Goal: Task Accomplishment & Management: Manage account settings

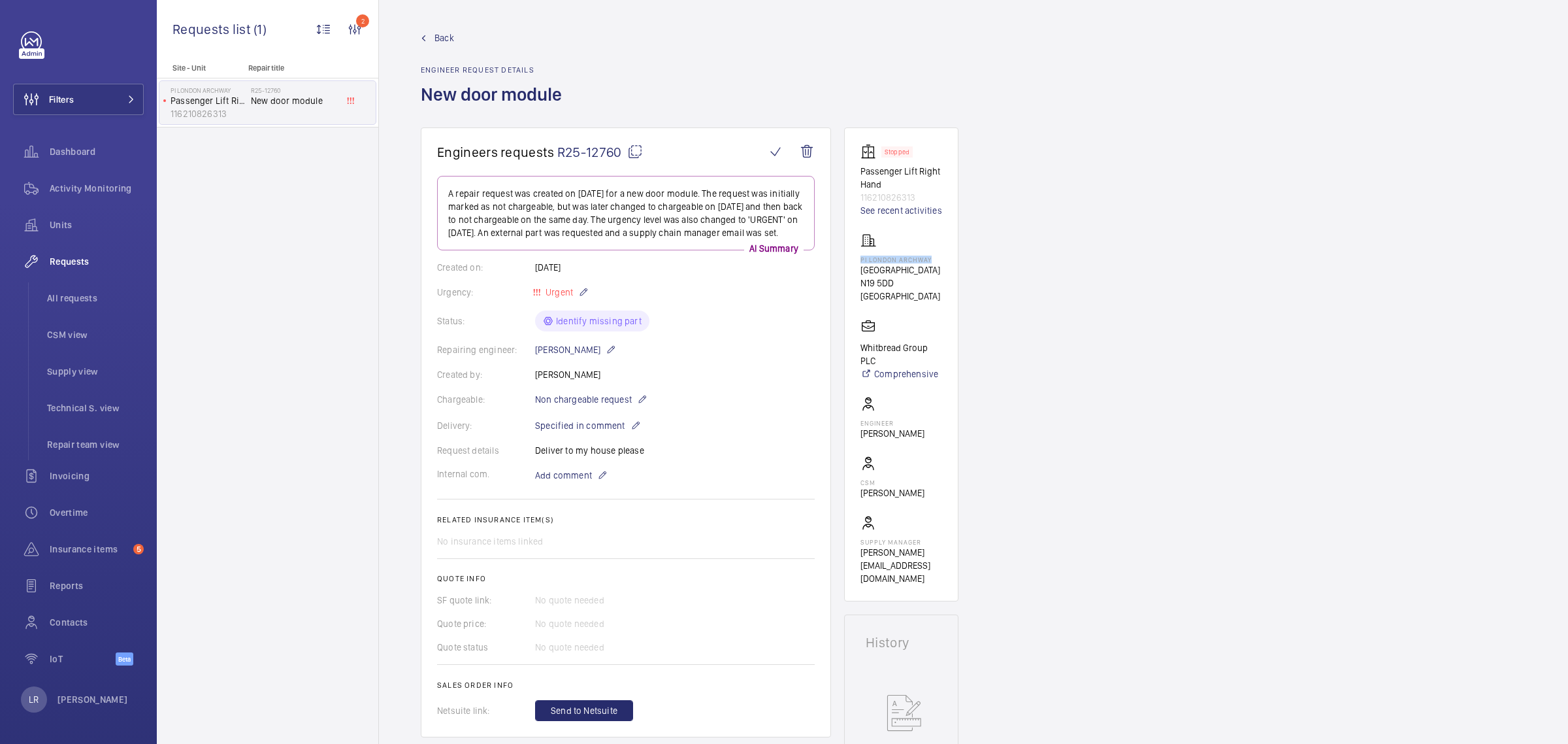
scroll to position [408, 0]
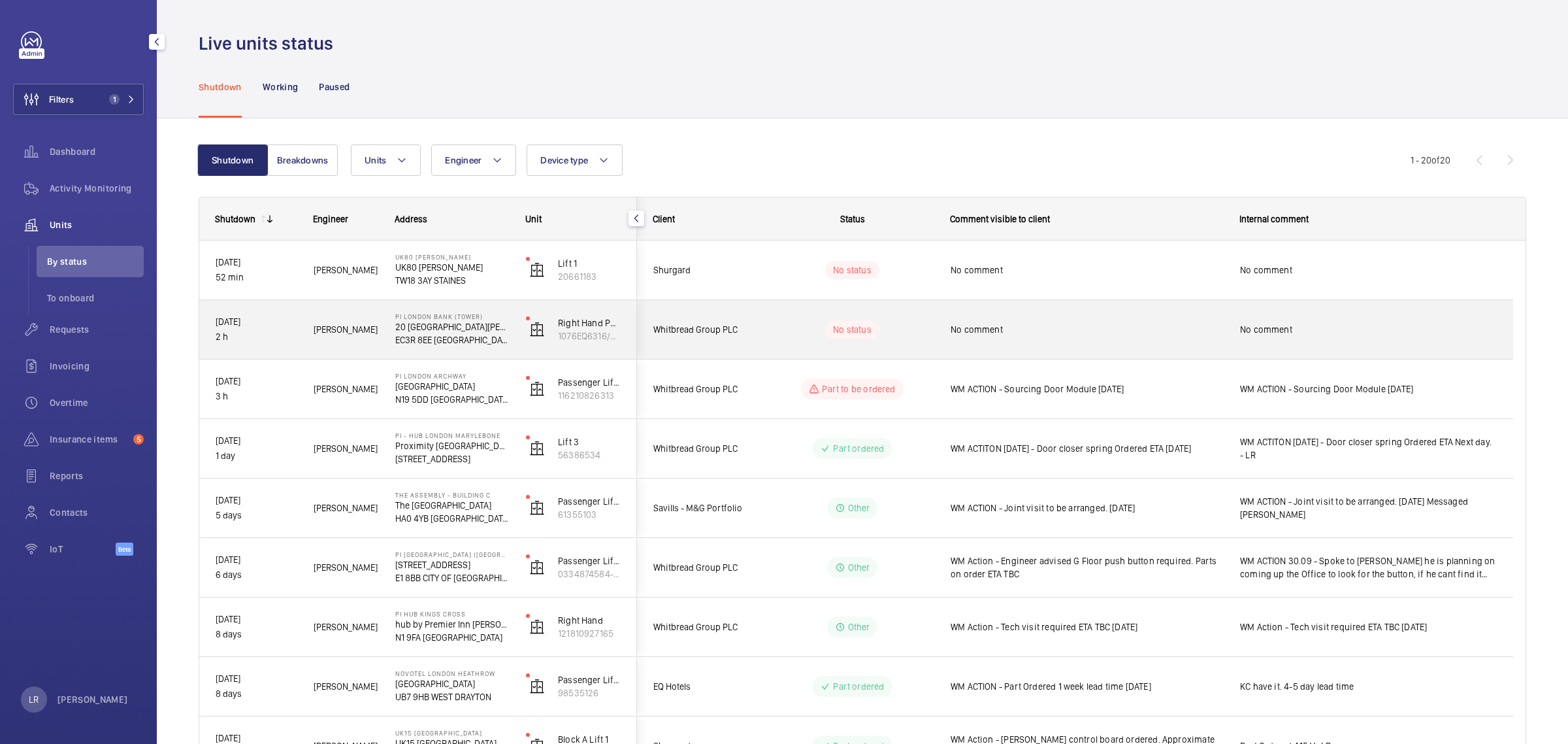
click at [771, 307] on div "No status" at bounding box center [844, 329] width 178 height 45
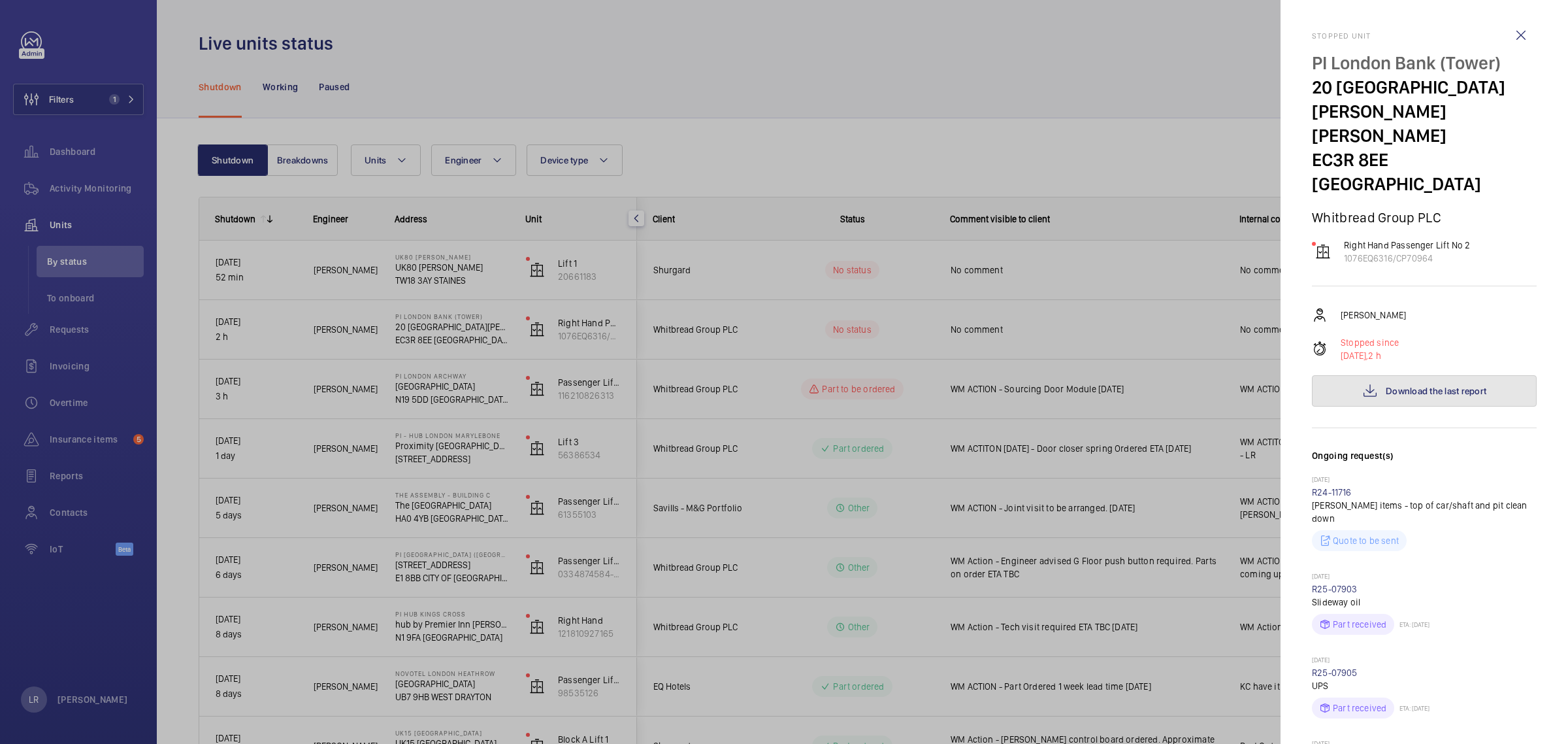
click at [1488, 375] on button "Download the last report" at bounding box center [1424, 390] width 225 height 31
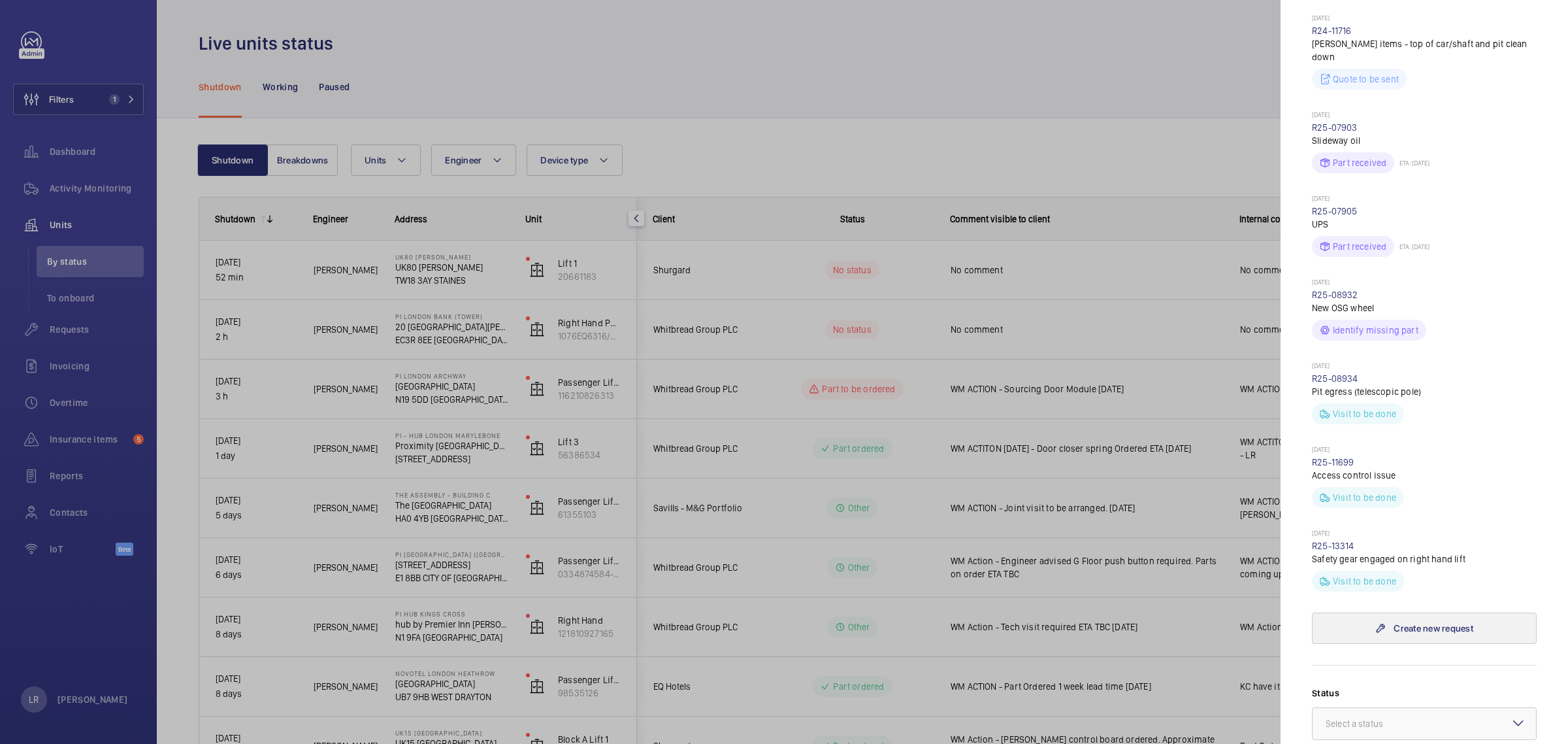
scroll to position [491, 0]
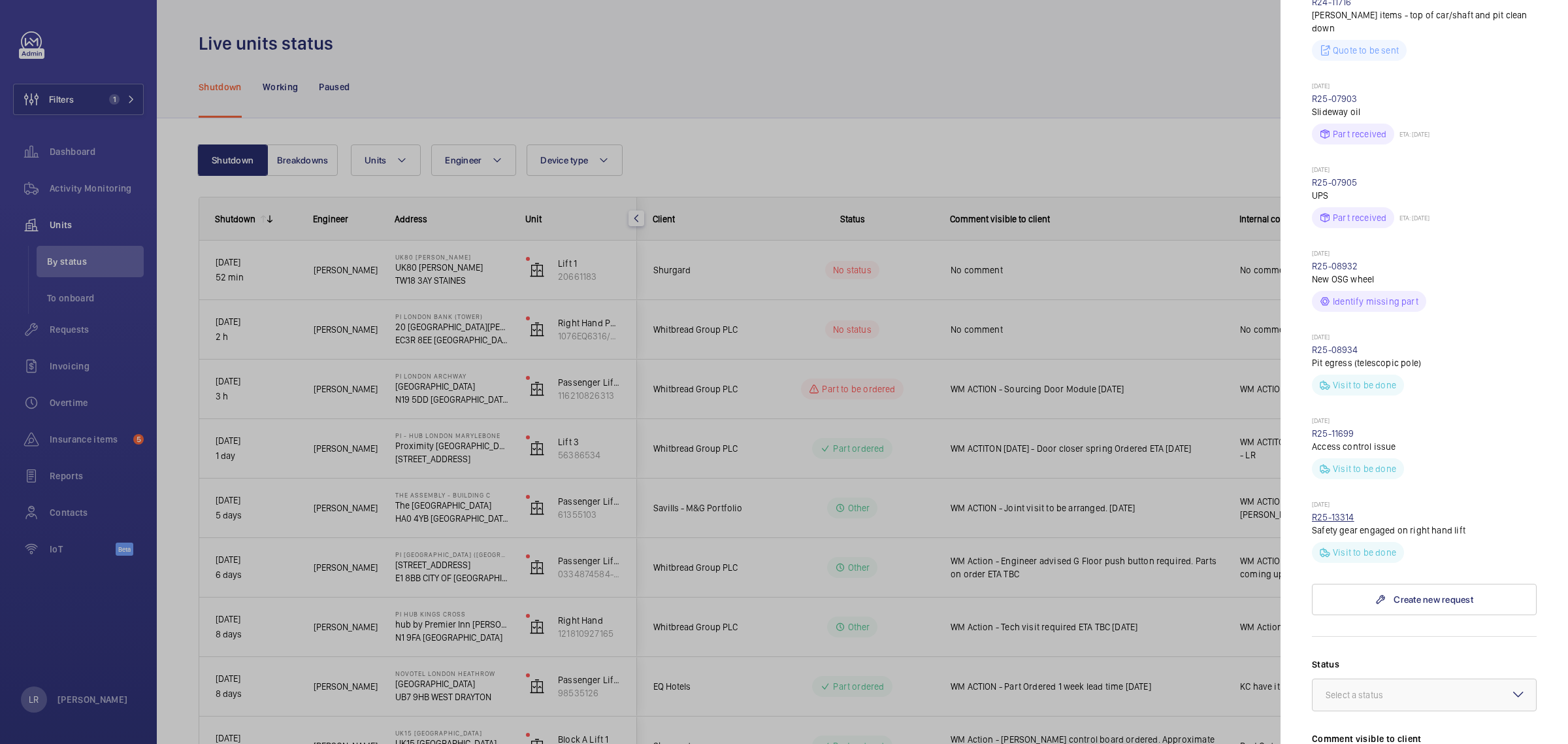
click at [1334, 512] on link "R25-13314" at bounding box center [1333, 516] width 43 height 10
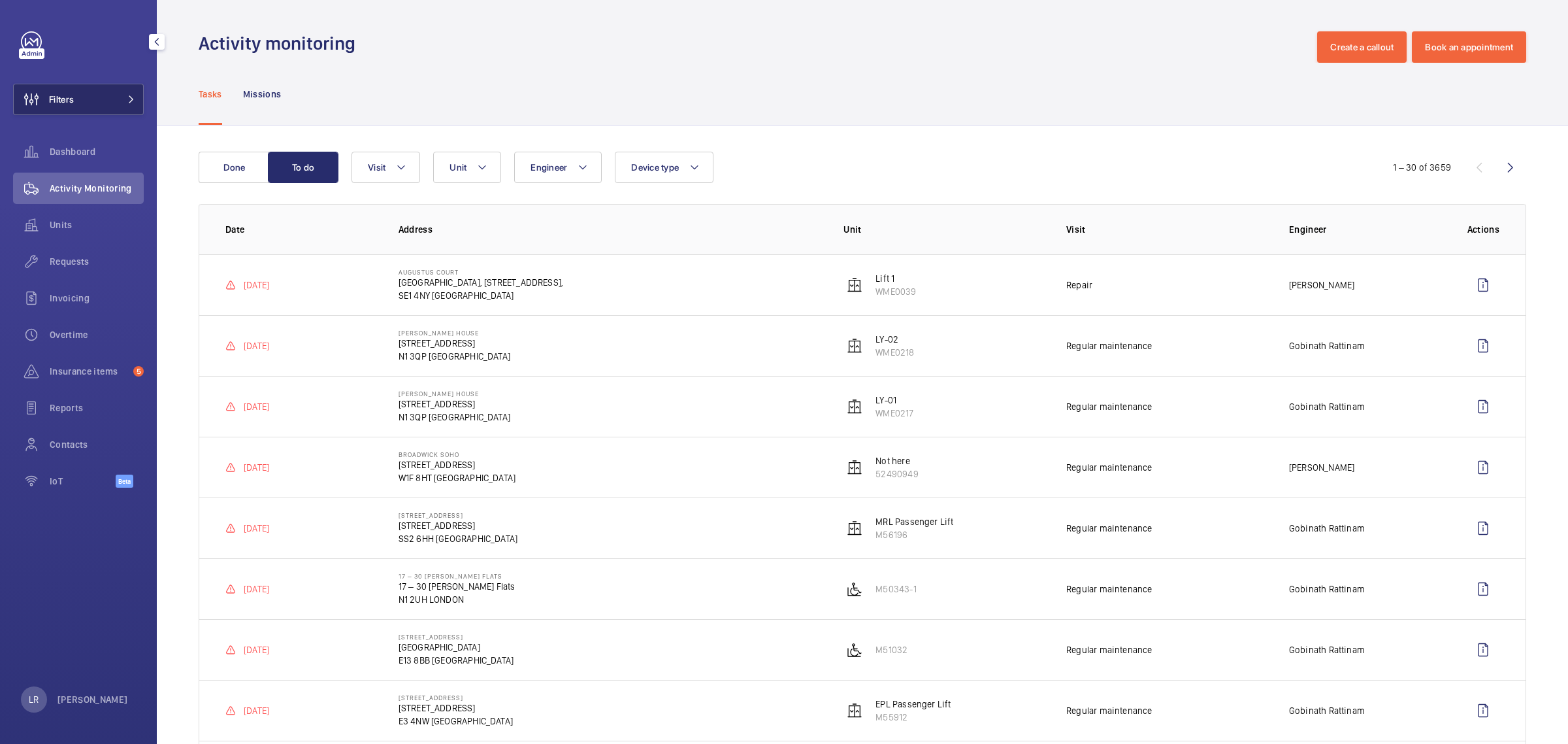
click at [83, 92] on button "Filters" at bounding box center [79, 99] width 131 height 31
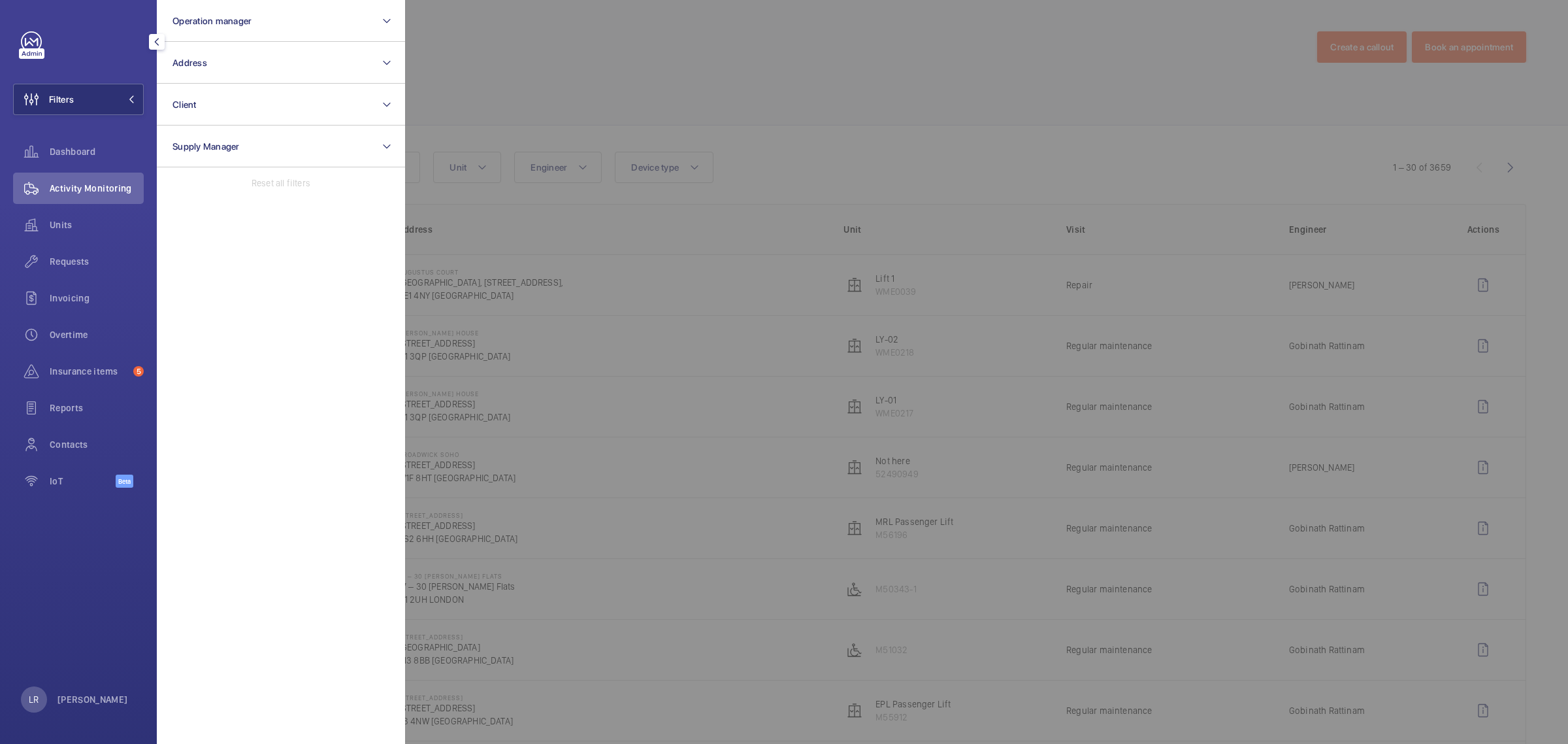
click at [593, 49] on div at bounding box center [1189, 372] width 1568 height 744
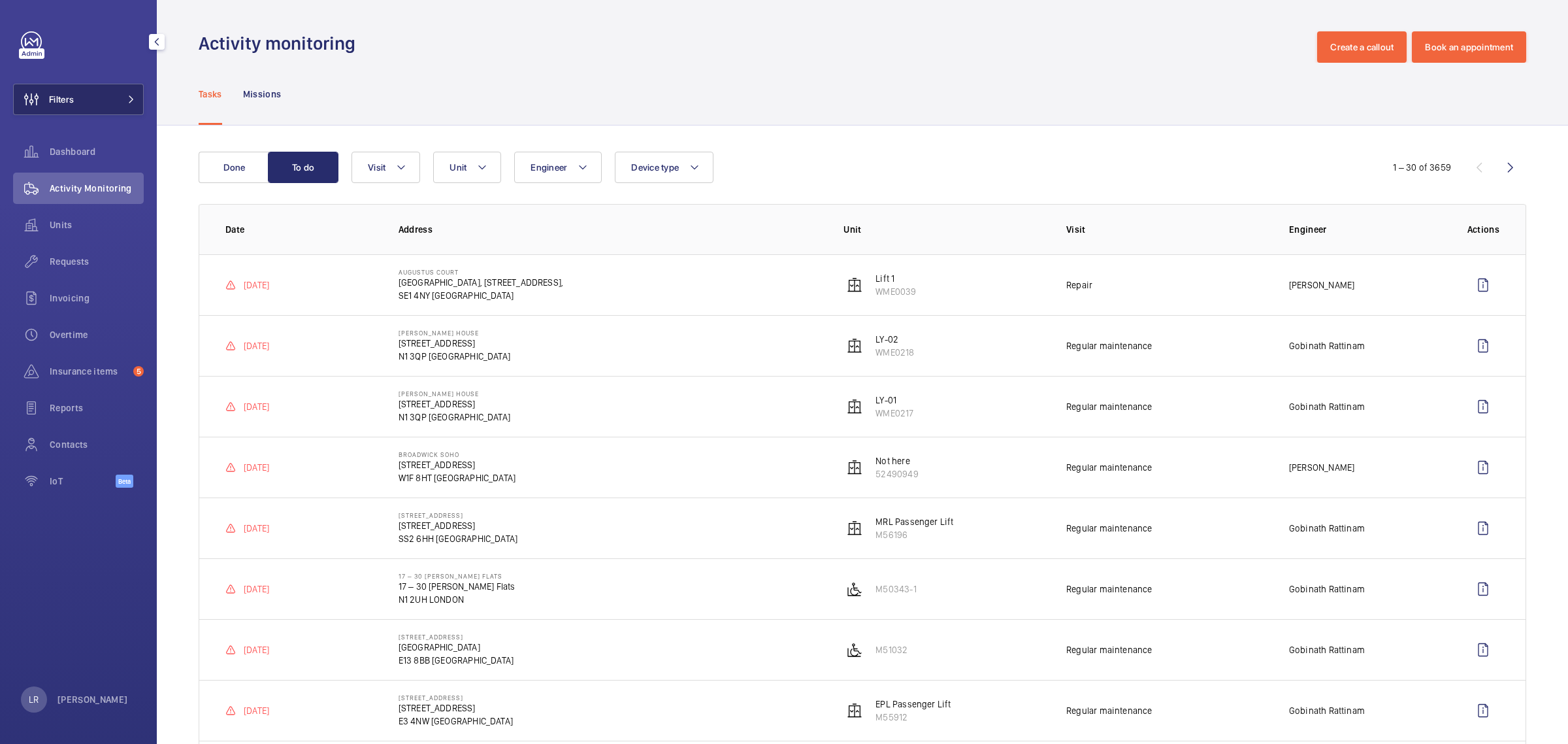
click at [109, 92] on button "Filters" at bounding box center [79, 99] width 131 height 31
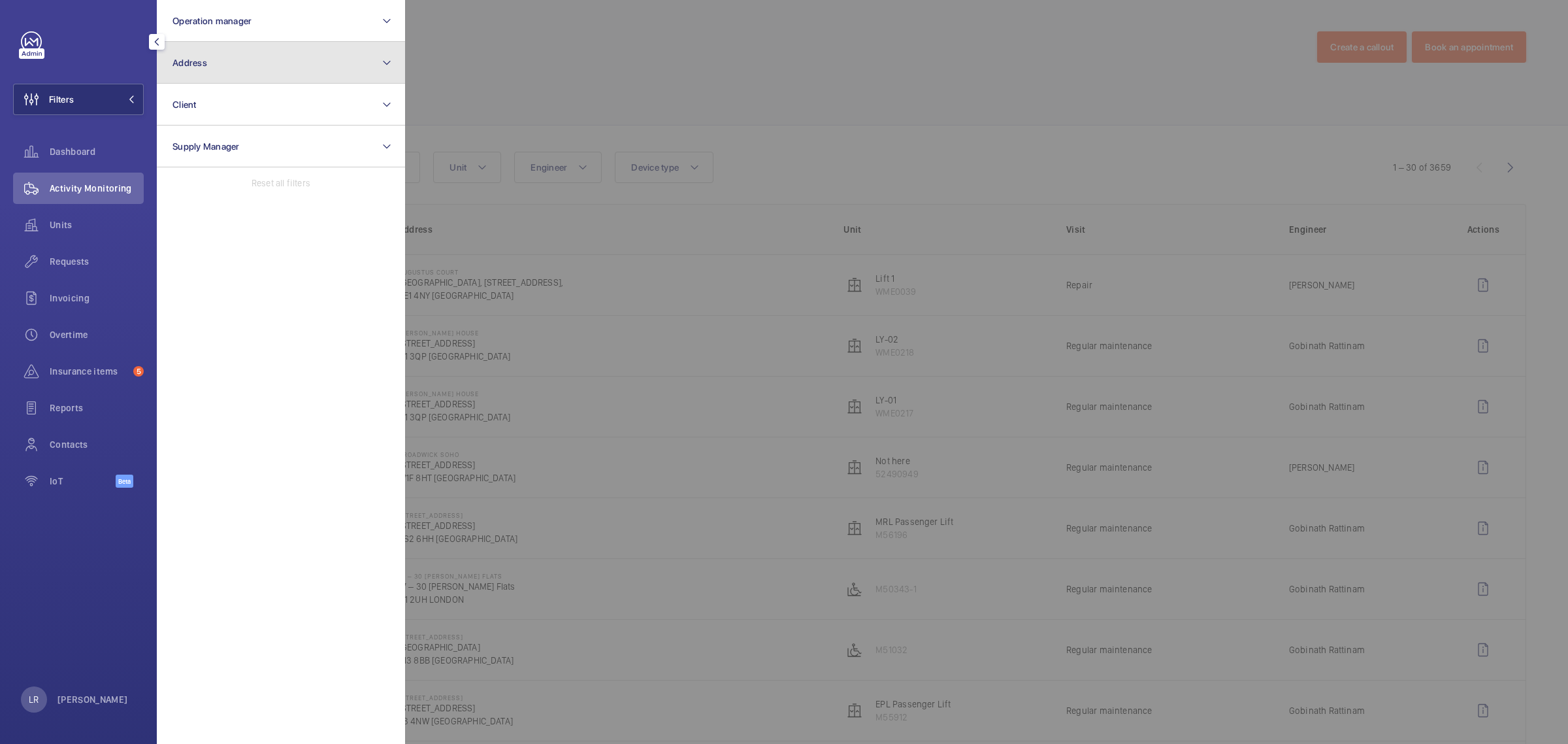
drag, startPoint x: 266, startPoint y: 59, endPoint x: 271, endPoint y: 60, distance: 5.1
click at [267, 59] on button "Address" at bounding box center [281, 63] width 249 height 42
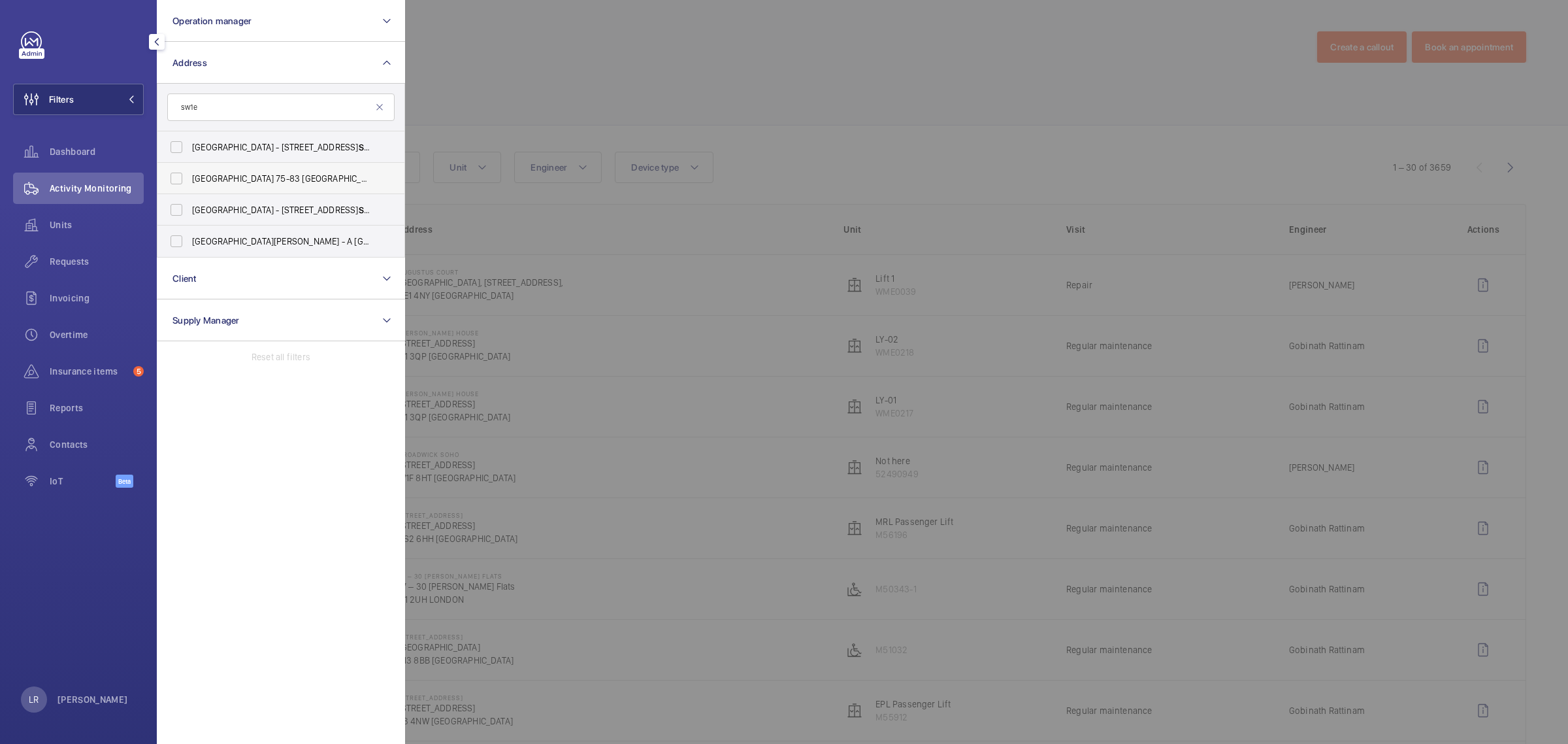
type input "sw1e"
drag, startPoint x: 287, startPoint y: 184, endPoint x: 325, endPoint y: 177, distance: 38.6
click at [288, 184] on span "Buckingham Court 75-83 Buckingham Gate - 75 Buckingham Gate, LONDON SW1E 6PD" at bounding box center [281, 178] width 179 height 13
click at [190, 184] on input "Buckingham Court 75-83 Buckingham Gate - 75 Buckingham Gate, LONDON SW1E 6PD" at bounding box center [176, 178] width 27 height 27
checkbox input "true"
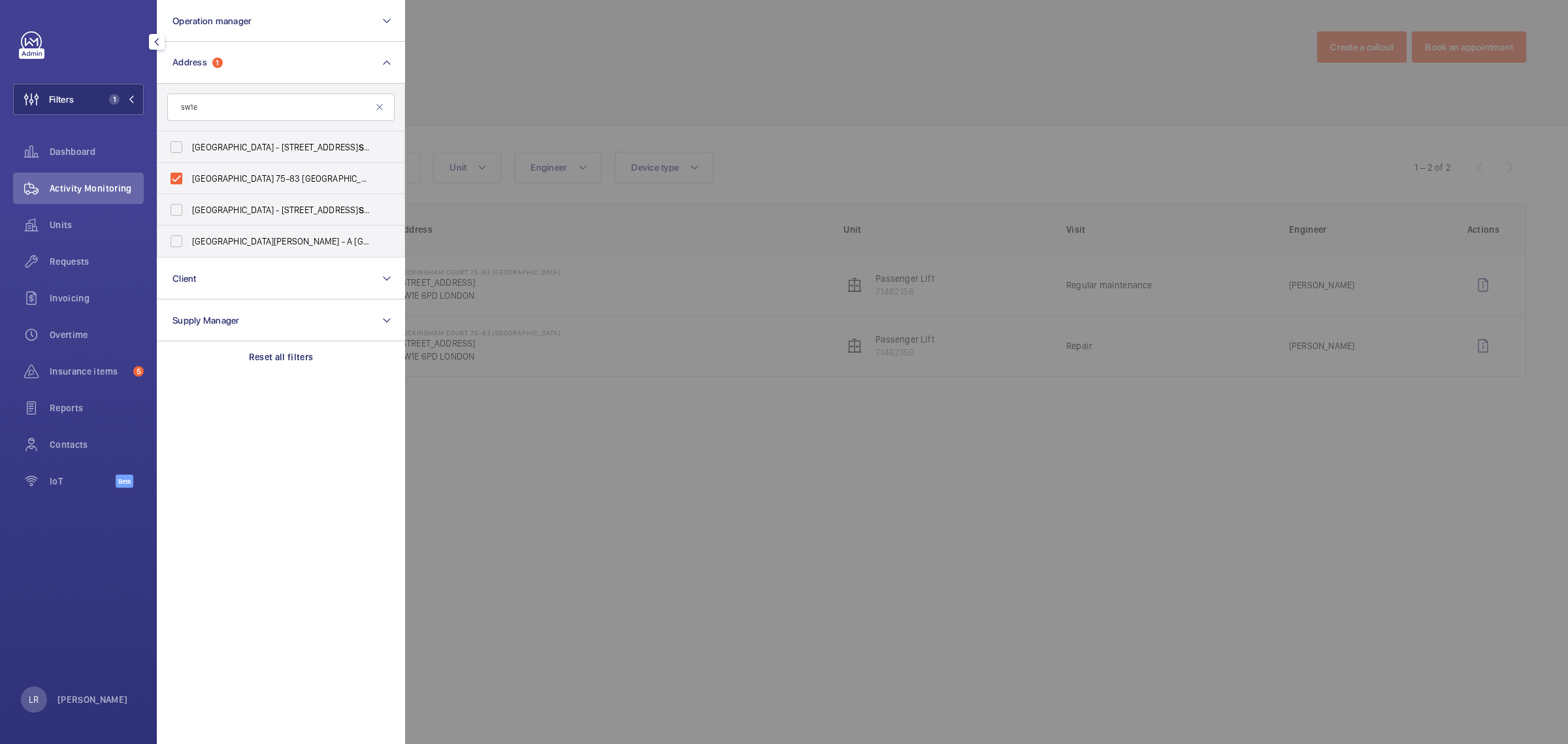
click at [529, 103] on div at bounding box center [1189, 372] width 1568 height 744
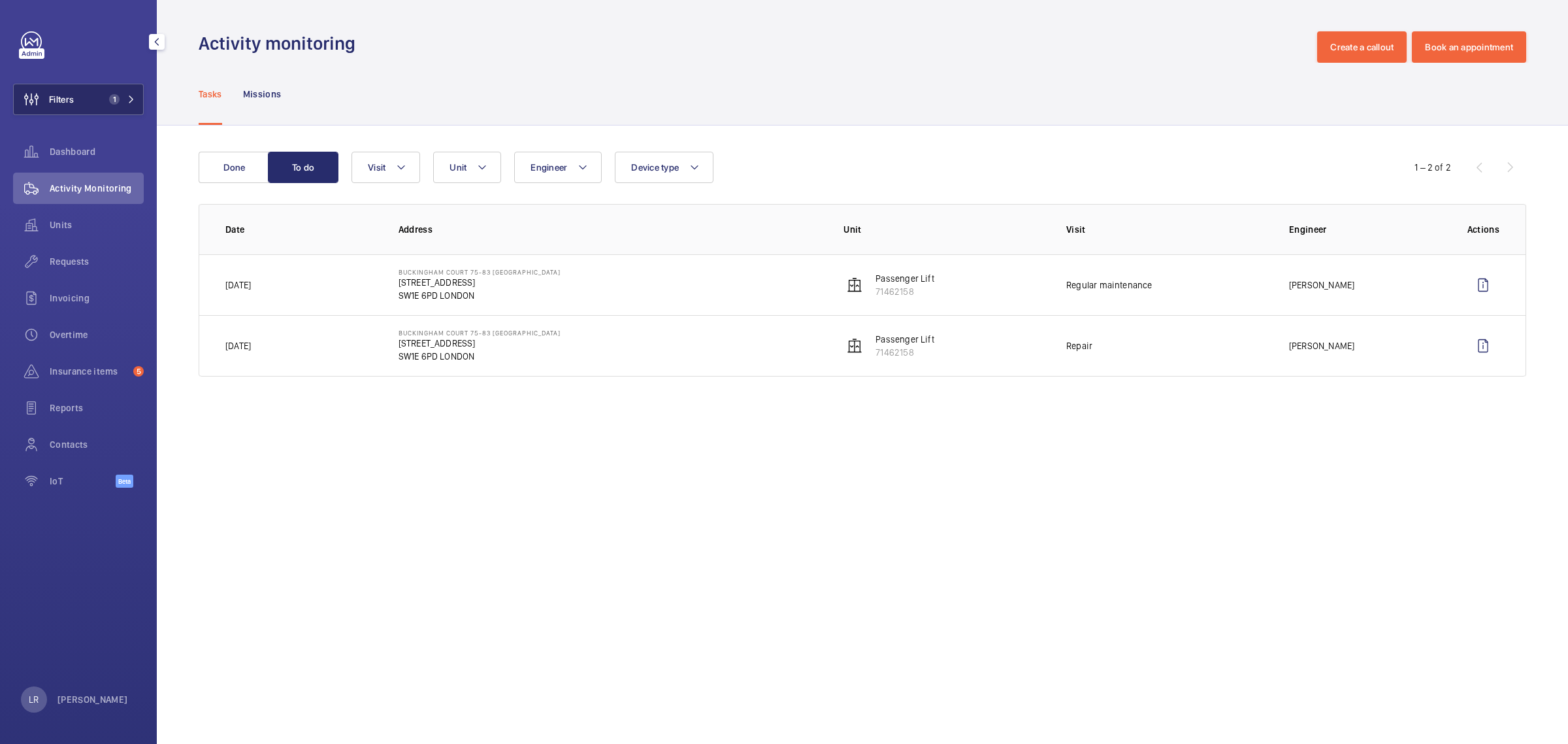
click at [113, 111] on button "Filters 1" at bounding box center [79, 99] width 131 height 31
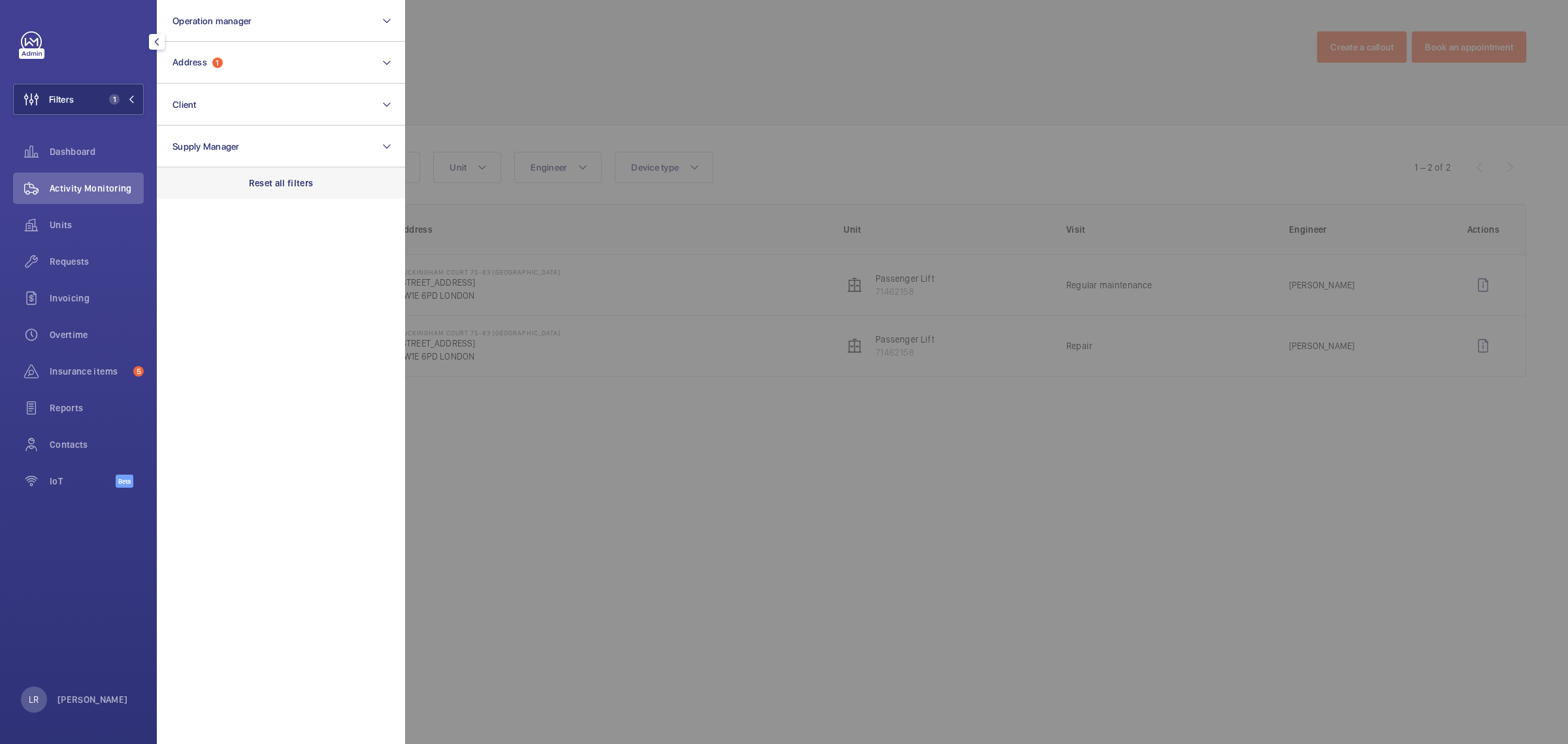
click at [271, 168] on div "Reset all filters" at bounding box center [281, 182] width 249 height 31
click at [565, 96] on div at bounding box center [1189, 372] width 1568 height 744
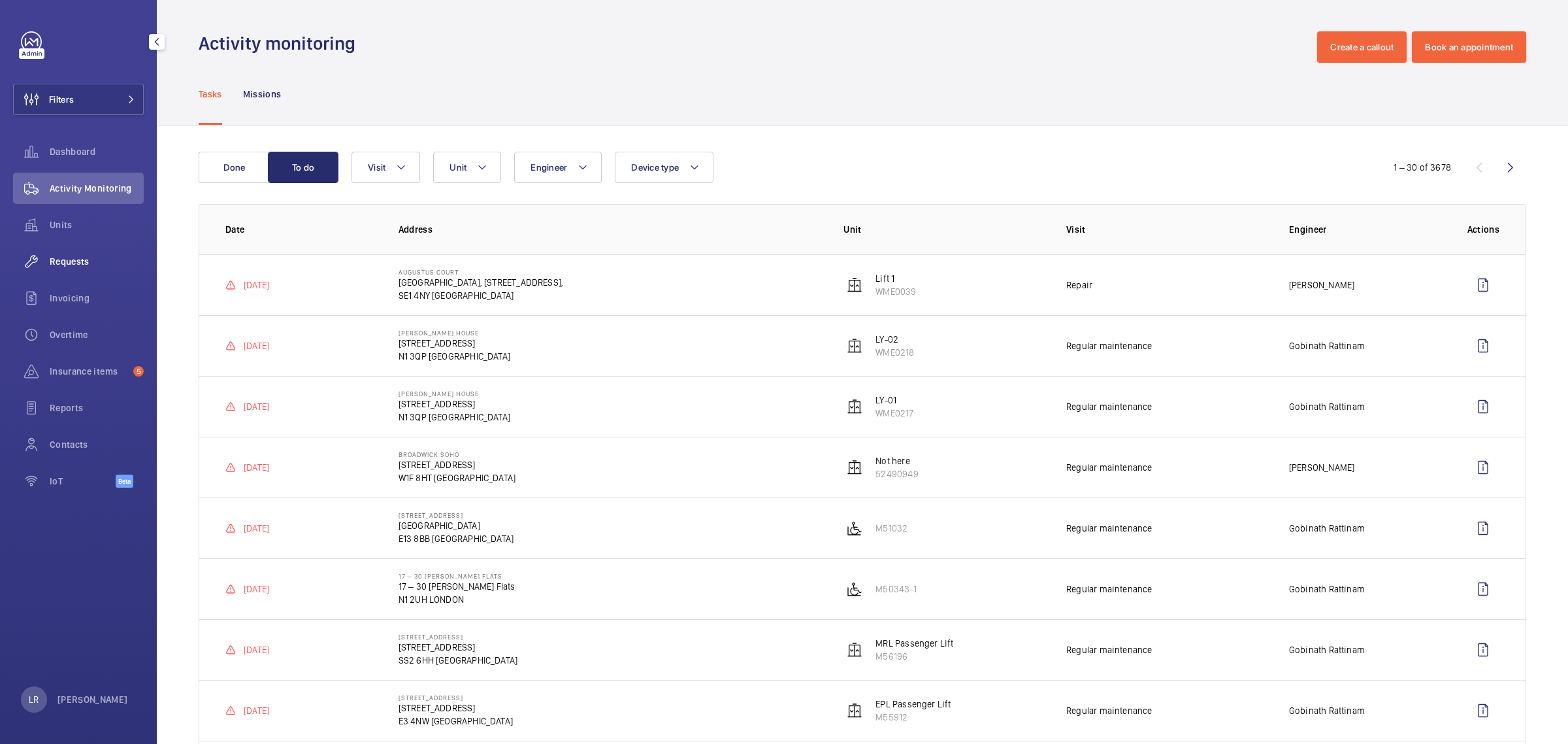
click at [92, 269] on div "Requests" at bounding box center [79, 261] width 131 height 31
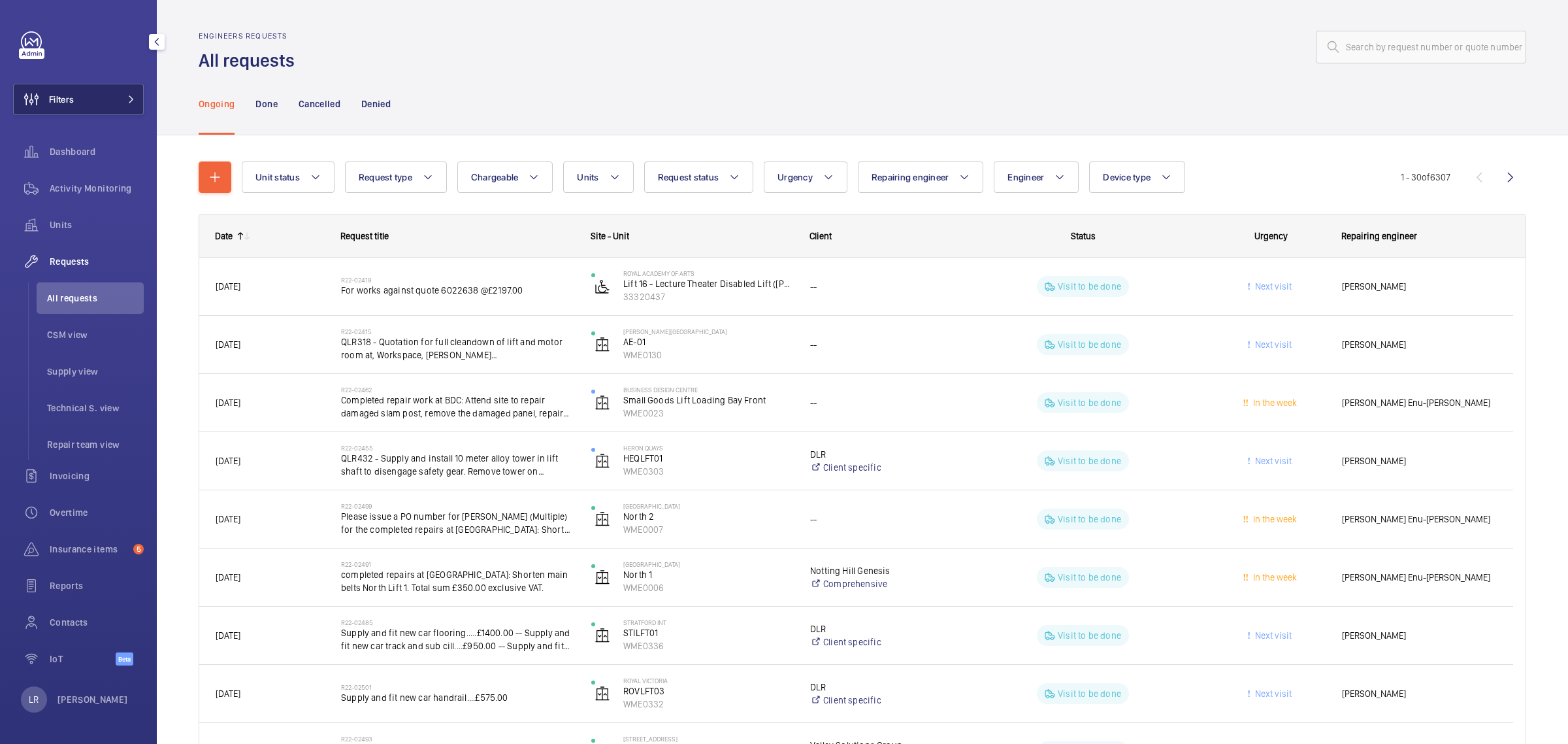
click at [104, 99] on button "Filters" at bounding box center [79, 99] width 131 height 31
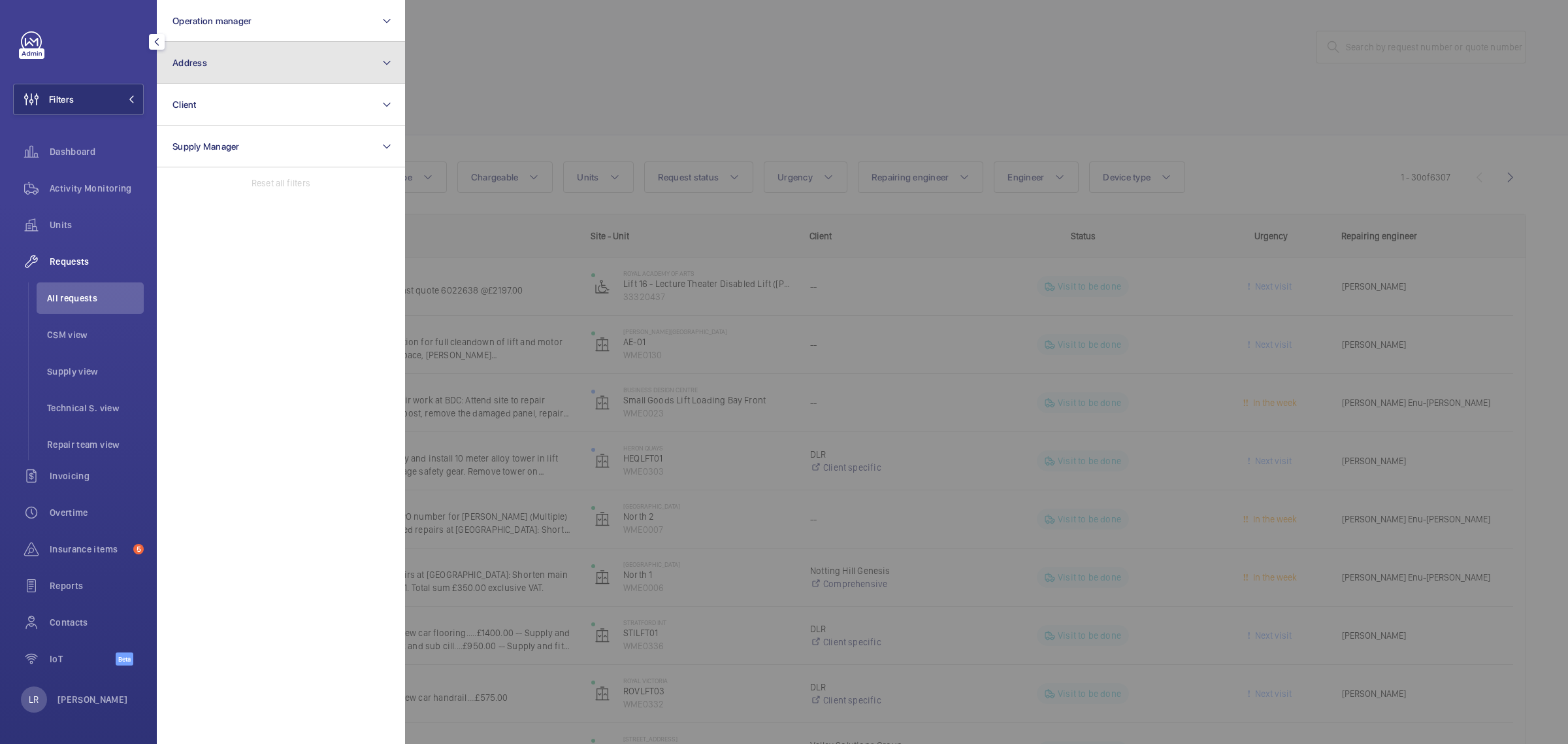
click at [240, 76] on button "Address" at bounding box center [281, 63] width 249 height 42
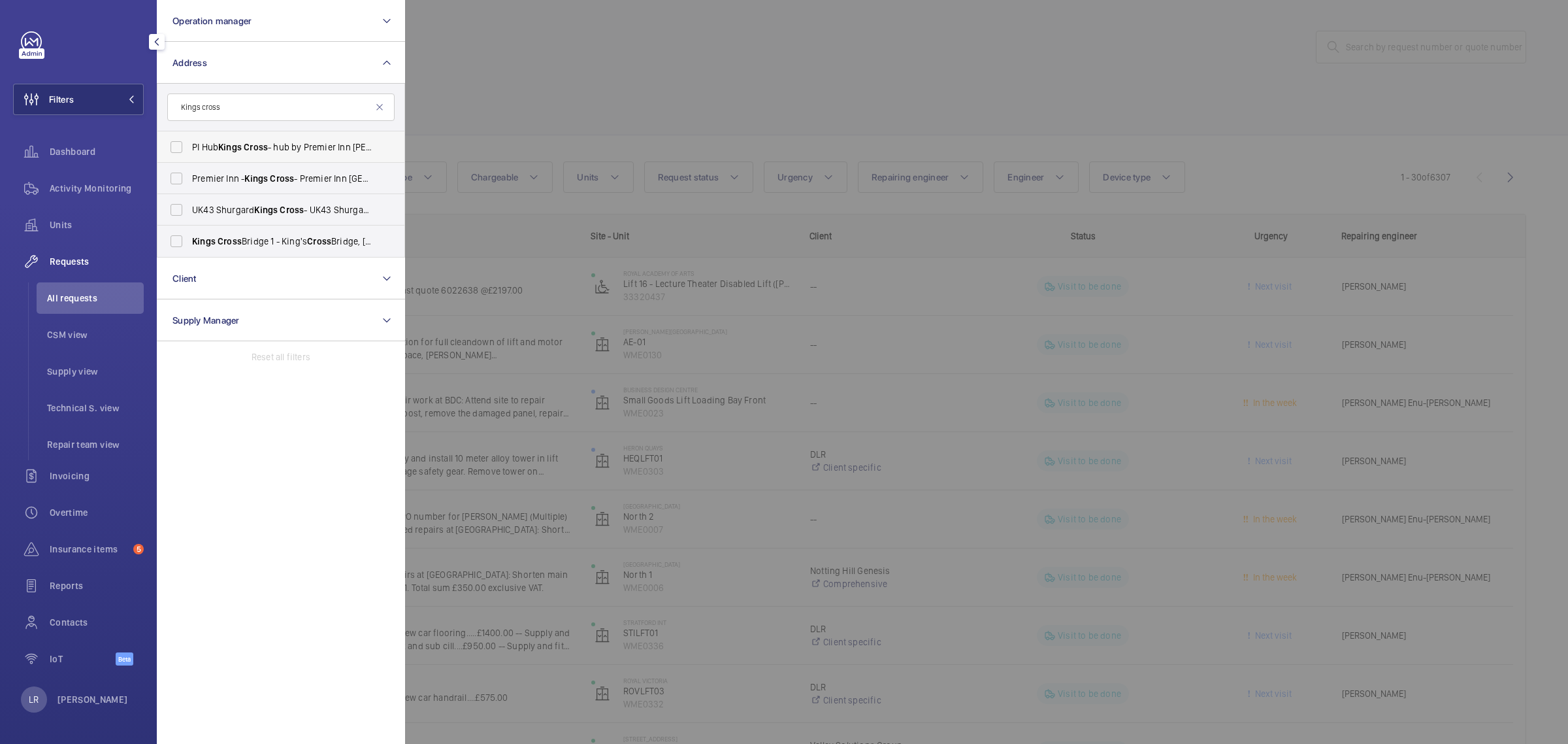
type input "Kings cross"
click at [269, 152] on span "PI Hub Kings Cross - hub by Premier Inn London King's Cross hotel, LONDON N1 9FA" at bounding box center [281, 147] width 179 height 13
click at [190, 152] on input "PI Hub Kings Cross - hub by Premier Inn London King's Cross hotel, LONDON N1 9FA" at bounding box center [176, 147] width 27 height 27
checkbox input "true"
click at [465, 122] on div at bounding box center [1189, 372] width 1568 height 744
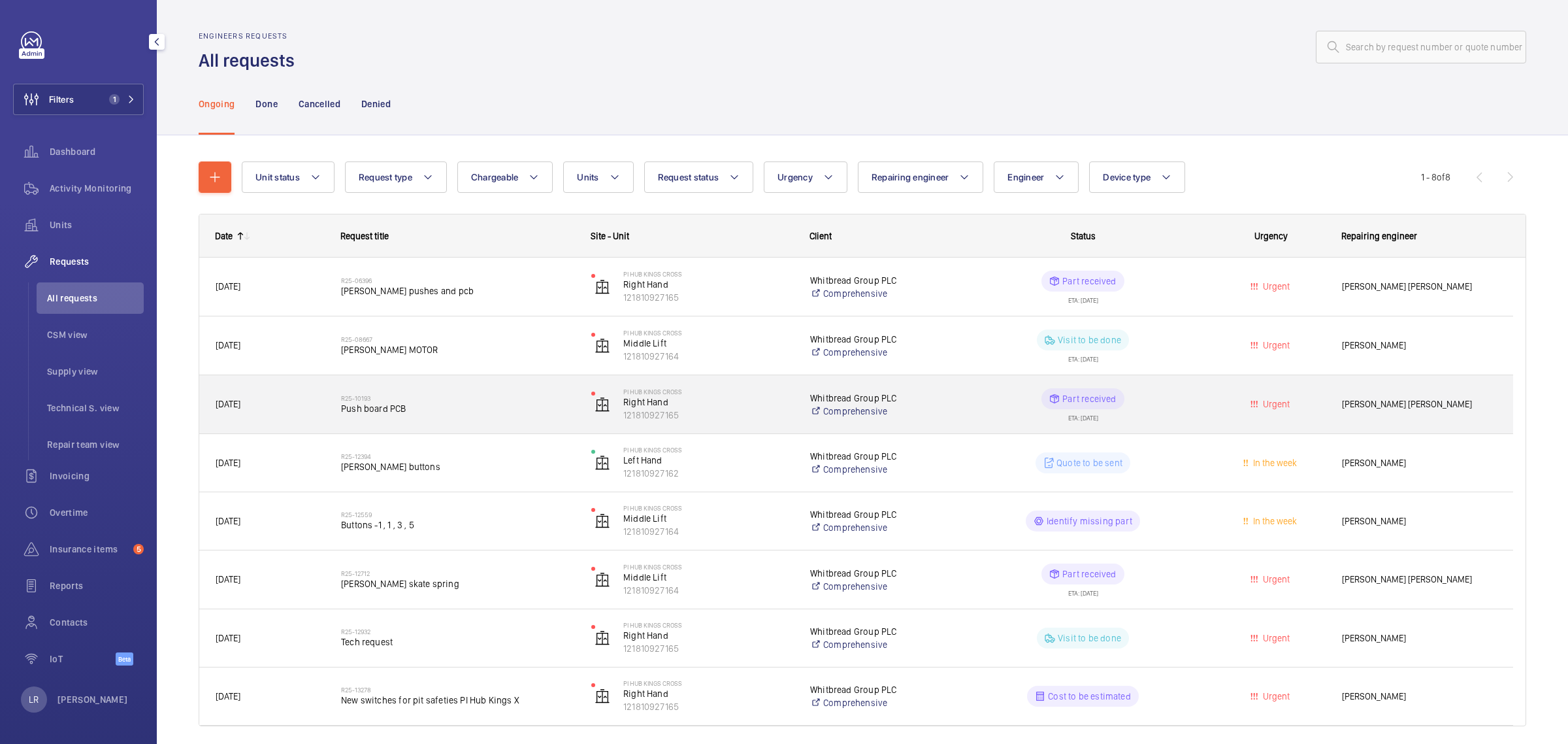
scroll to position [45, 0]
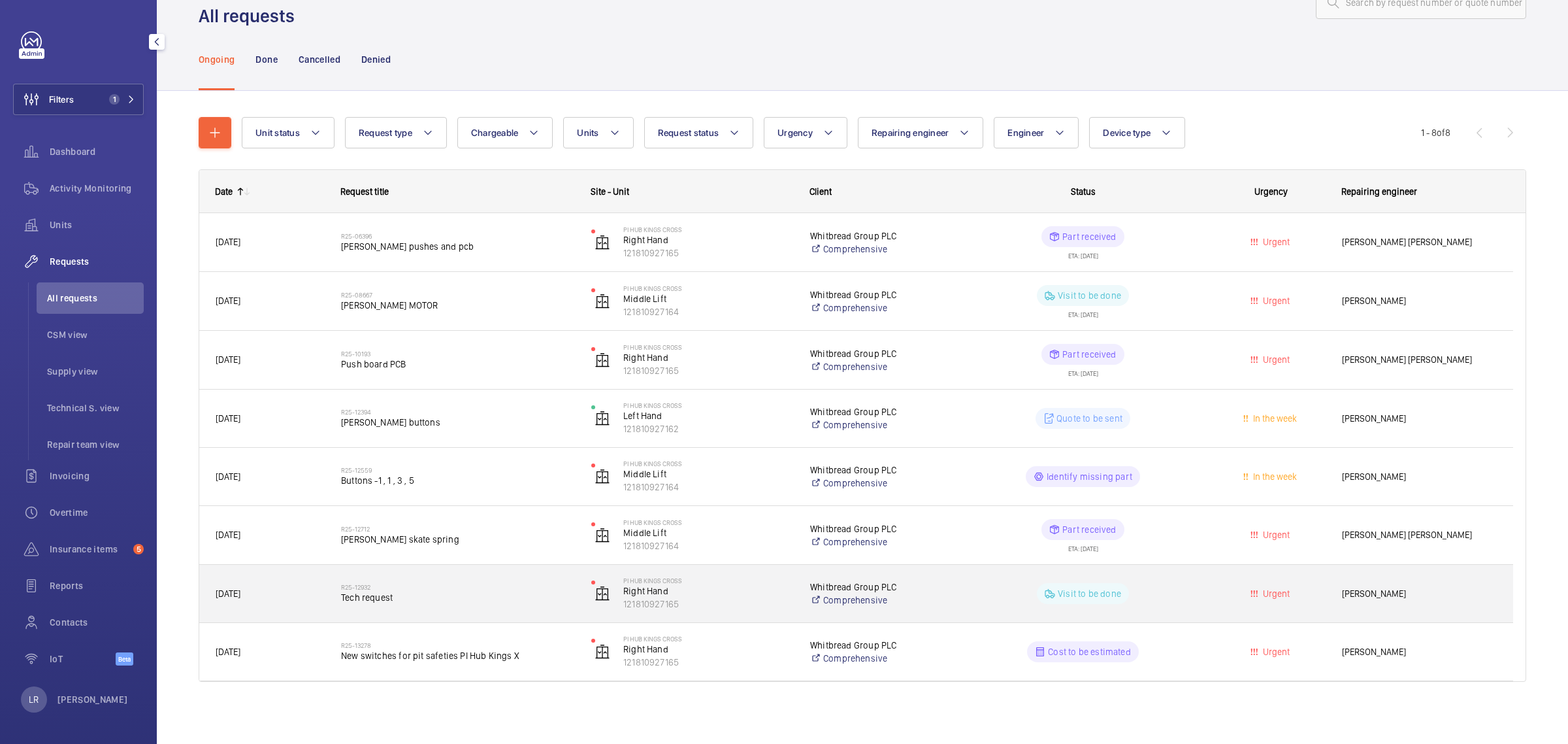
click at [438, 581] on div "R25-12932 Tech request" at bounding box center [457, 593] width 233 height 38
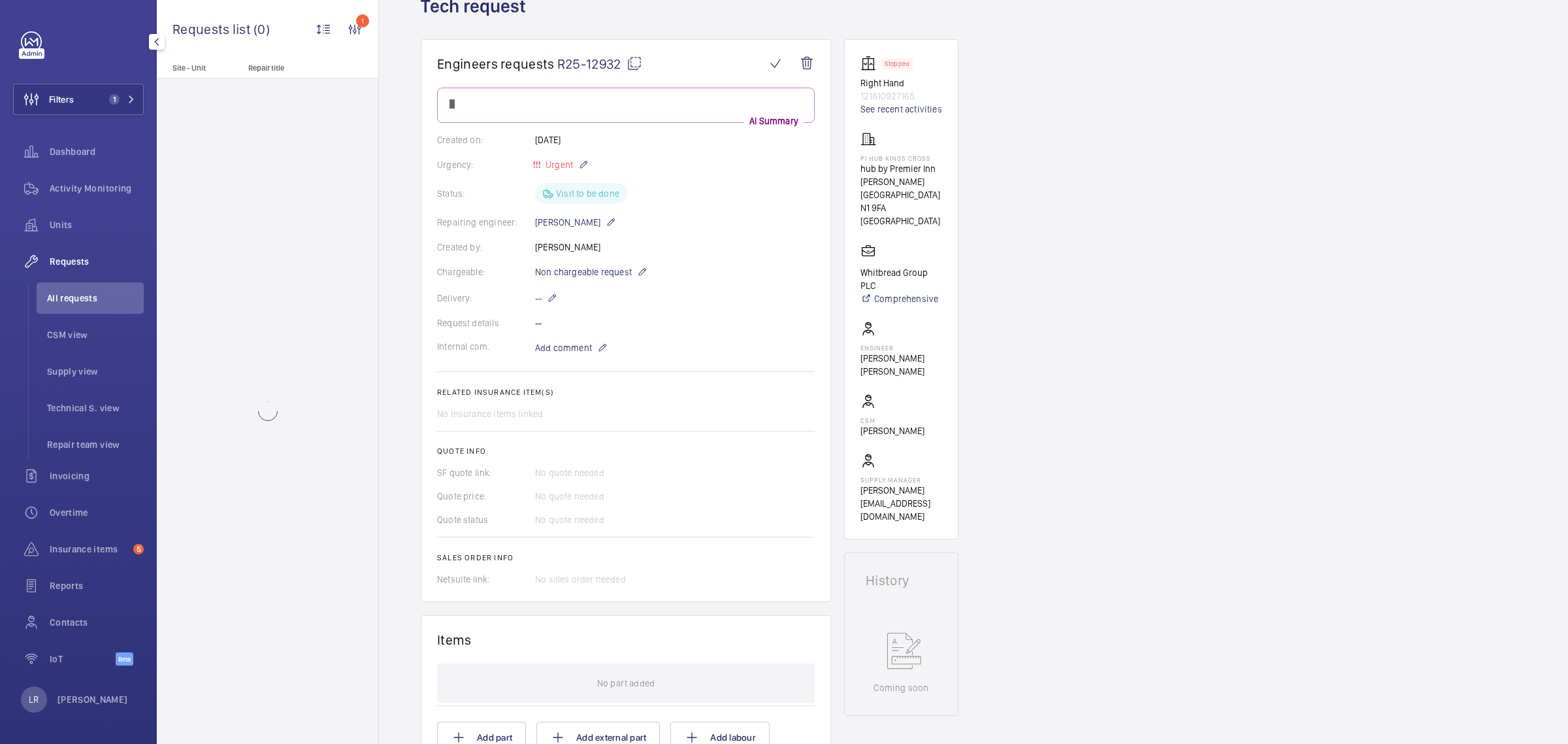
scroll to position [163, 0]
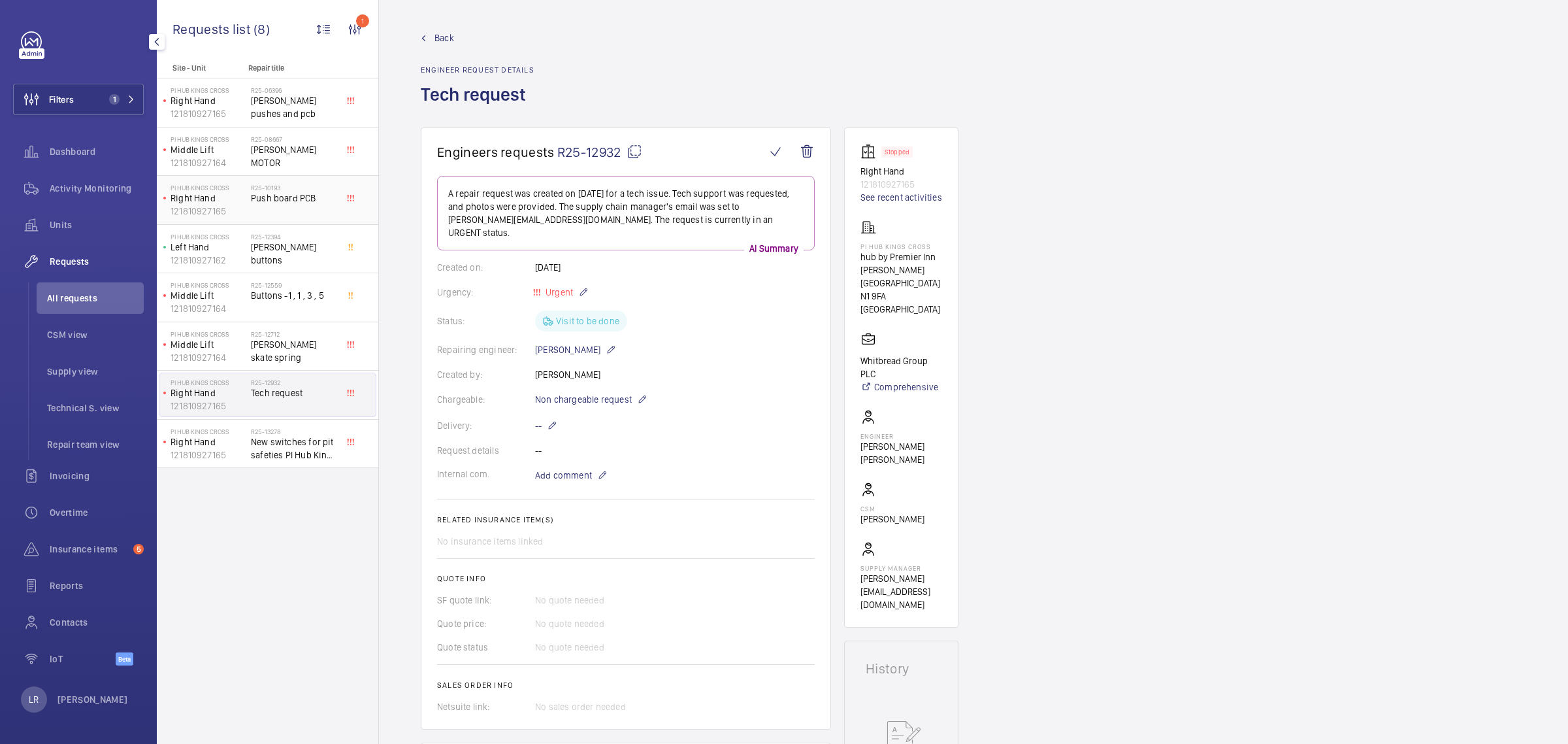
click at [286, 199] on span "Push board PCB" at bounding box center [293, 198] width 86 height 13
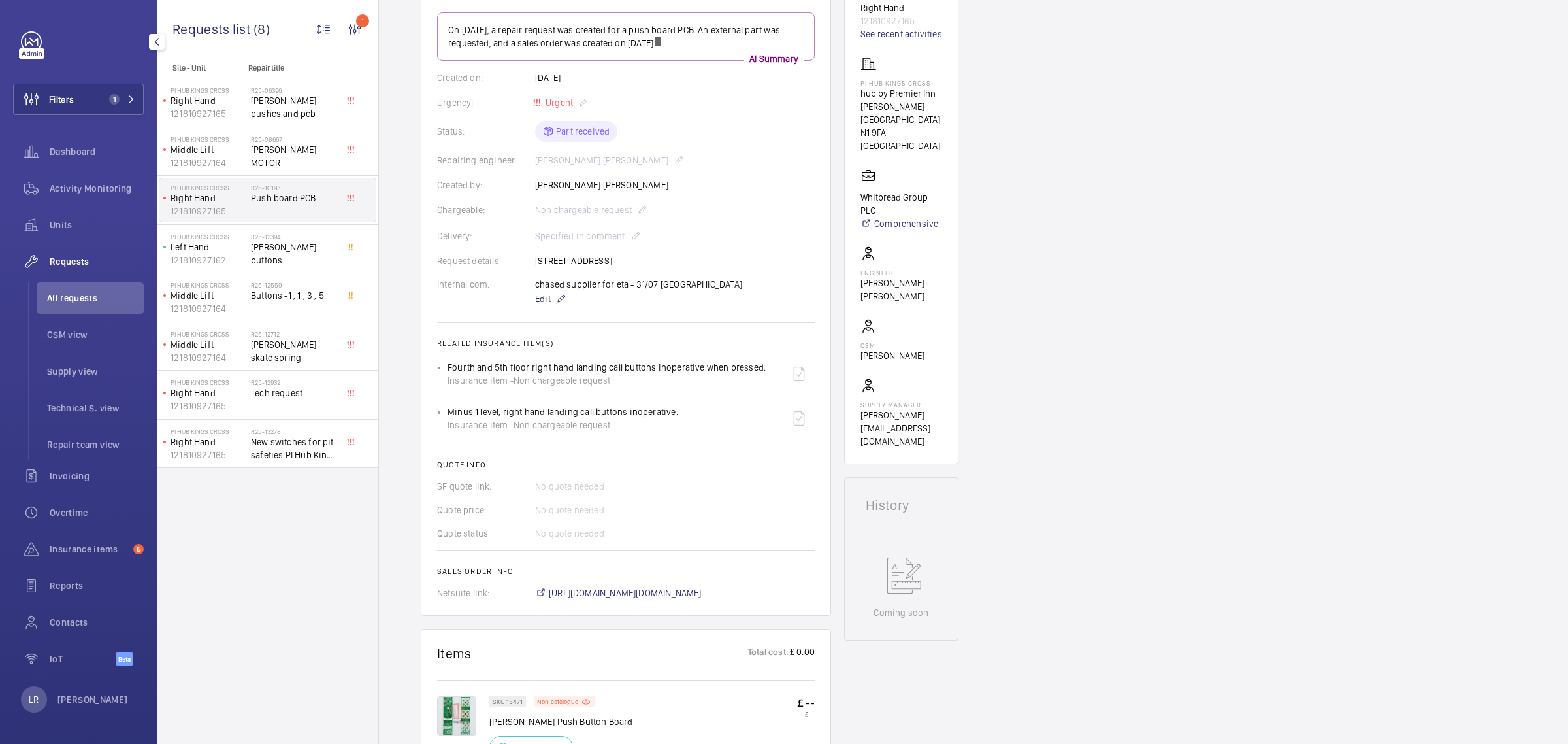
scroll to position [258, 0]
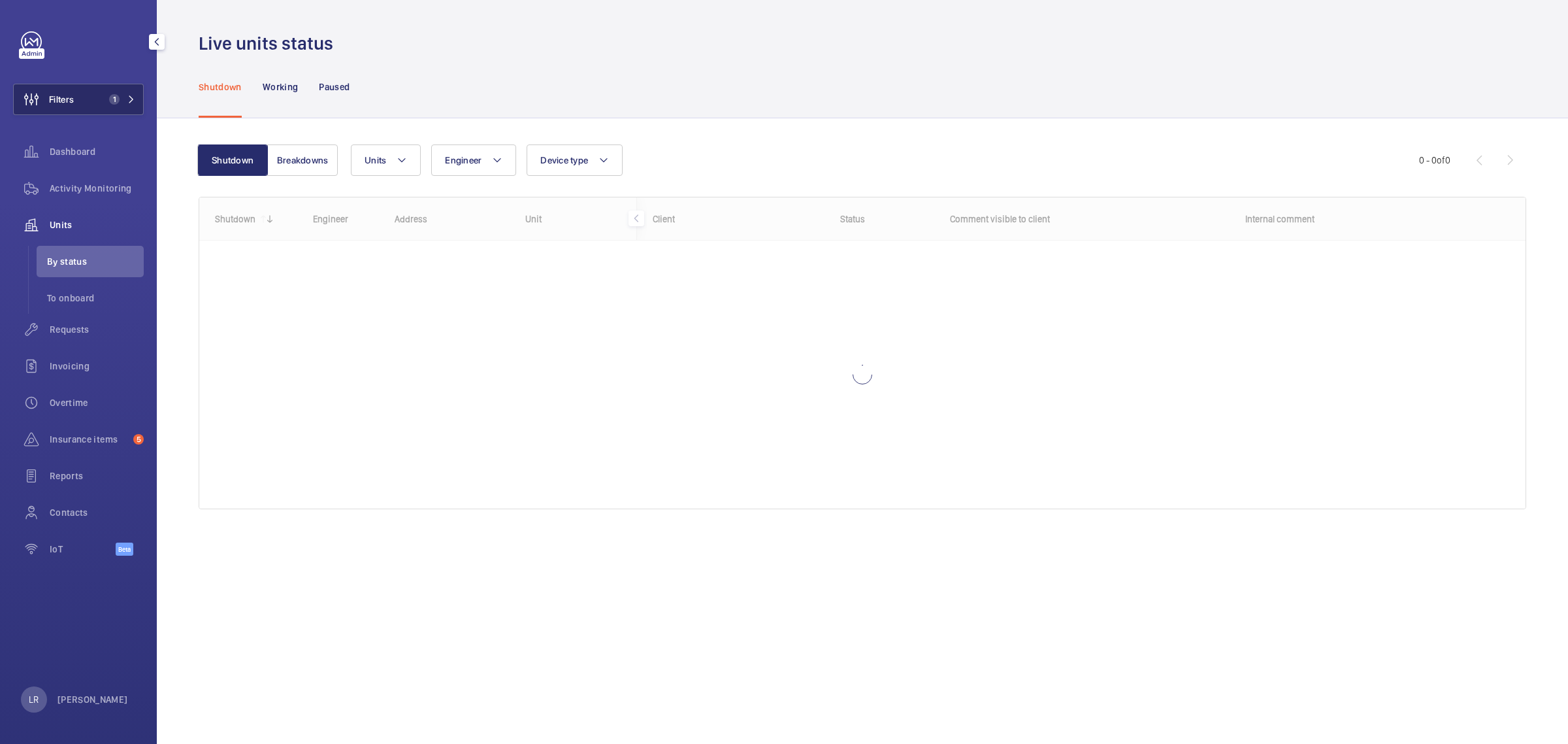
click at [99, 93] on button "Filters 1" at bounding box center [79, 99] width 131 height 31
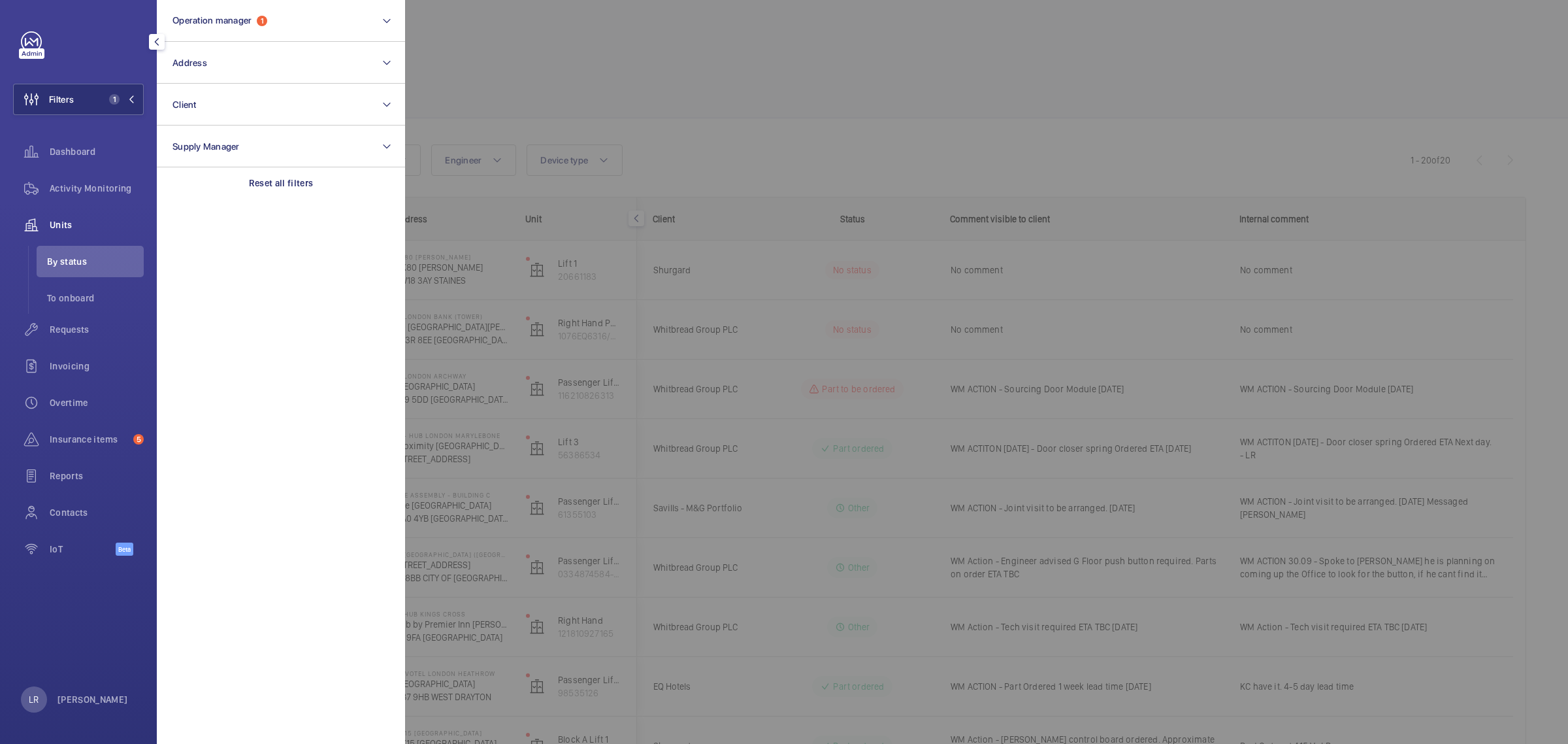
click at [472, 41] on div at bounding box center [1189, 372] width 1568 height 744
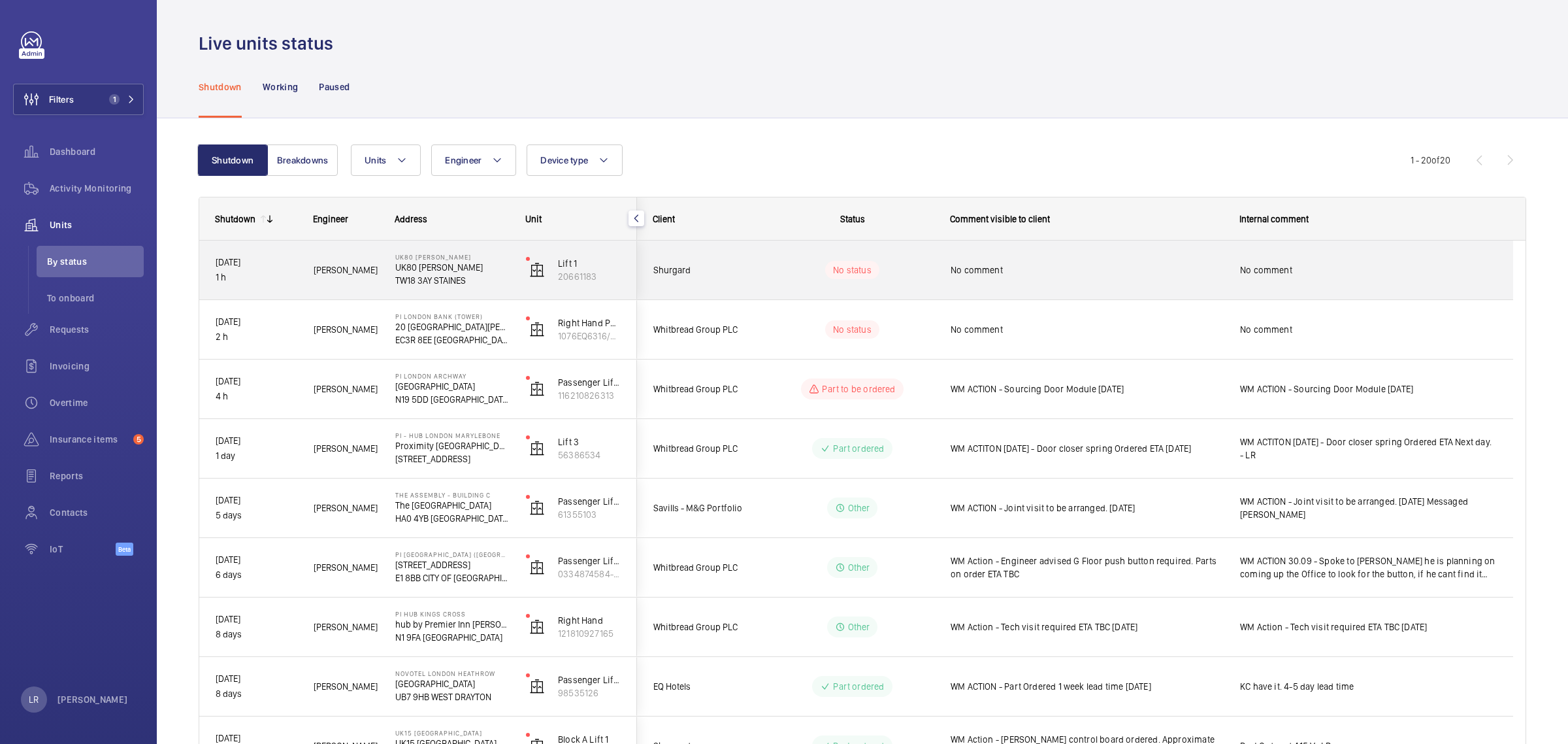
click at [747, 279] on div "Shurgard" at bounding box center [695, 270] width 117 height 41
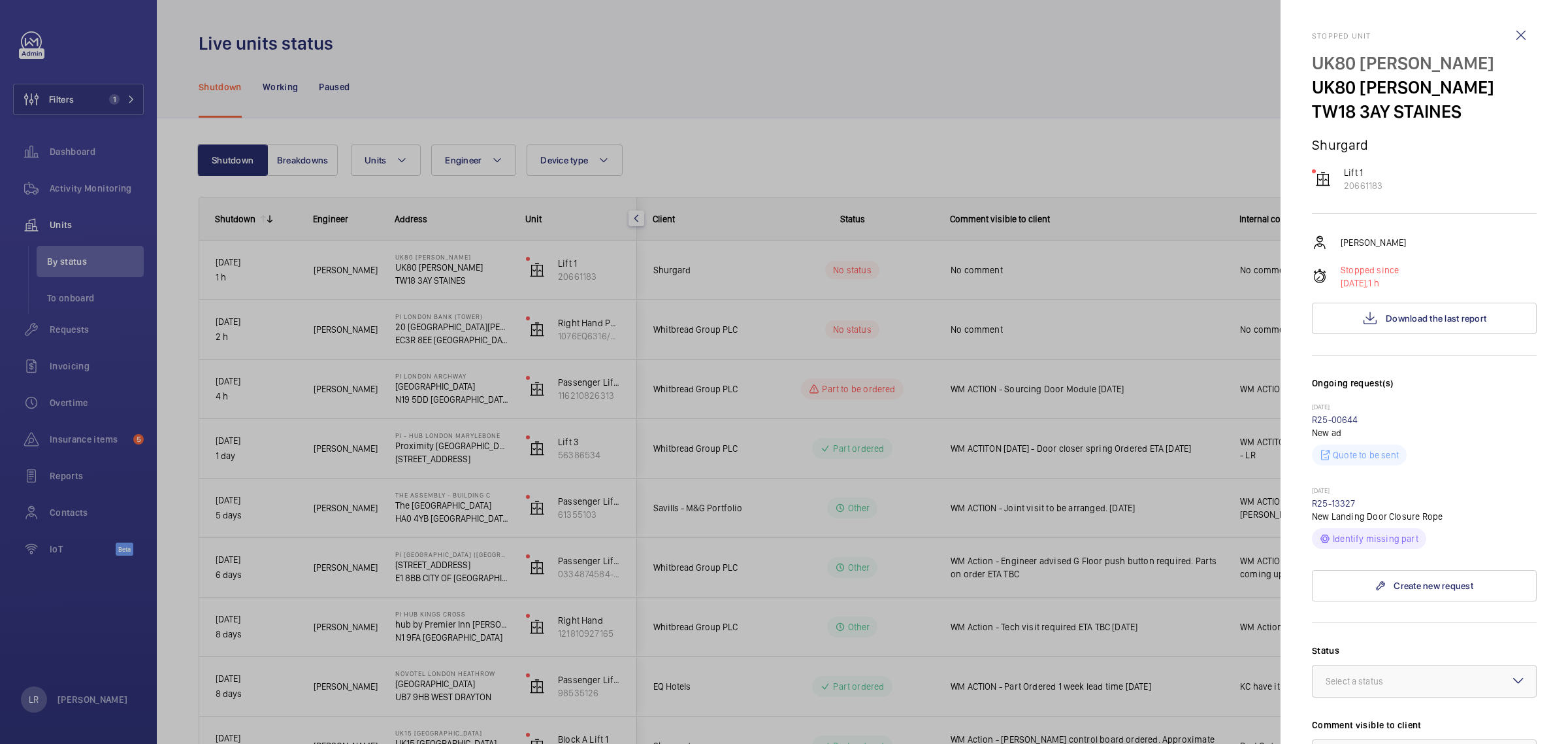
click at [990, 126] on div at bounding box center [784, 372] width 1568 height 744
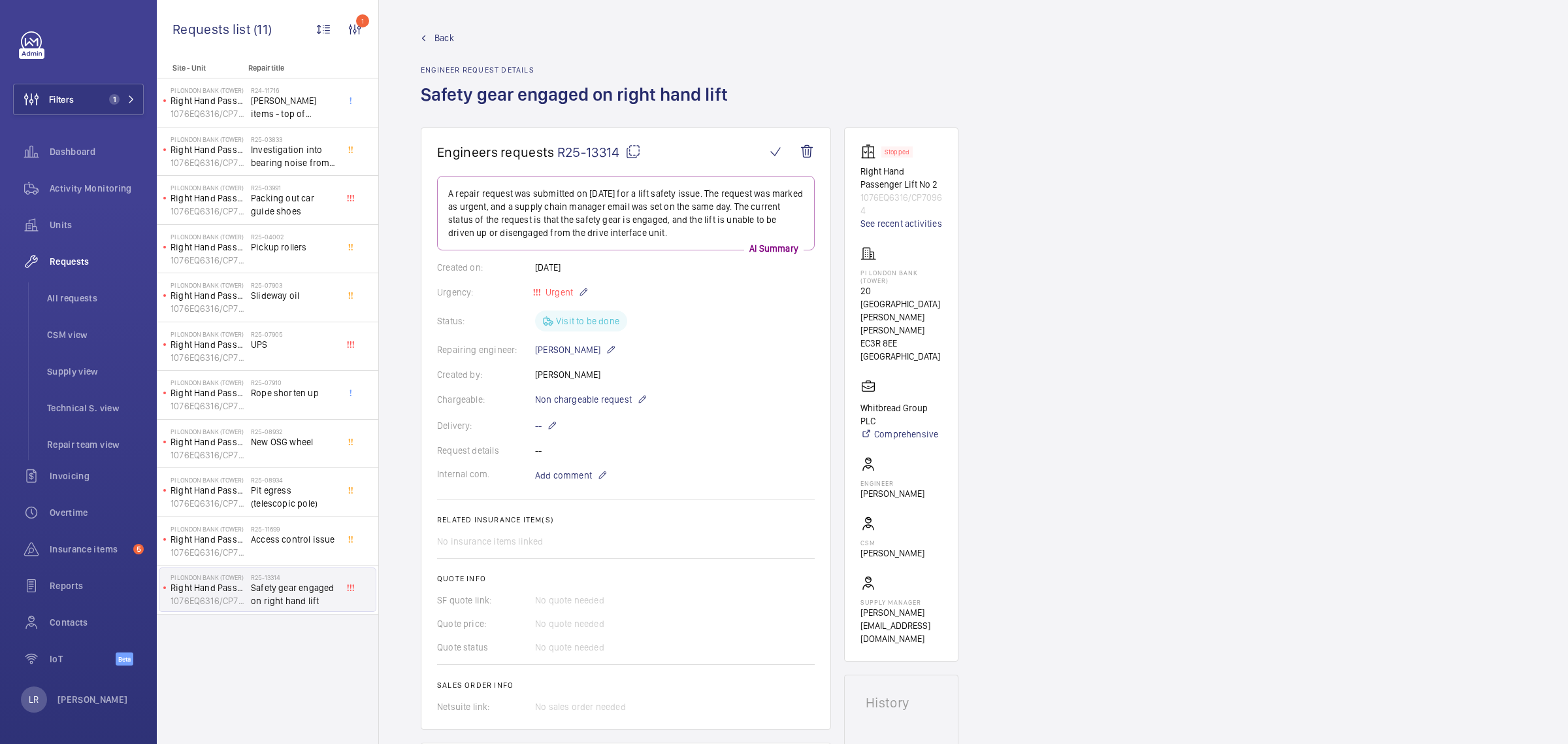
click at [439, 36] on span "Back" at bounding box center [444, 38] width 20 height 13
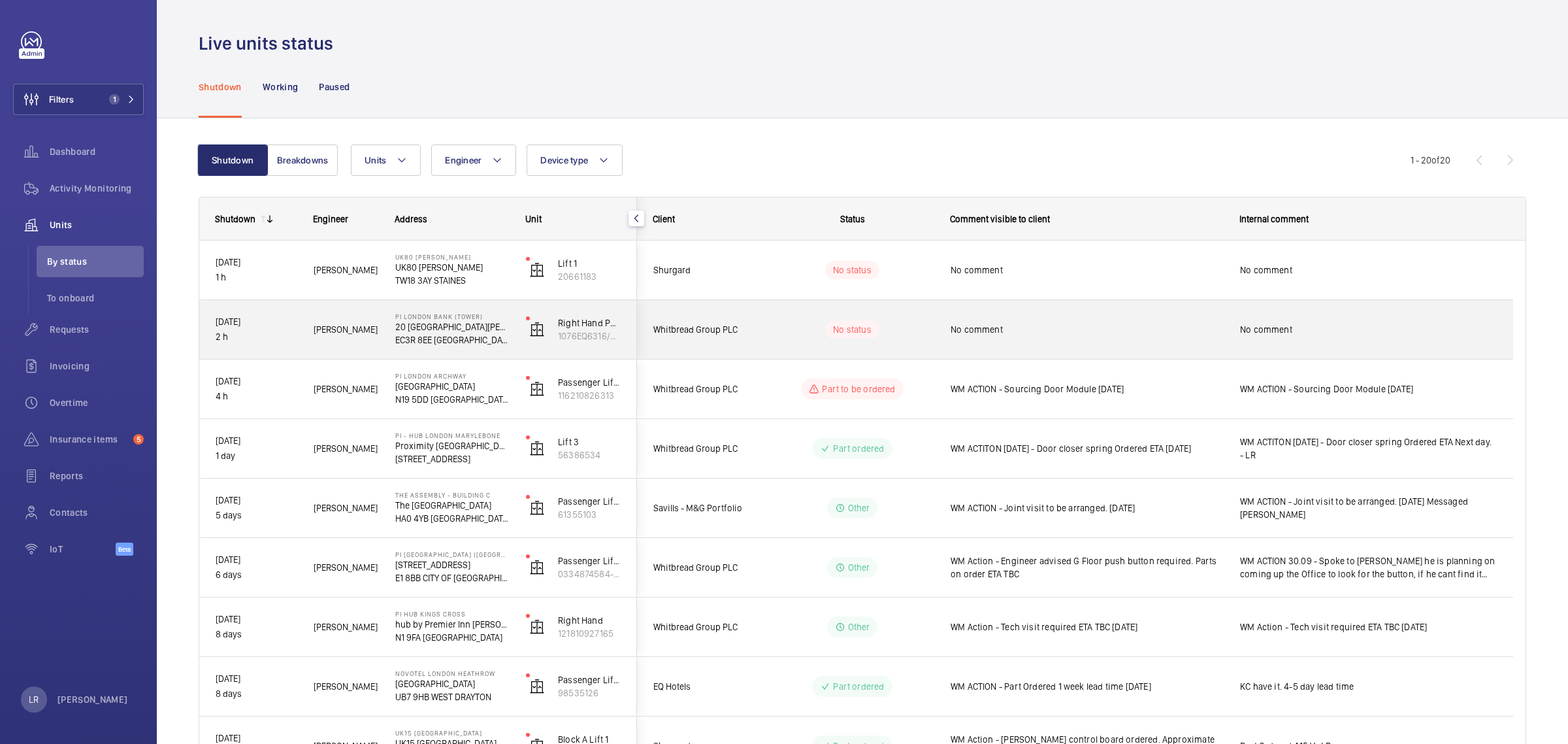
click at [767, 341] on div "No status" at bounding box center [844, 329] width 178 height 45
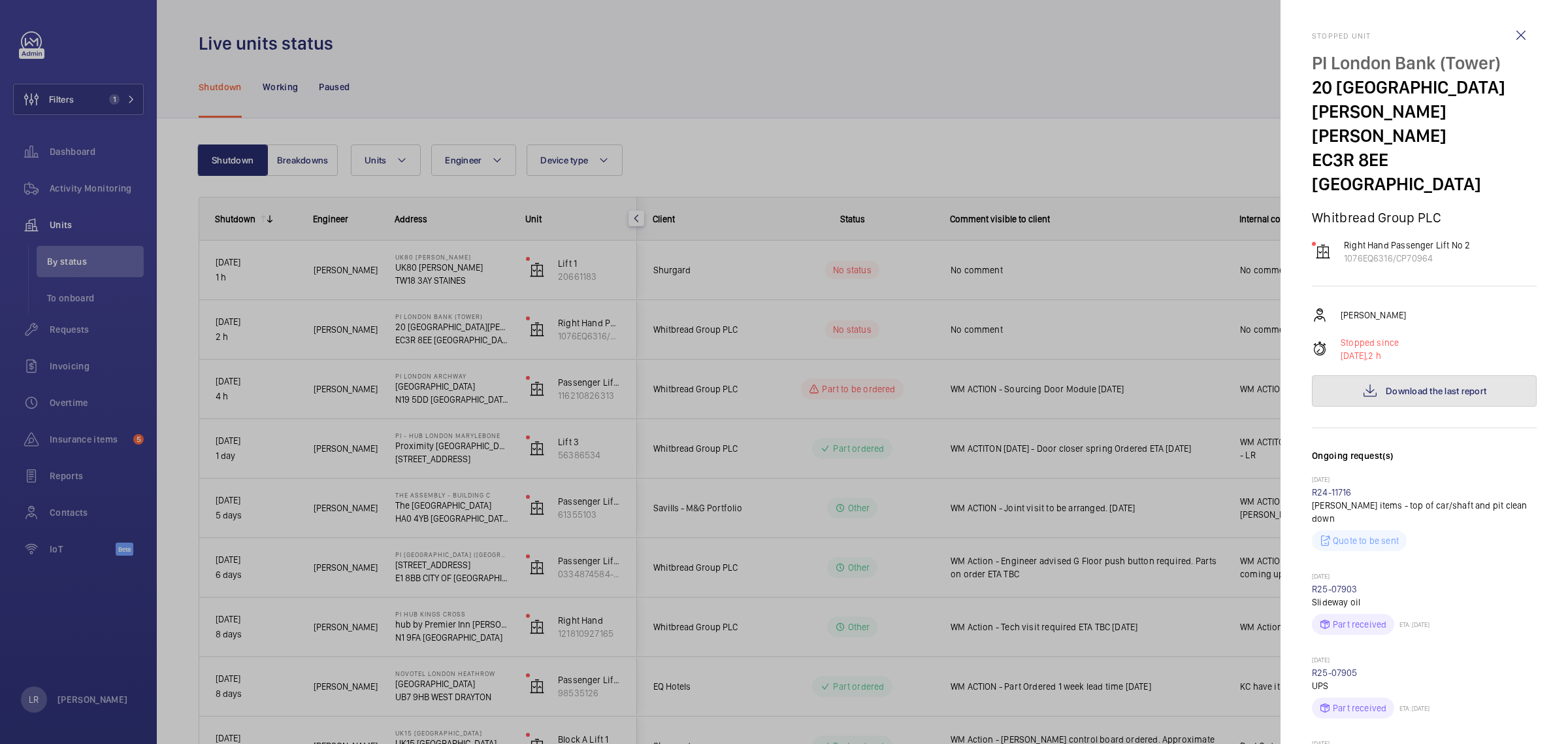
click at [1426, 375] on button "Download the last report" at bounding box center [1424, 390] width 225 height 31
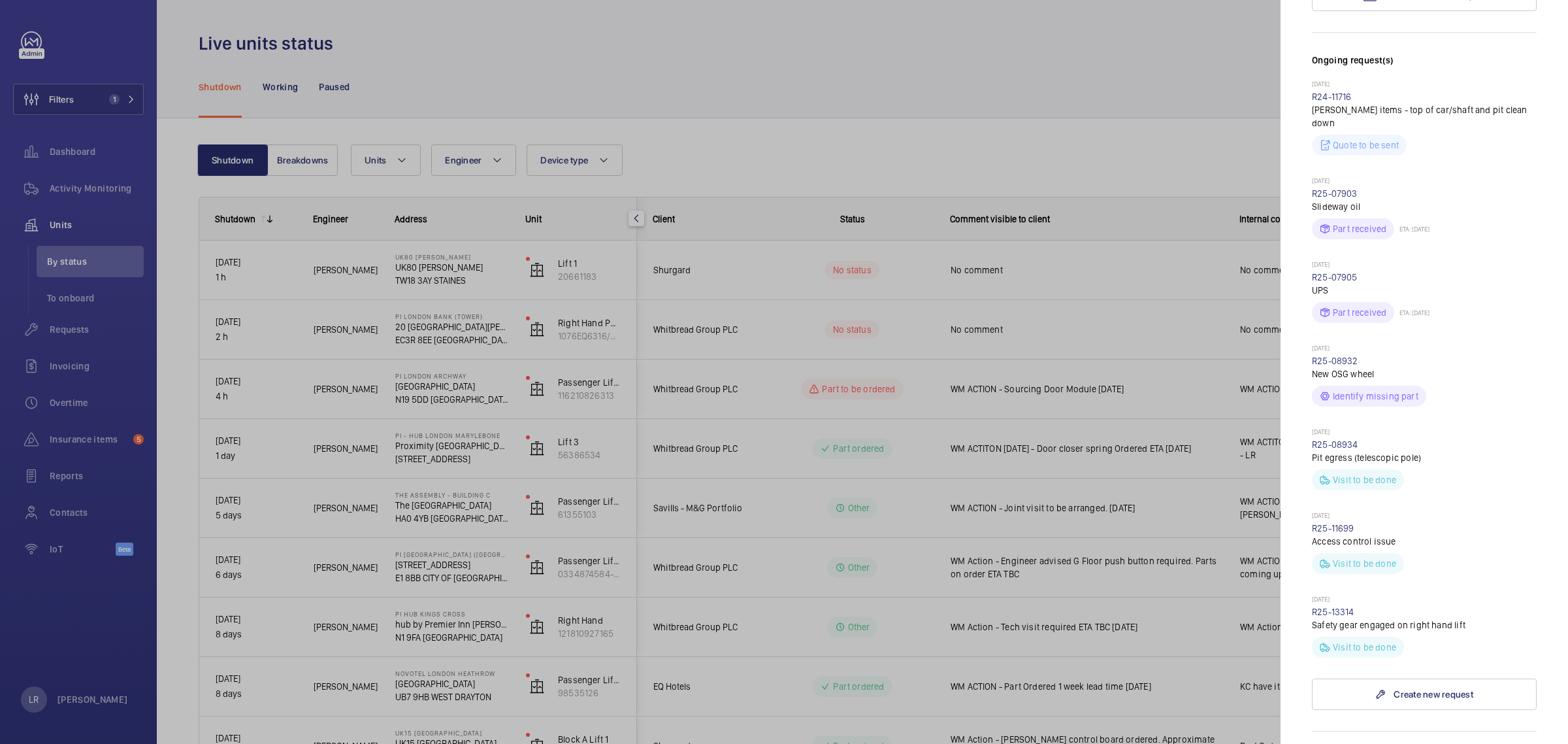
scroll to position [491, 0]
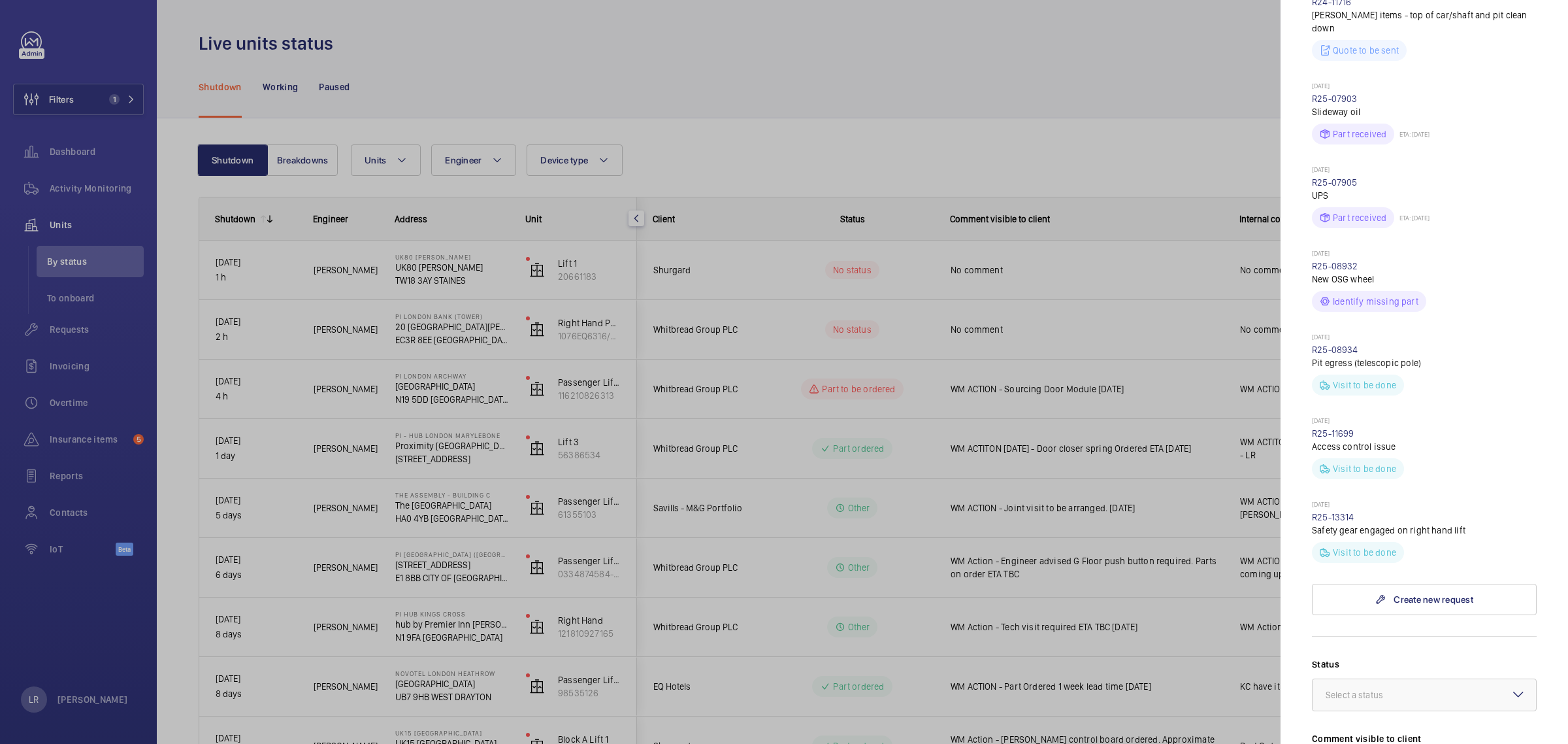
drag, startPoint x: 1367, startPoint y: 418, endPoint x: 1356, endPoint y: 420, distance: 11.2
click at [1356, 500] on p "Today" at bounding box center [1424, 505] width 225 height 10
click at [1340, 512] on link "R25-13314" at bounding box center [1333, 516] width 43 height 10
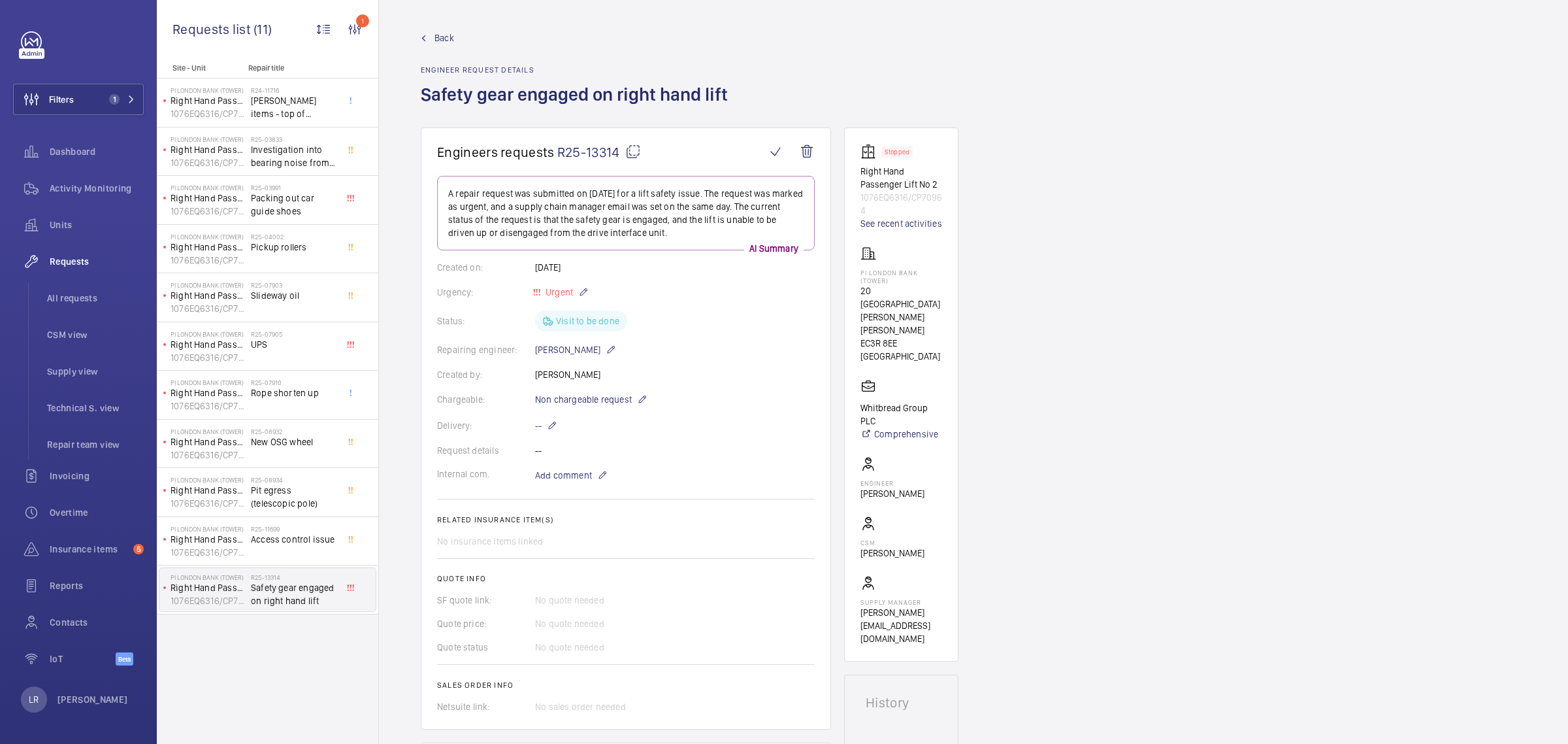
click at [636, 150] on mat-icon at bounding box center [633, 152] width 16 height 16
click at [446, 37] on span "Back" at bounding box center [444, 38] width 20 height 13
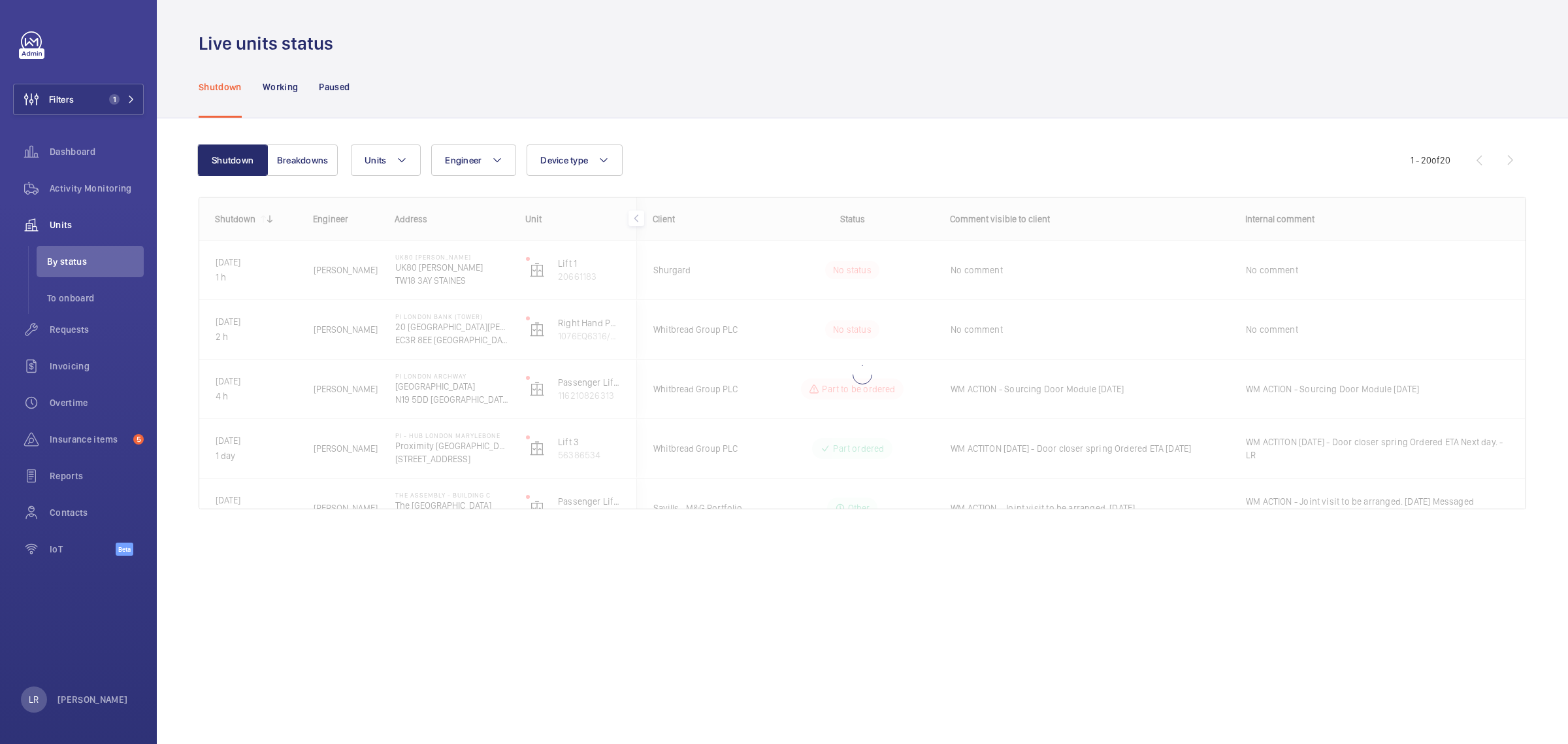
click at [936, 328] on div "Shutdown Engineer Address Unit 1 h" at bounding box center [862, 353] width 1326 height 311
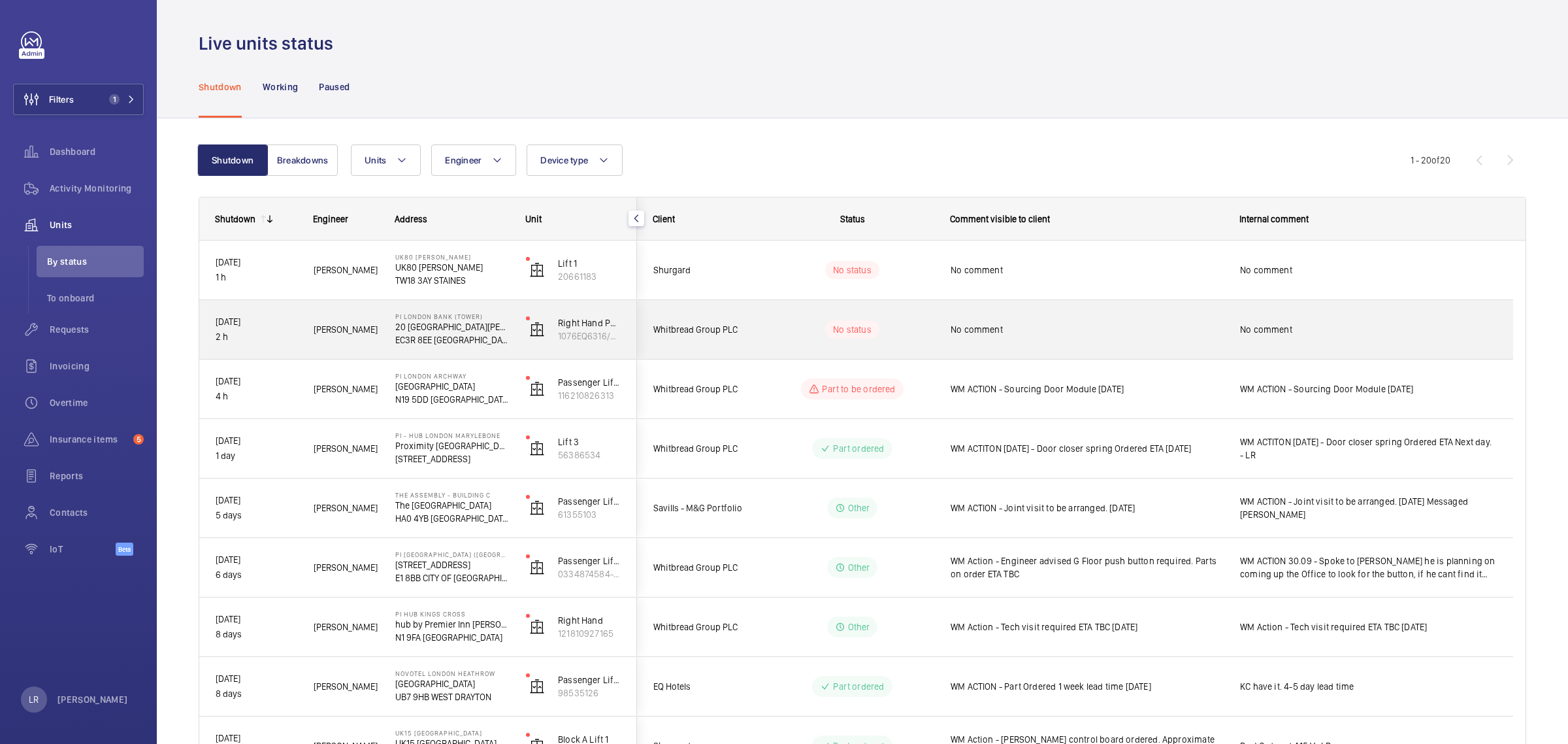
click at [928, 335] on wm-front-pills-cell "No status" at bounding box center [852, 328] width 162 height 18
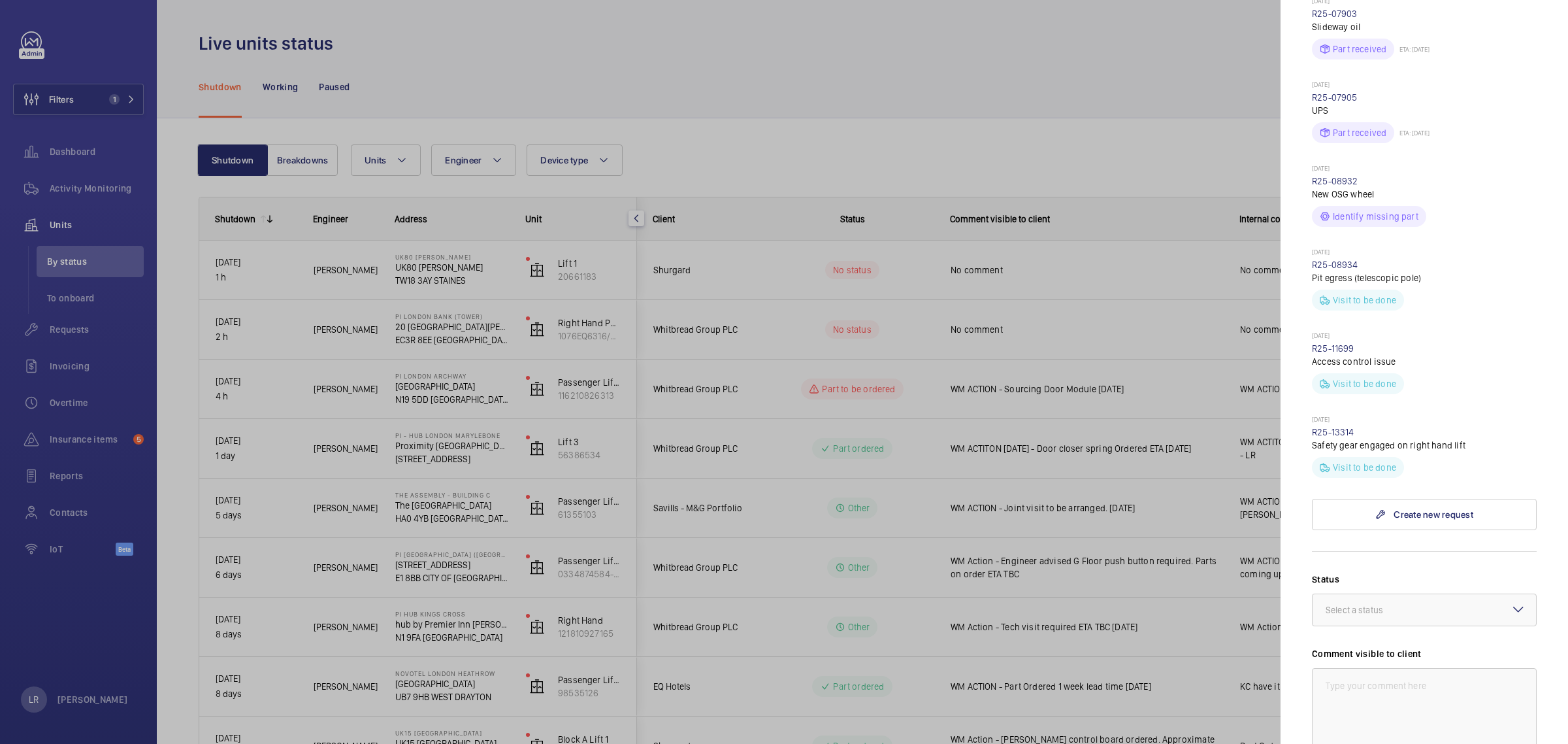
scroll to position [654, 0]
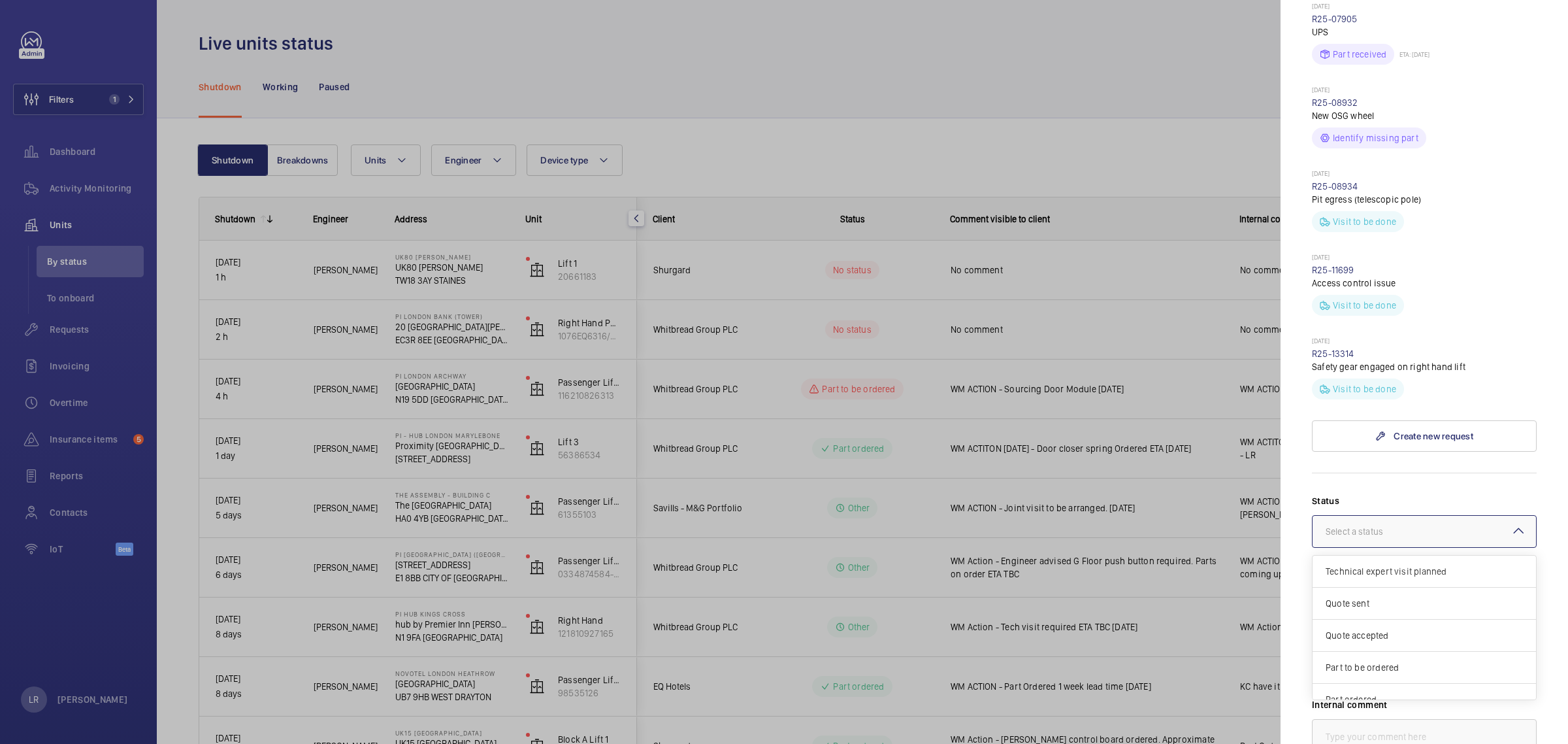
click at [1374, 525] on div "Select a status" at bounding box center [1370, 531] width 90 height 13
click at [1367, 677] on span "Other" at bounding box center [1424, 683] width 197 height 13
click at [1378, 589] on textarea at bounding box center [1424, 633] width 225 height 87
click at [776, 131] on div at bounding box center [784, 372] width 1568 height 744
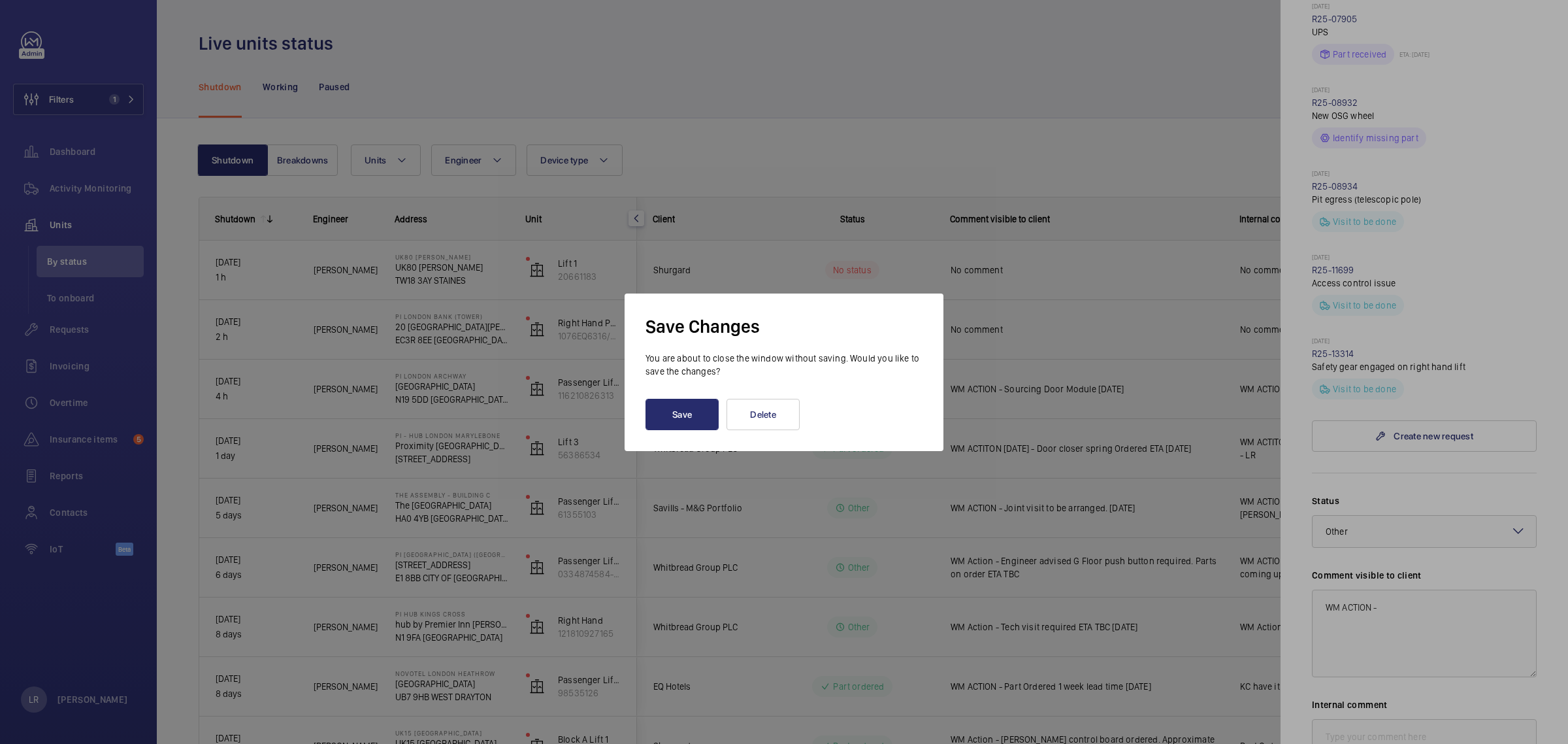
drag, startPoint x: 912, startPoint y: 176, endPoint x: 892, endPoint y: 121, distance: 58.5
click at [912, 170] on div at bounding box center [784, 372] width 1568 height 744
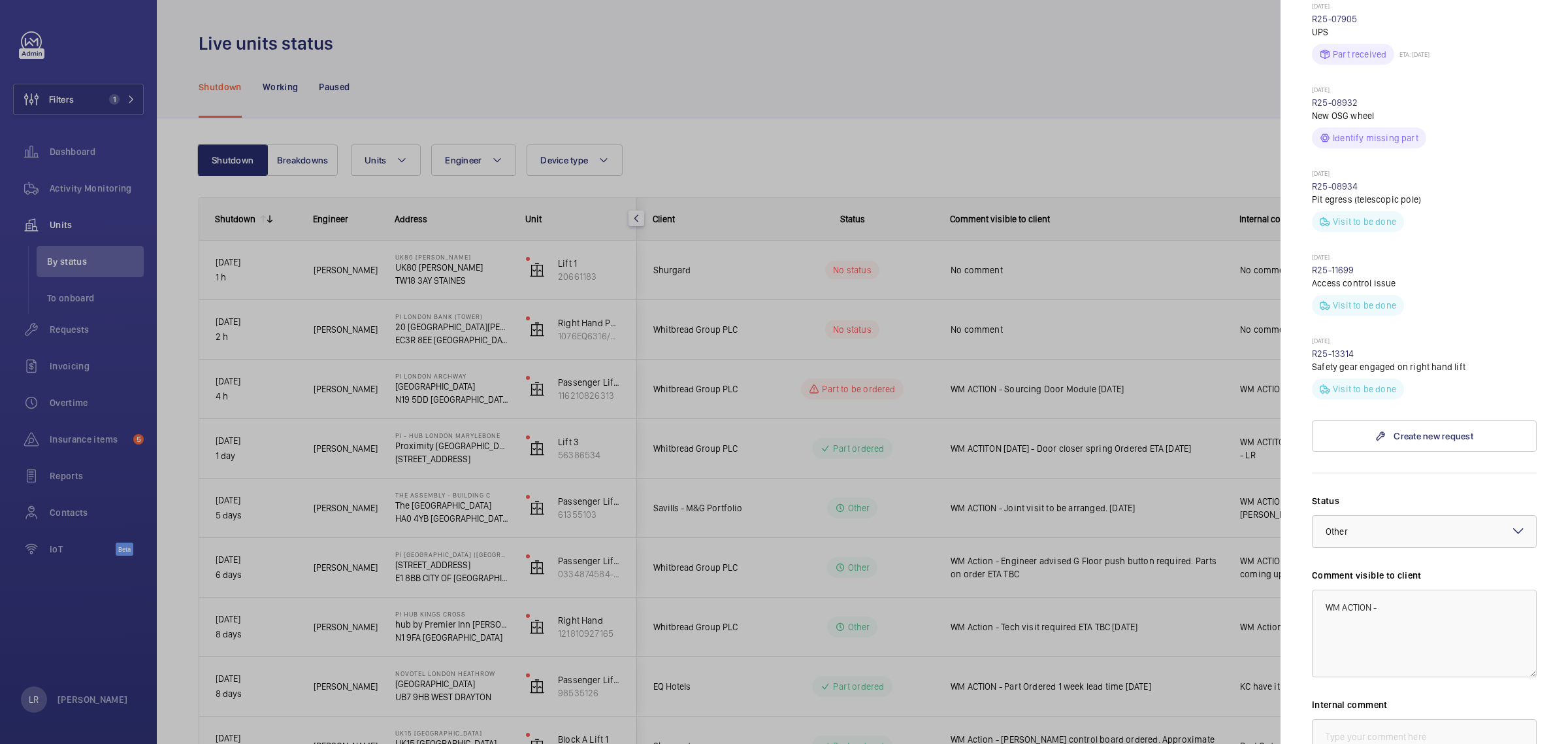
scroll to position [735, 0]
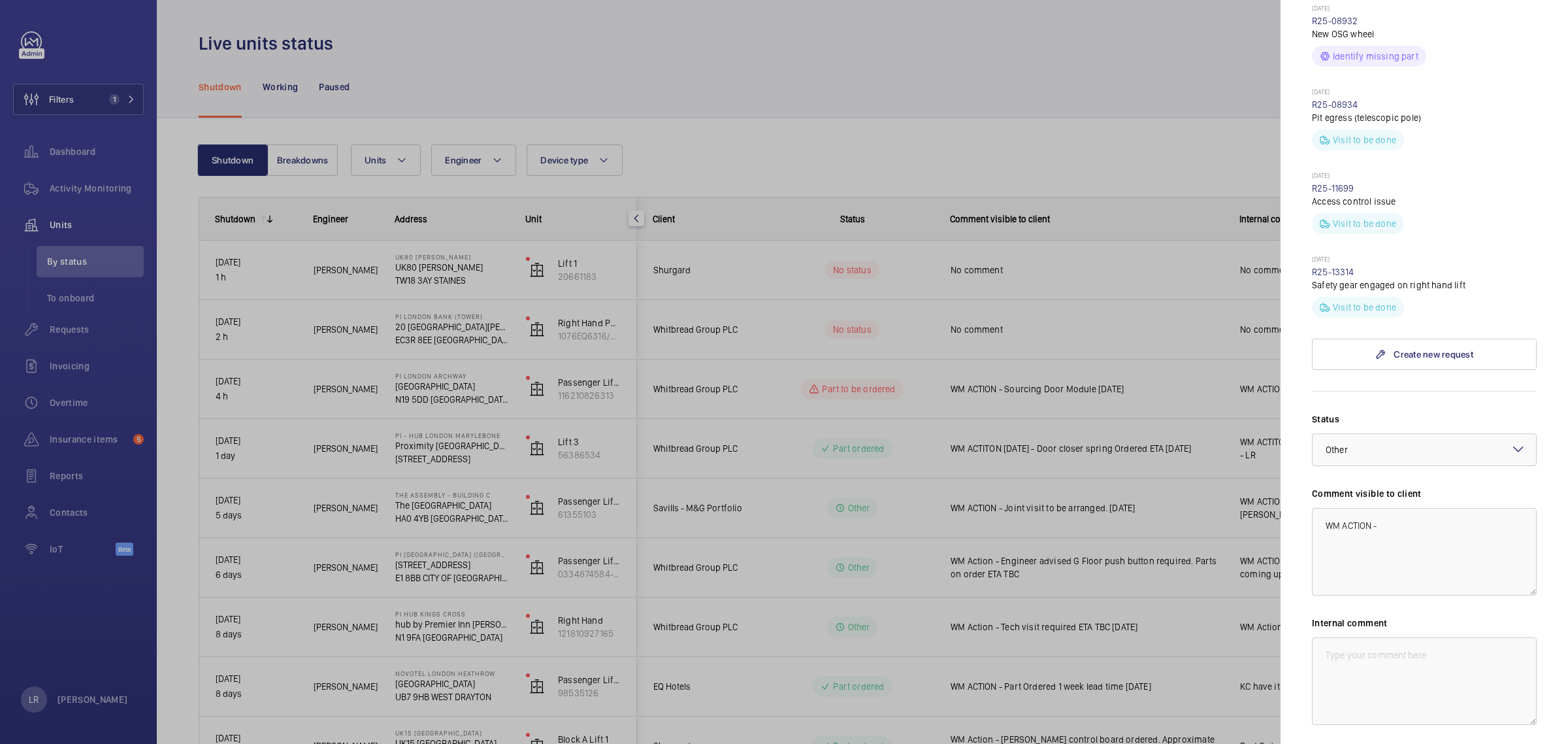
click at [1394, 487] on div "Comment visible to client WM ACTION -" at bounding box center [1424, 541] width 225 height 108
click at [1398, 508] on textarea "WM ACTION -" at bounding box center [1424, 551] width 225 height 87
drag, startPoint x: 1446, startPoint y: 487, endPoint x: 1300, endPoint y: 439, distance: 153.7
click at [1300, 439] on mat-sidenav "Stopped unit PI London Bank (Tower) 20 St Mary at Hill EC3R 8EE LONDON Whitbrea…" at bounding box center [1424, 372] width 287 height 744
type textarea "WM ACTION - Repair team visit required 6.10.25"
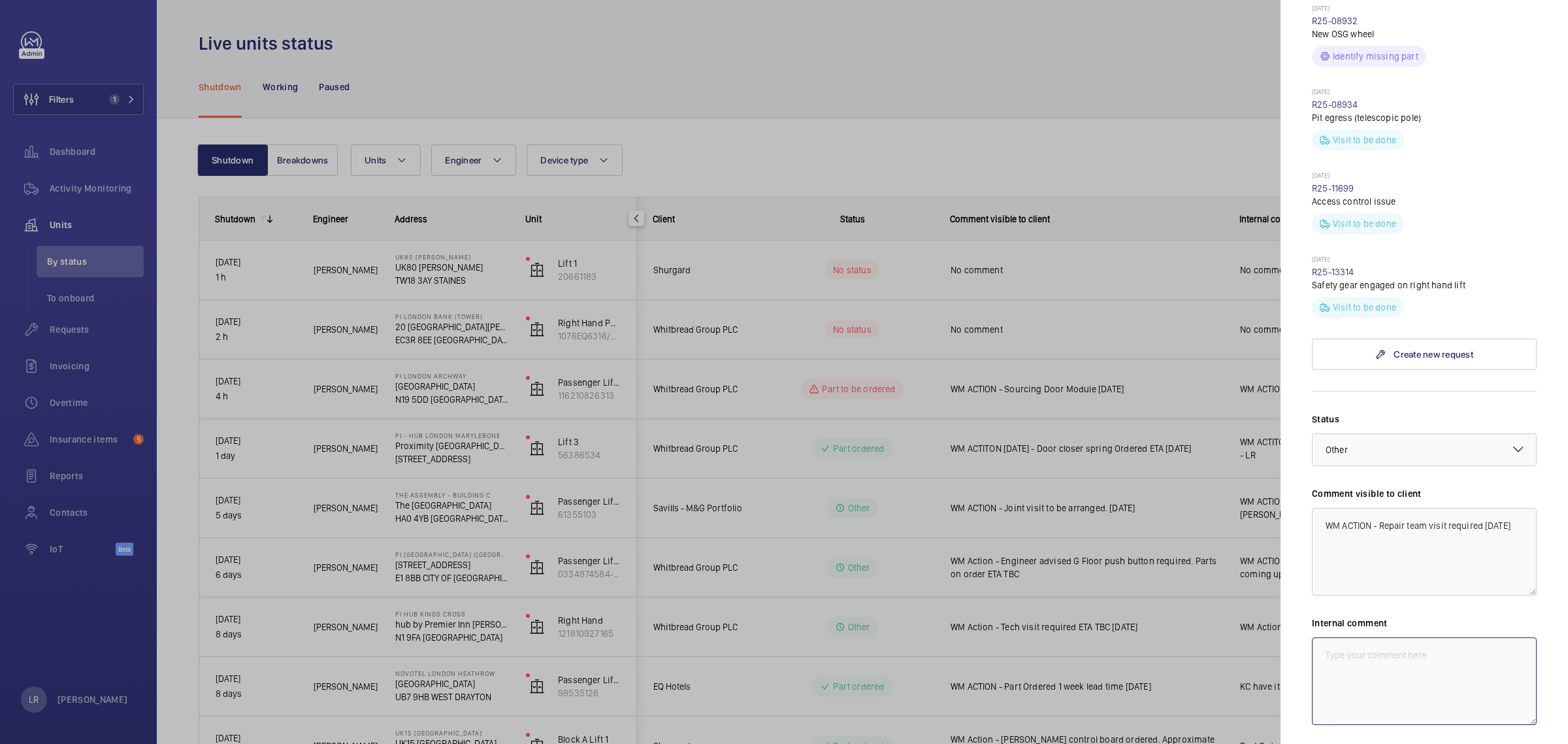
click at [1378, 637] on textarea at bounding box center [1424, 680] width 225 height 87
paste textarea "WM ACTION - Repair team visit required 6.10.25"
type textarea "WM ACTION - Repair team visit required 6.10.25"
click at [1488, 508] on textarea "WM ACTION - Repair team visit required 6.10.25" at bounding box center [1424, 551] width 225 height 87
type textarea "WM ACTION - Repair team visit required ETA TBC 6.10.25"
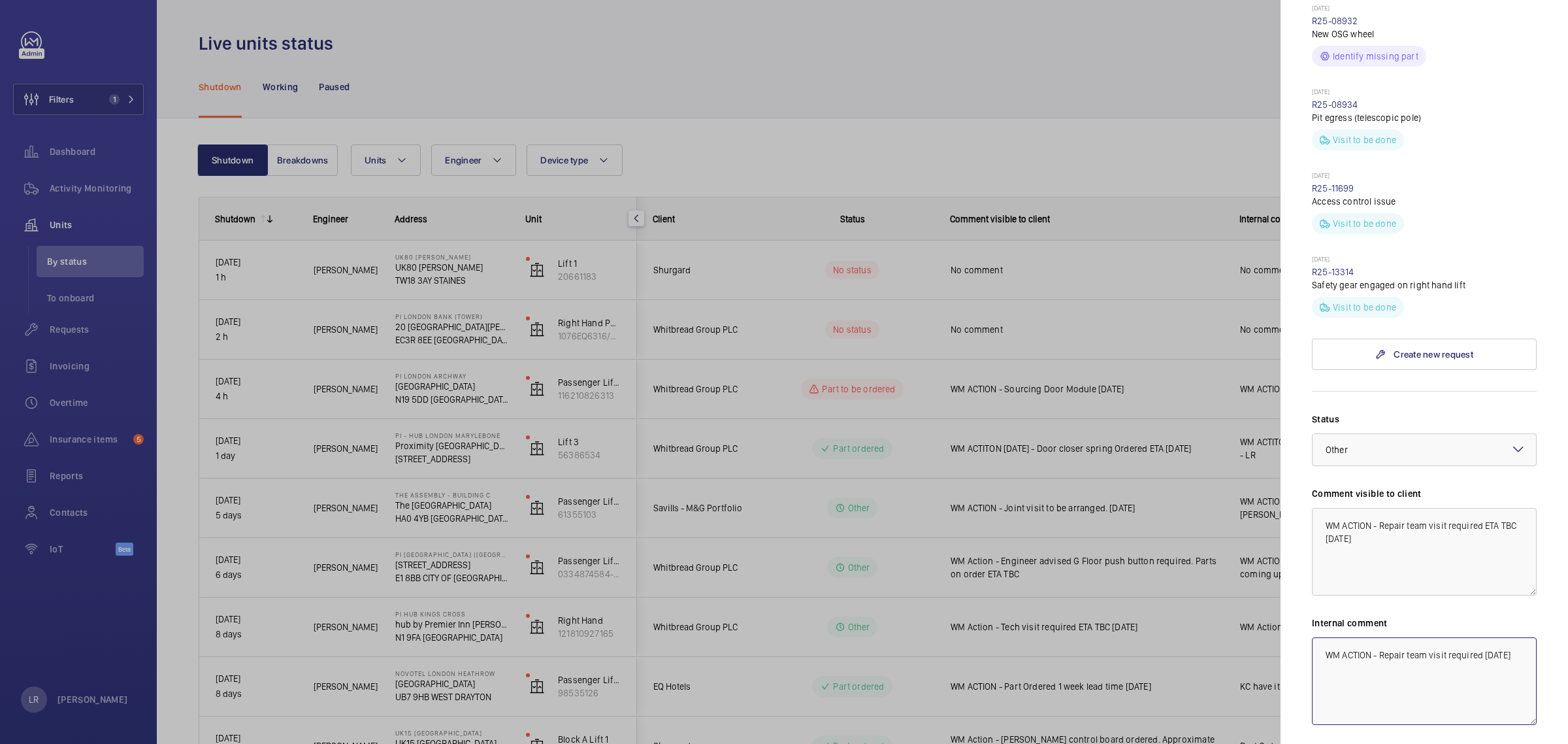
click at [1417, 637] on textarea "WM ACTION - Repair team visit required 6.10.25" at bounding box center [1424, 680] width 225 height 87
click at [1503, 637] on textarea "WM ACTION - Repair team visit required 6.10.25" at bounding box center [1424, 680] width 225 height 87
type textarea "WM ACTION - Repair team visit required ETA TBC 6.10.25"
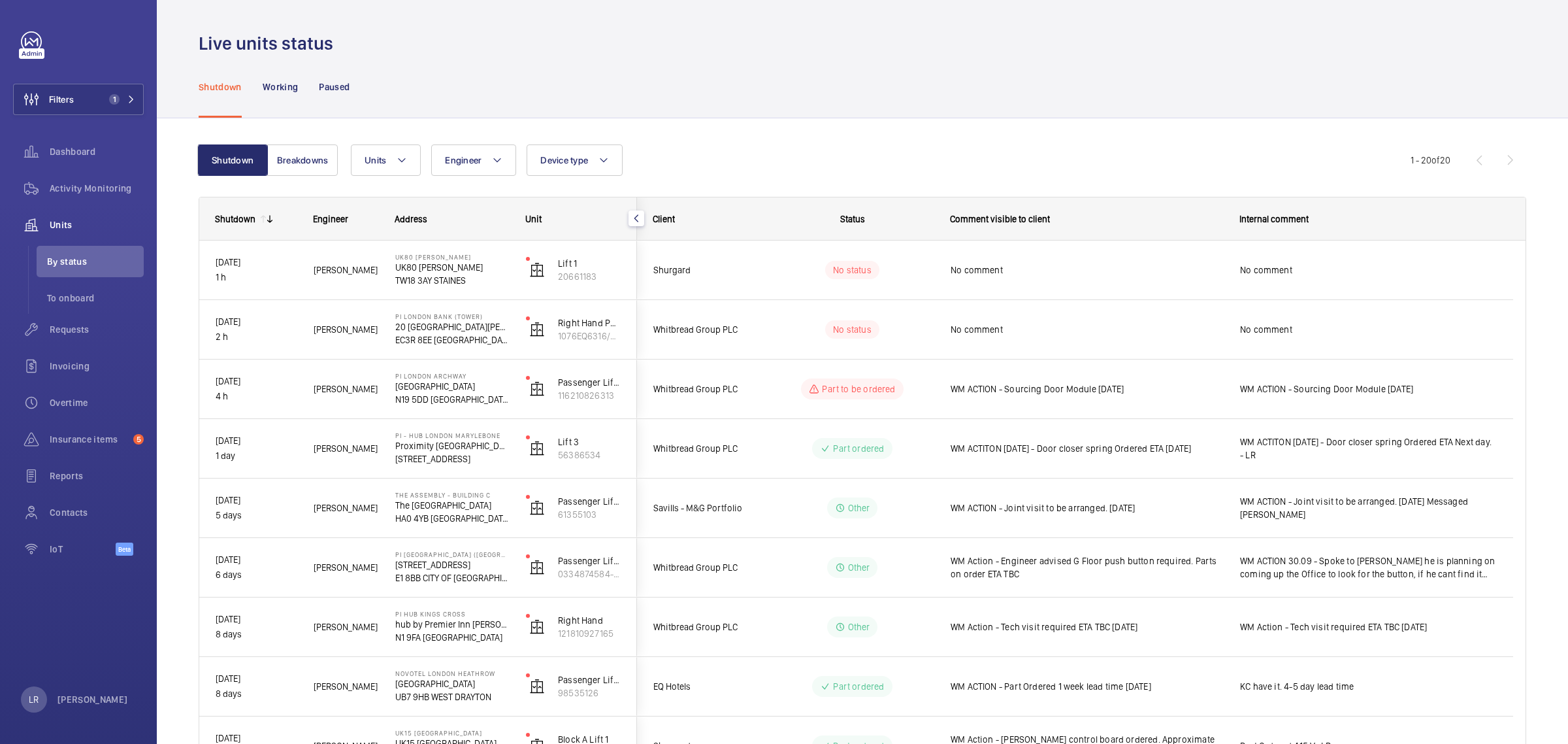
scroll to position [0, 0]
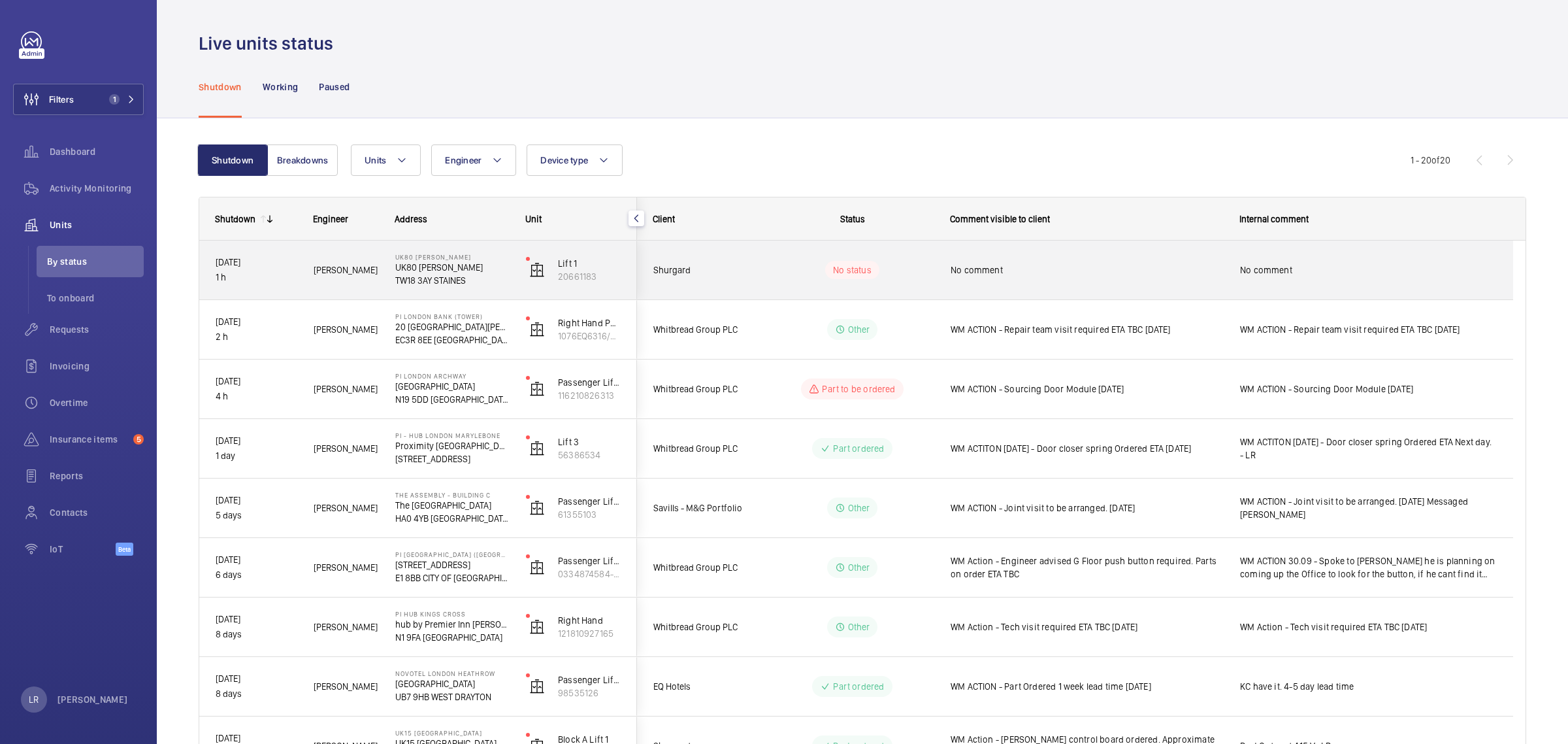
click at [1006, 285] on div "No comment" at bounding box center [1079, 270] width 288 height 56
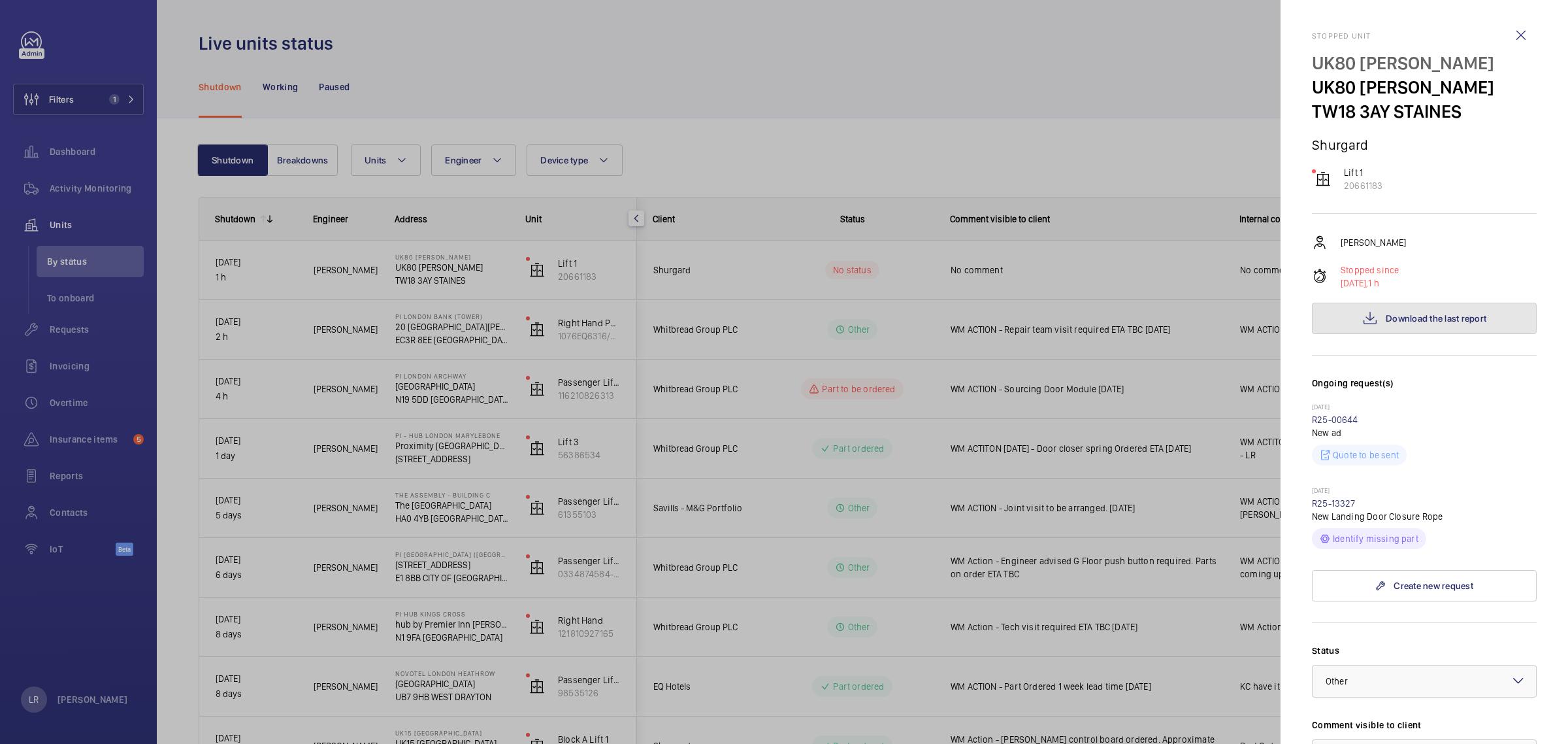
click at [1436, 323] on span "Download the last report" at bounding box center [1436, 318] width 101 height 10
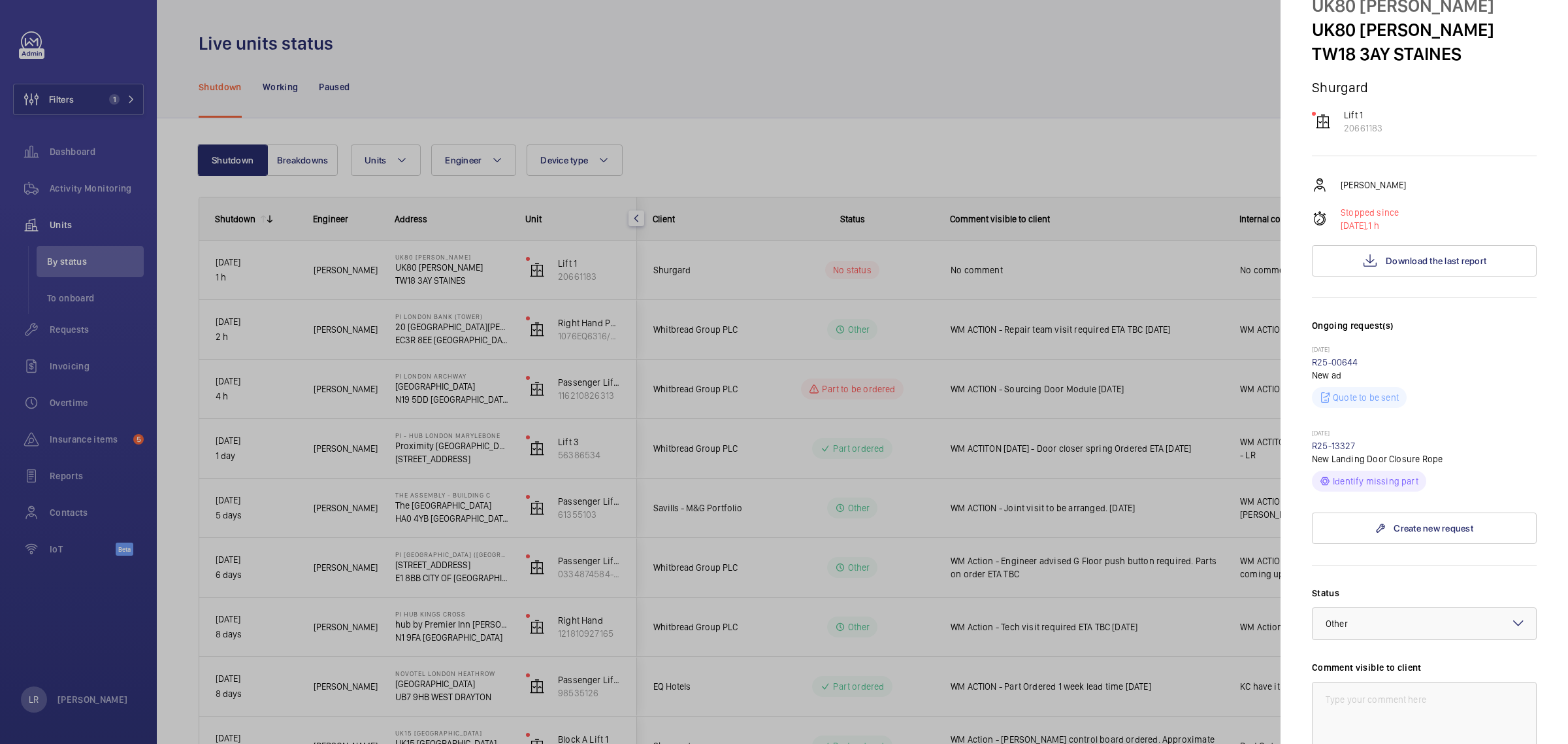
scroll to position [82, 0]
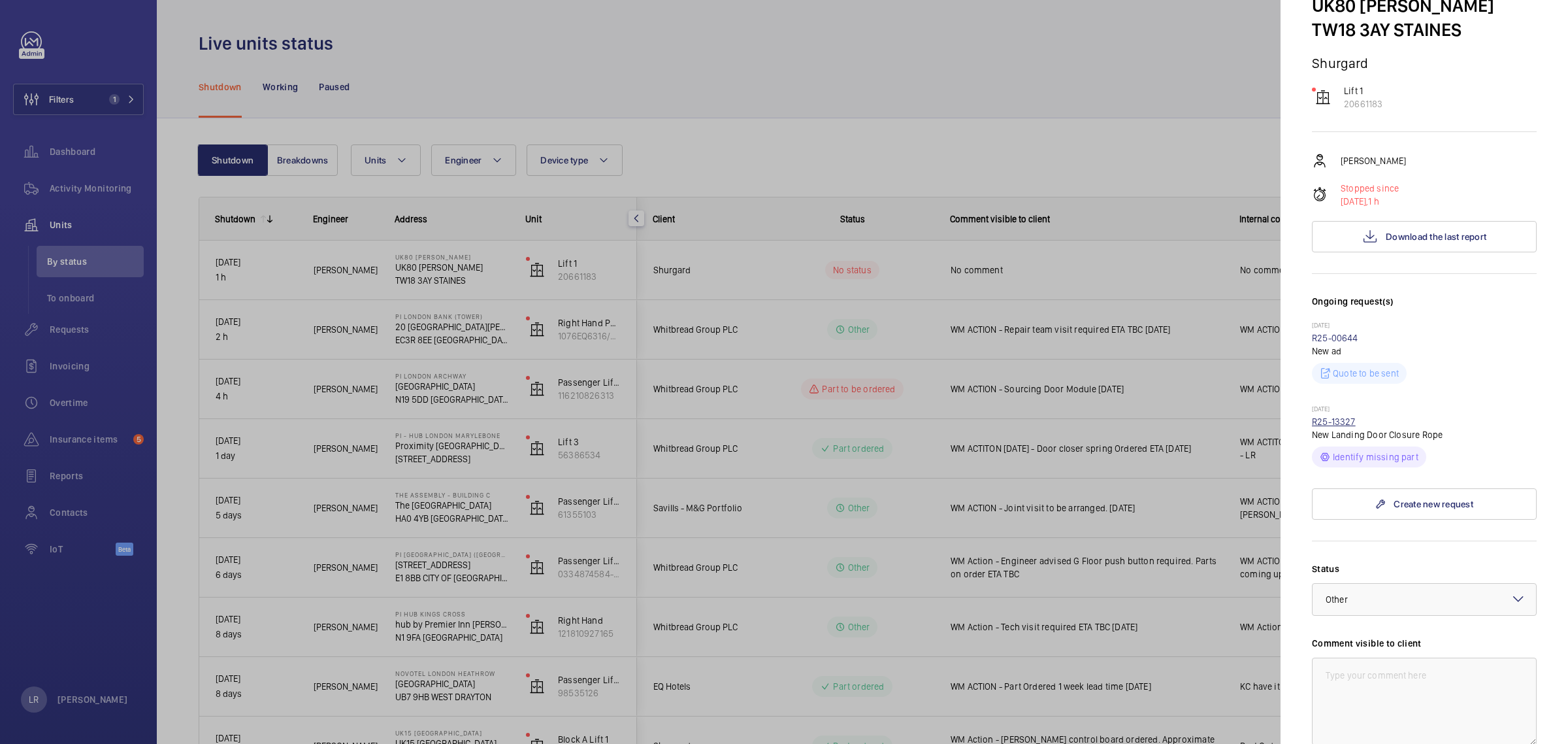
click at [1344, 425] on link "R25-13327" at bounding box center [1334, 421] width 44 height 10
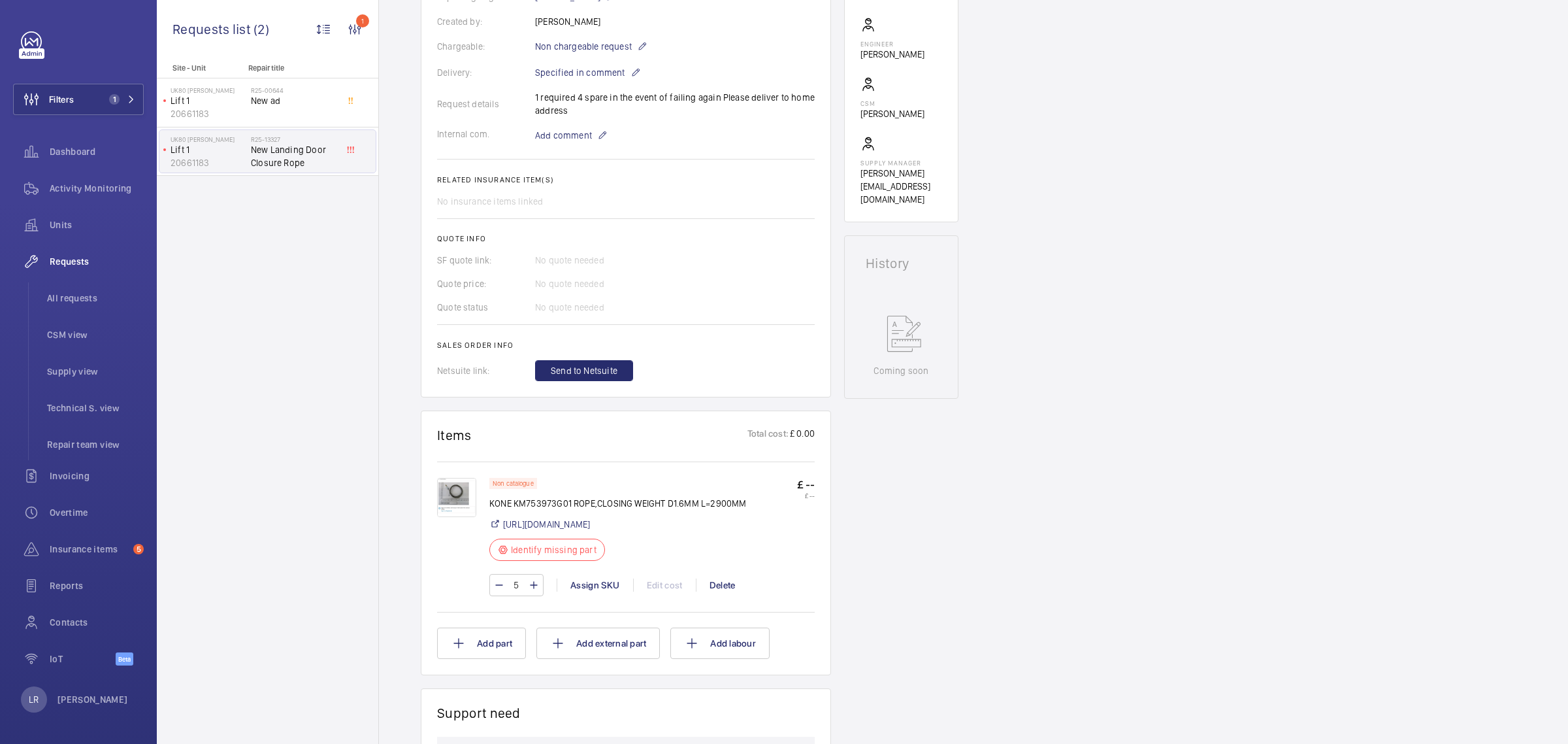
scroll to position [366, 0]
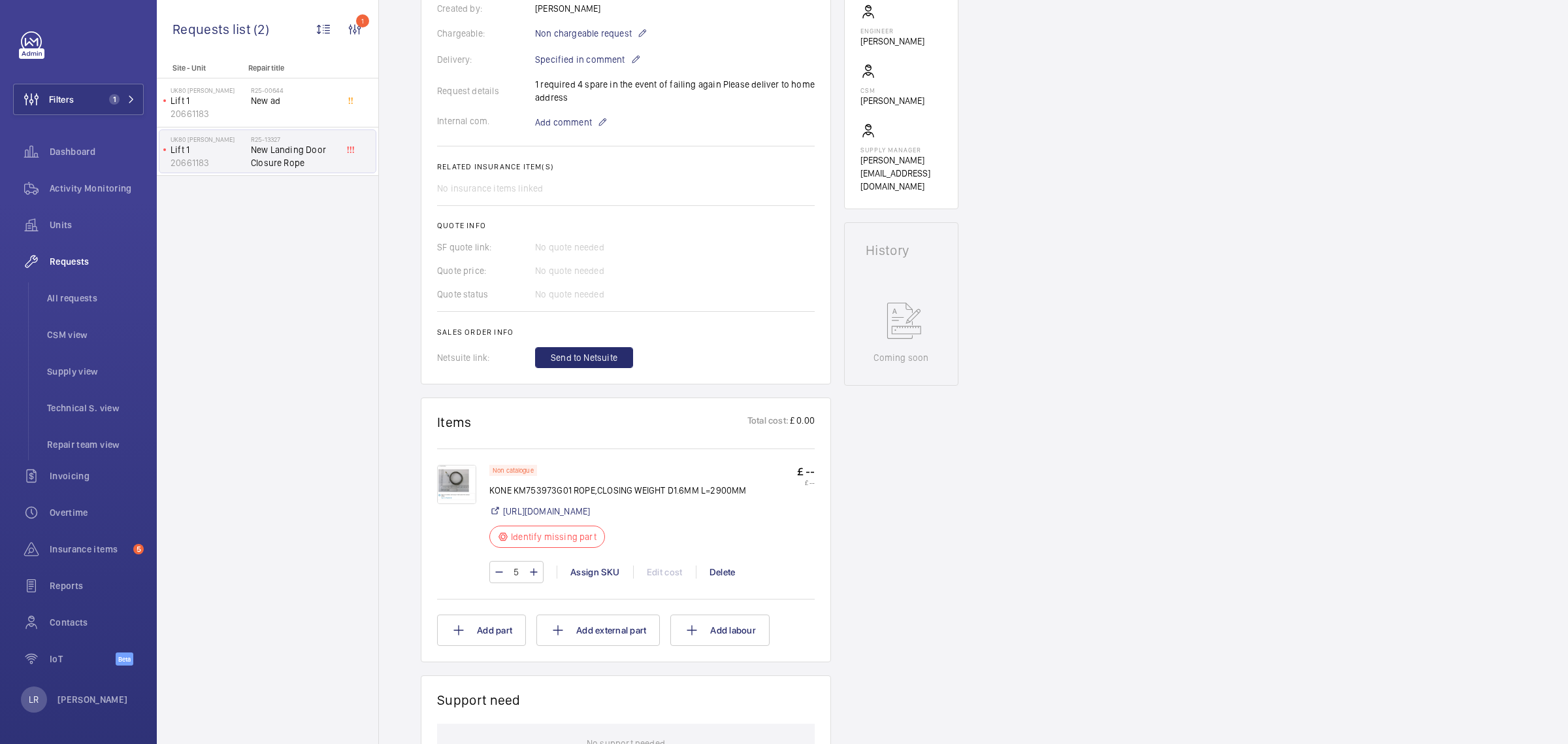
click at [438, 482] on img at bounding box center [456, 484] width 39 height 39
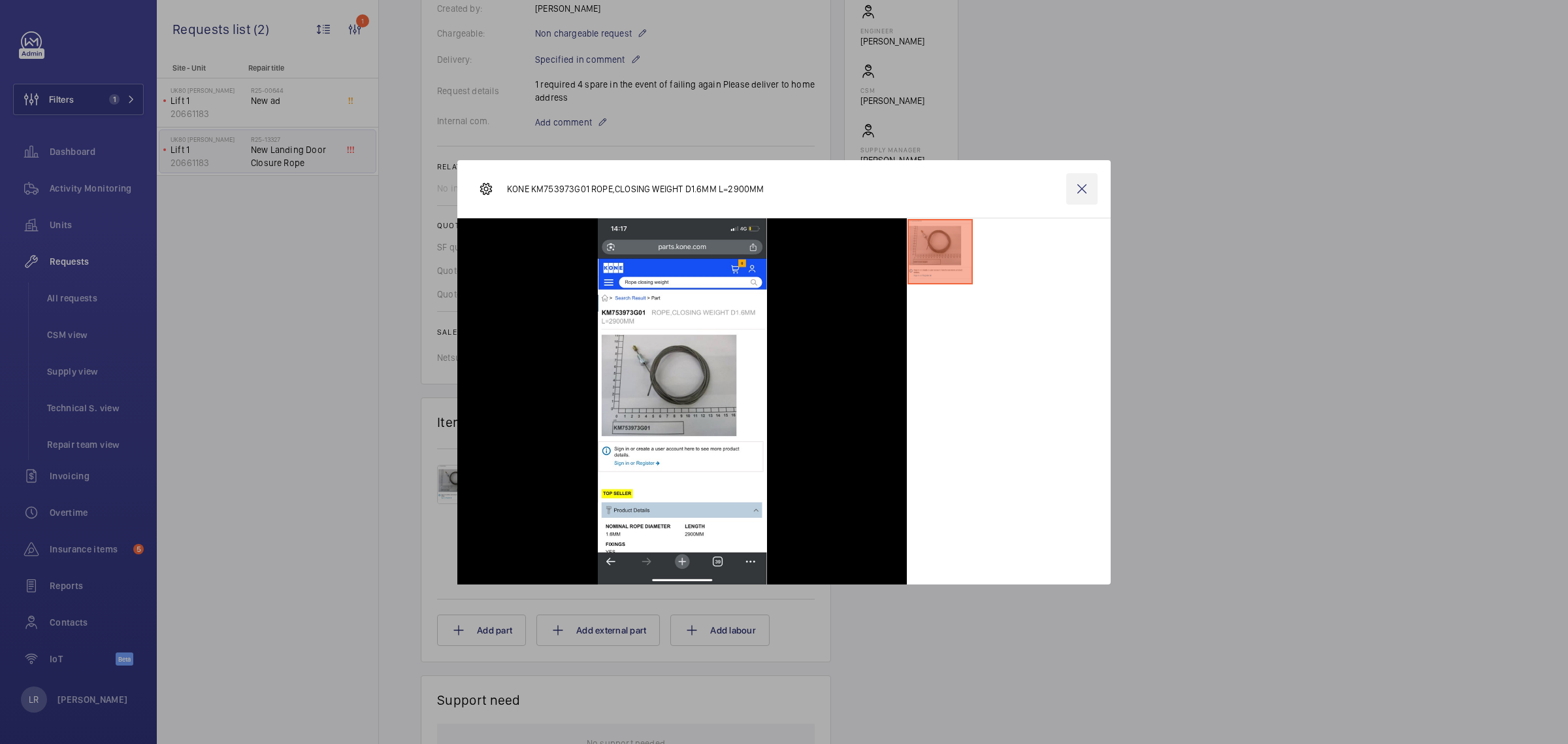
click at [1067, 196] on wm-front-icon-button at bounding box center [1081, 188] width 31 height 31
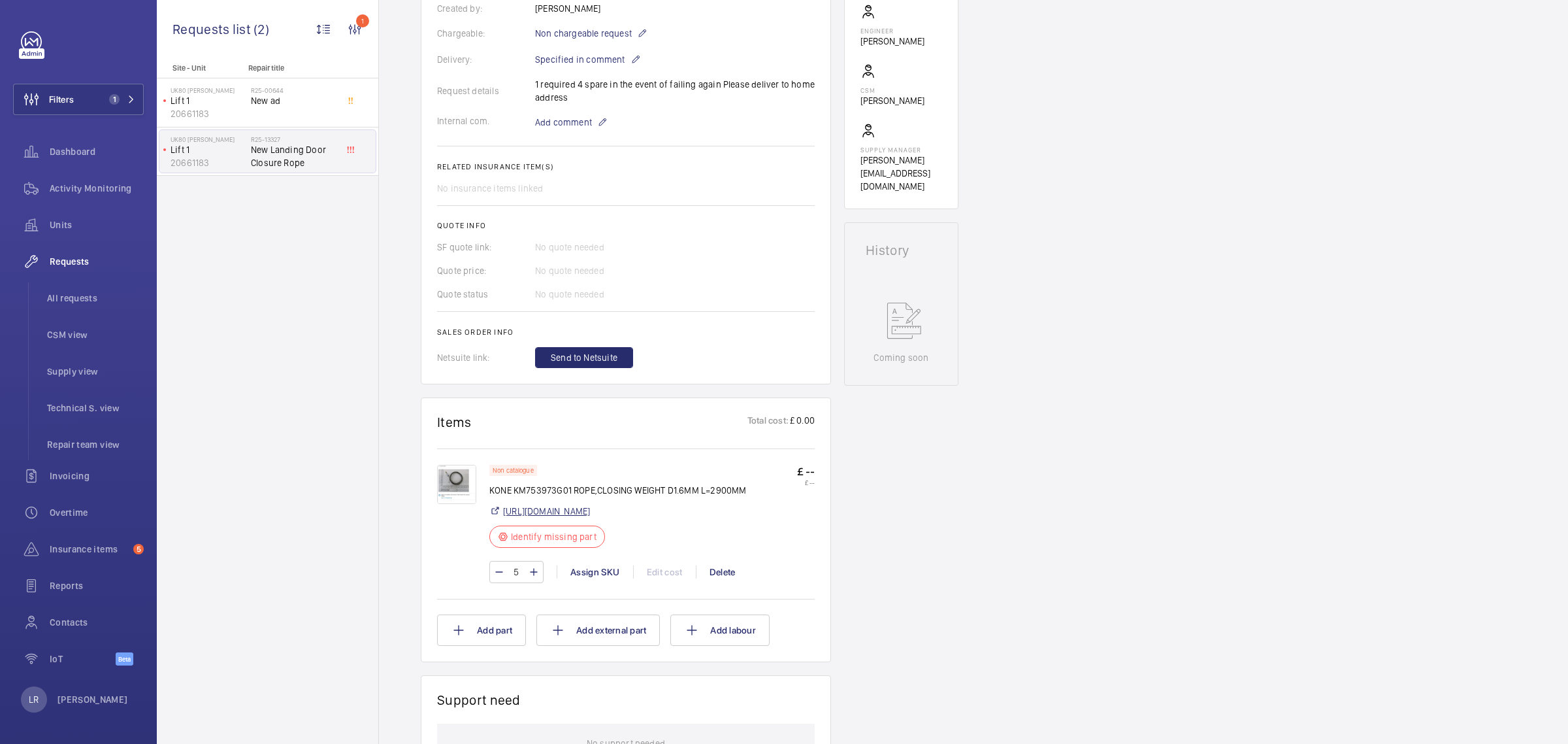
click at [590, 512] on link "https://parts.kone.com/Products/KM753973G01?searchMode=SpareParts" at bounding box center [546, 512] width 87 height 13
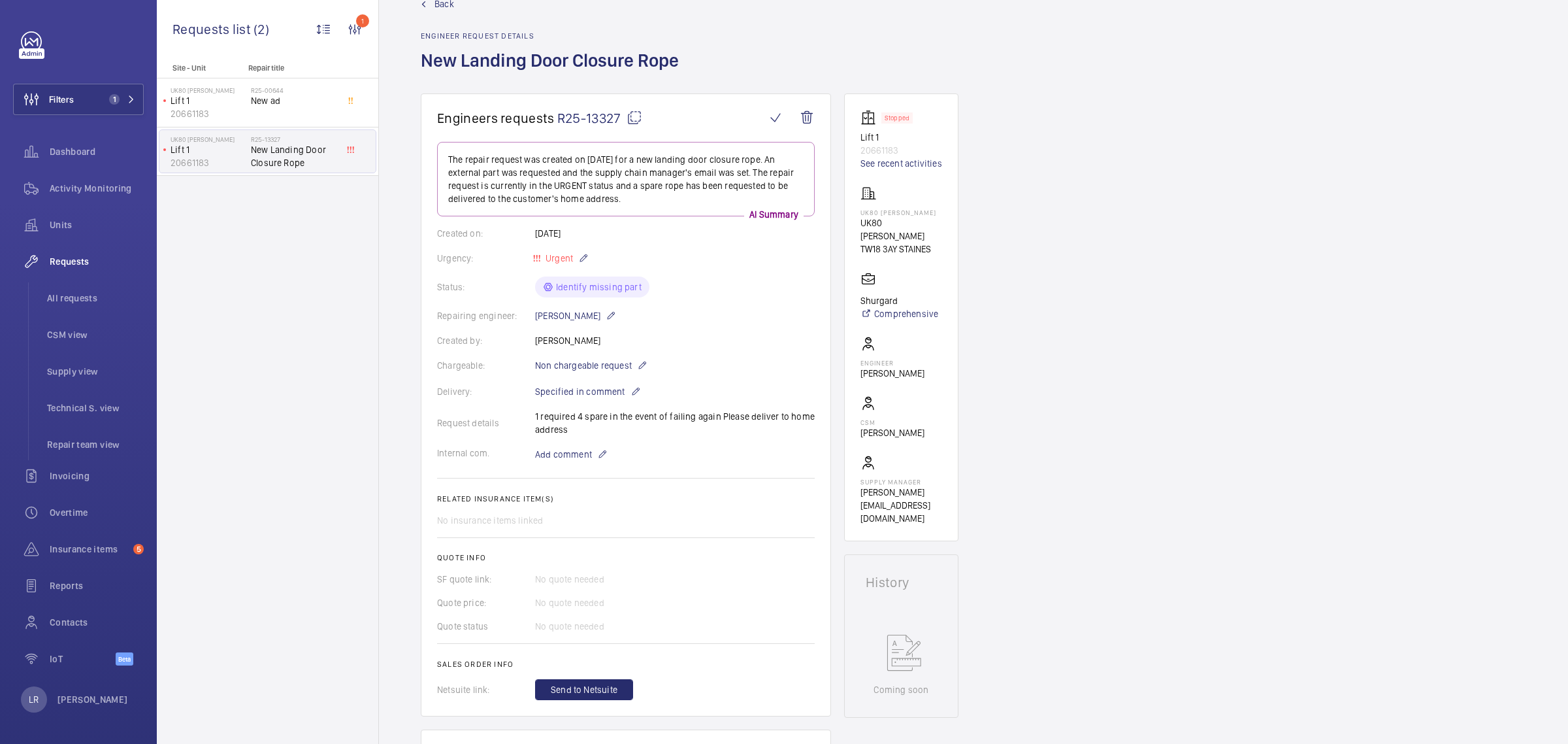
scroll to position [0, 0]
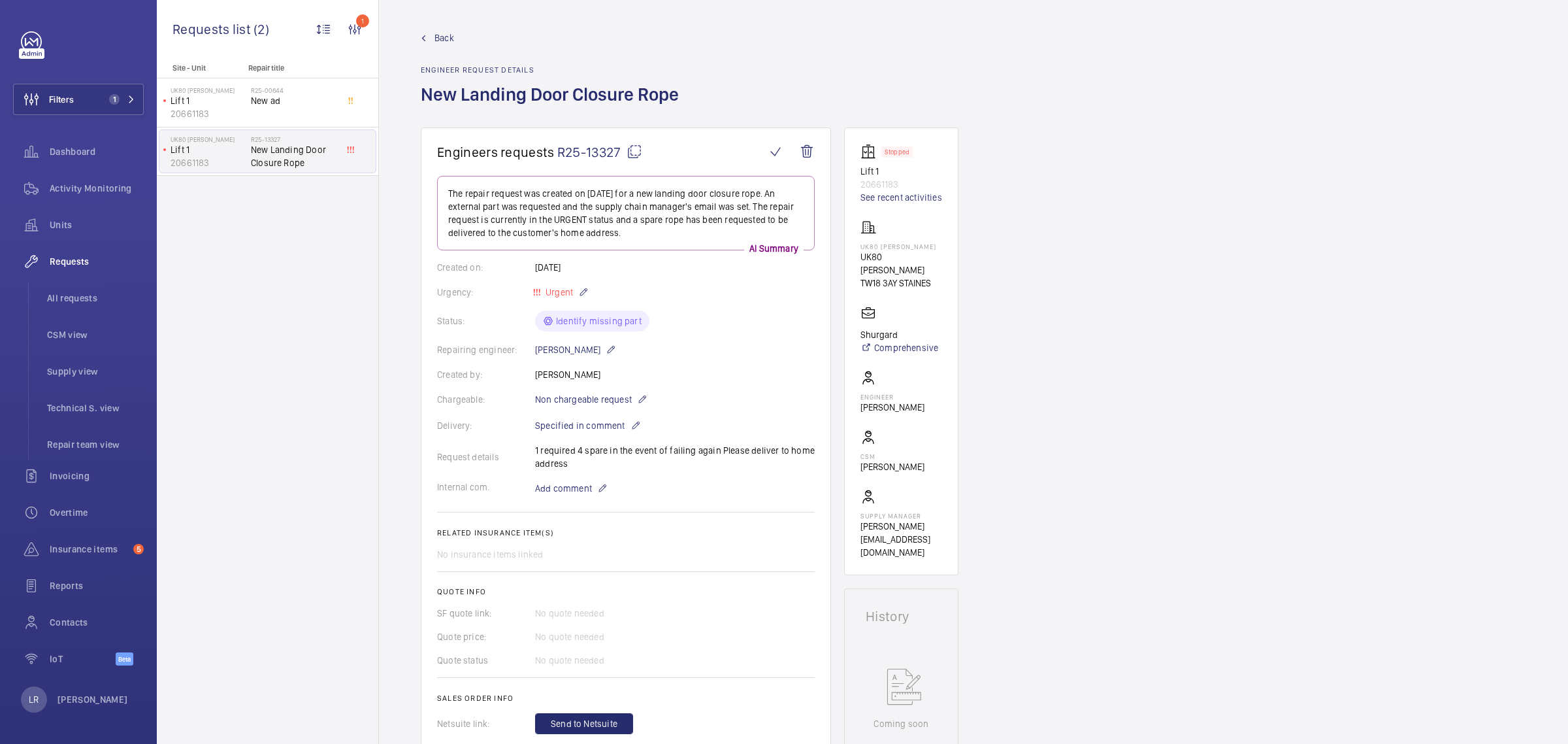
click at [434, 39] on span "Back" at bounding box center [444, 38] width 20 height 13
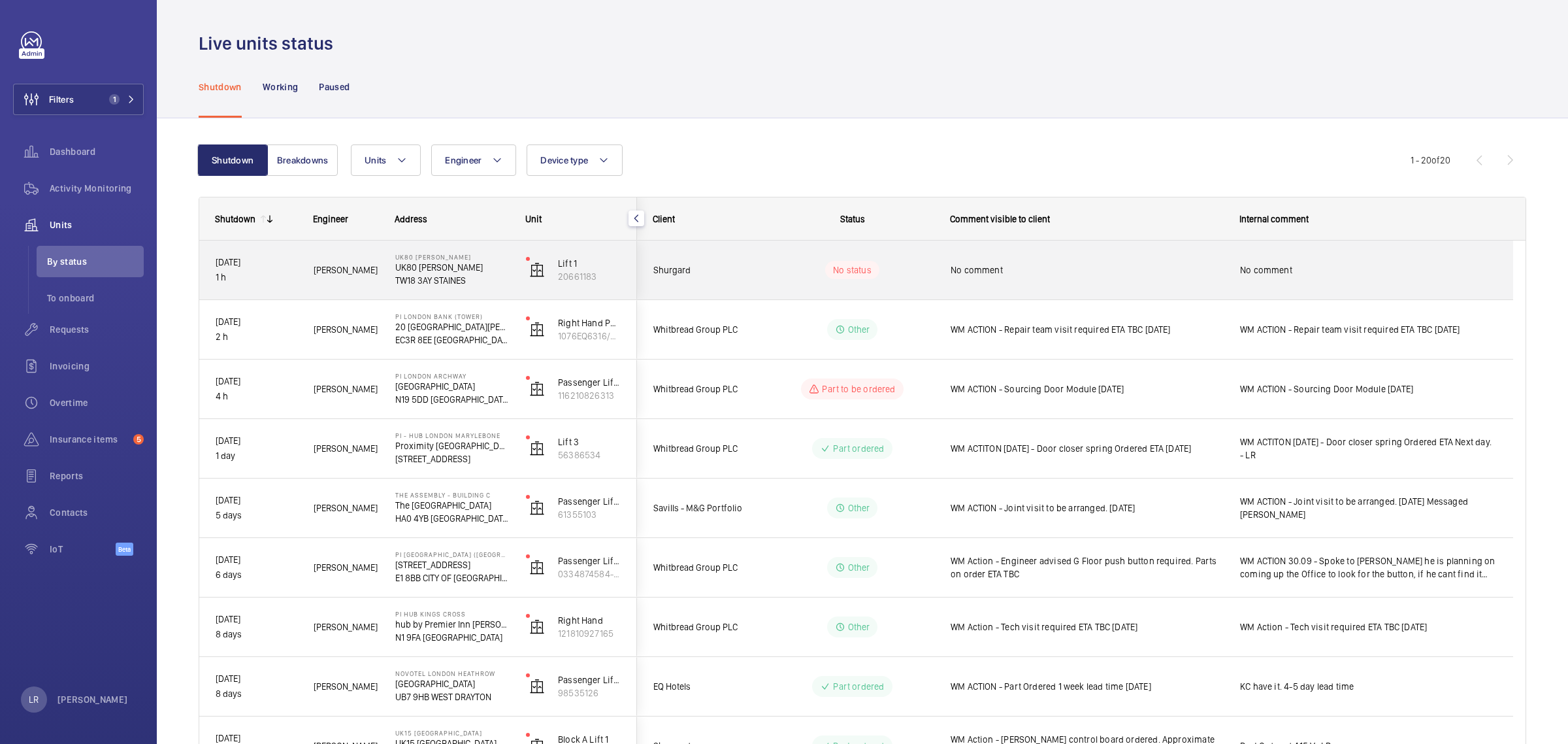
drag, startPoint x: 1012, startPoint y: 260, endPoint x: 1017, endPoint y: 270, distance: 11.2
click at [1013, 261] on div "No comment" at bounding box center [1086, 270] width 272 height 30
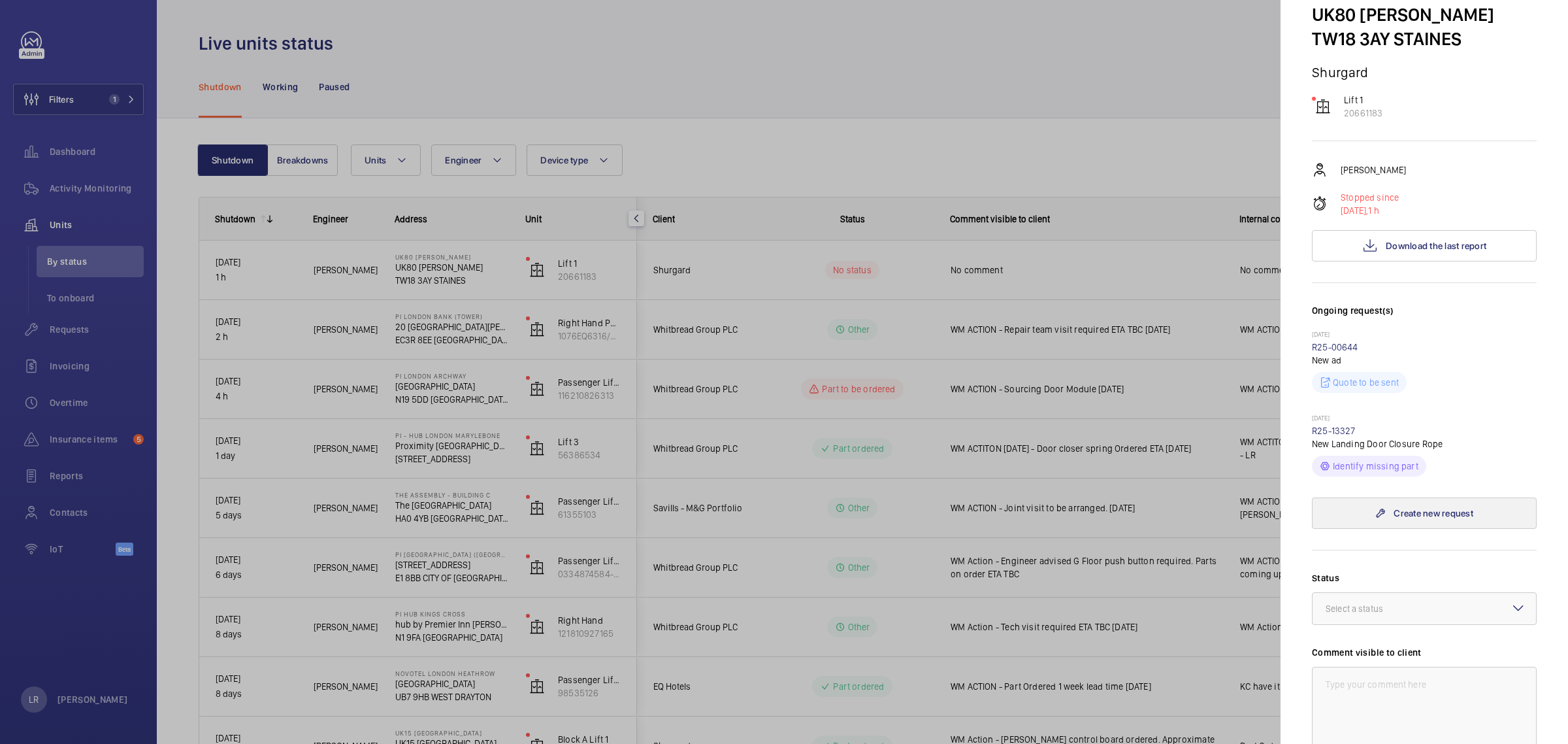
scroll to position [163, 0]
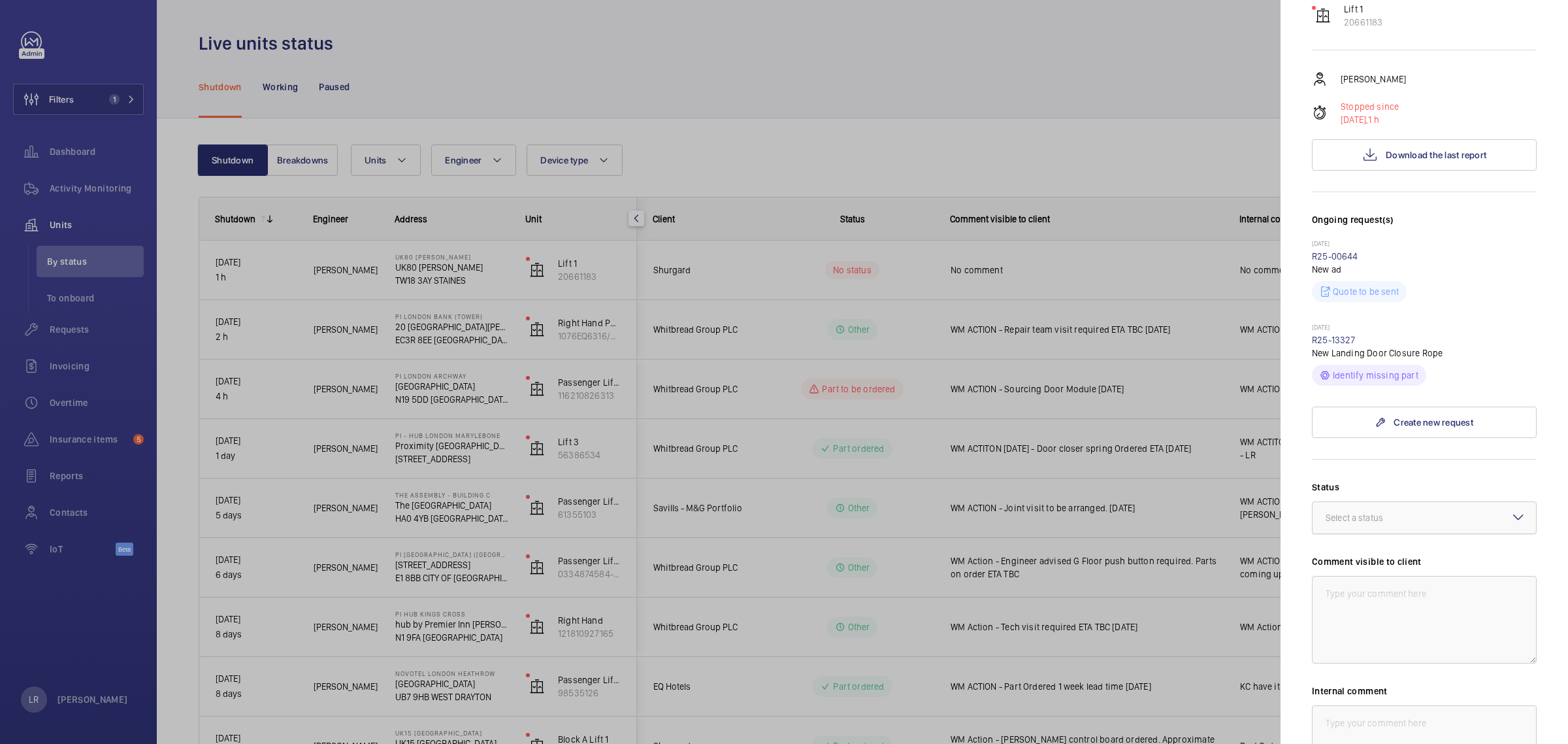
click at [1398, 521] on div "Select a status" at bounding box center [1370, 518] width 90 height 13
click at [1415, 656] on span "Part to be ordered" at bounding box center [1424, 654] width 197 height 13
click at [1406, 588] on textarea at bounding box center [1424, 620] width 225 height 87
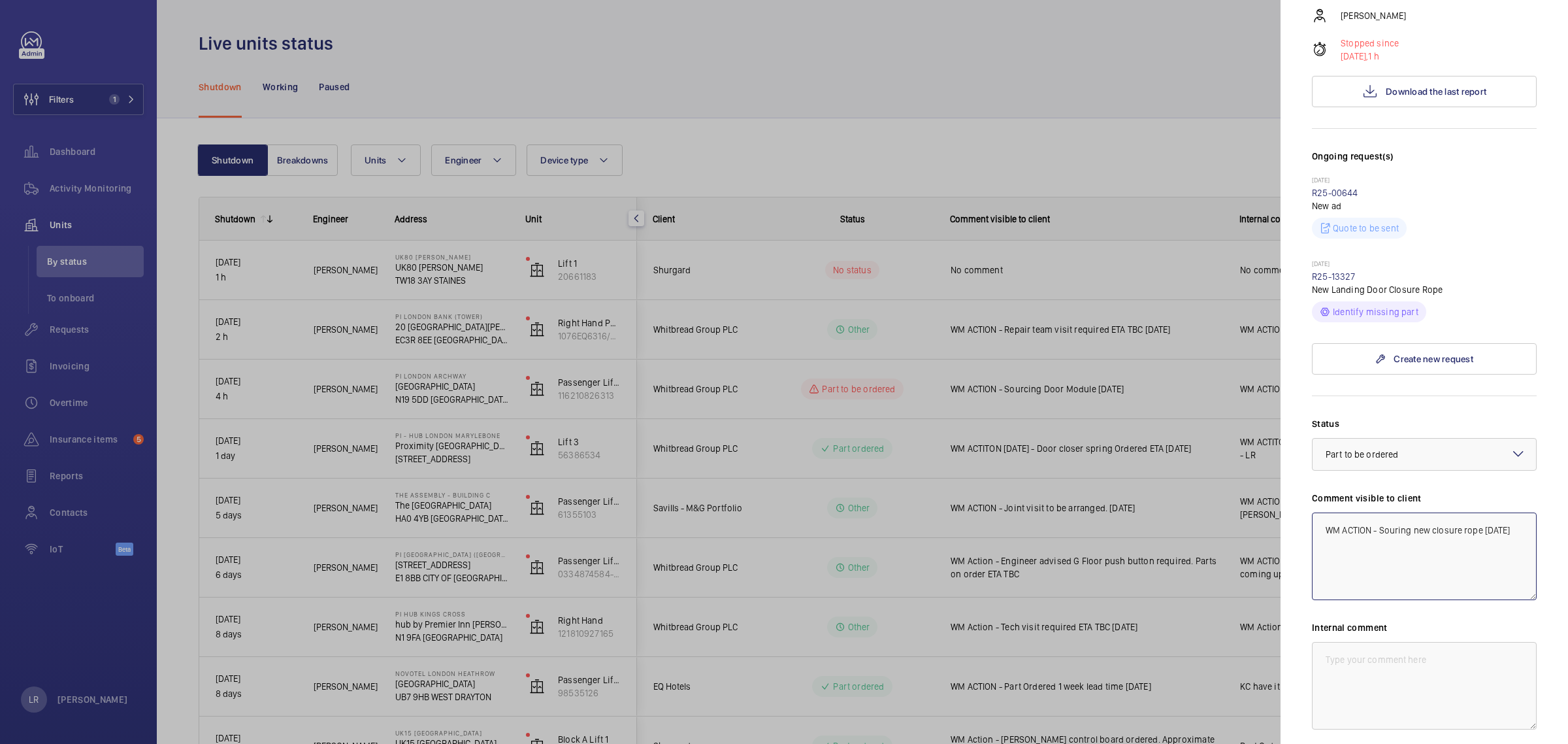
scroll to position [326, 0]
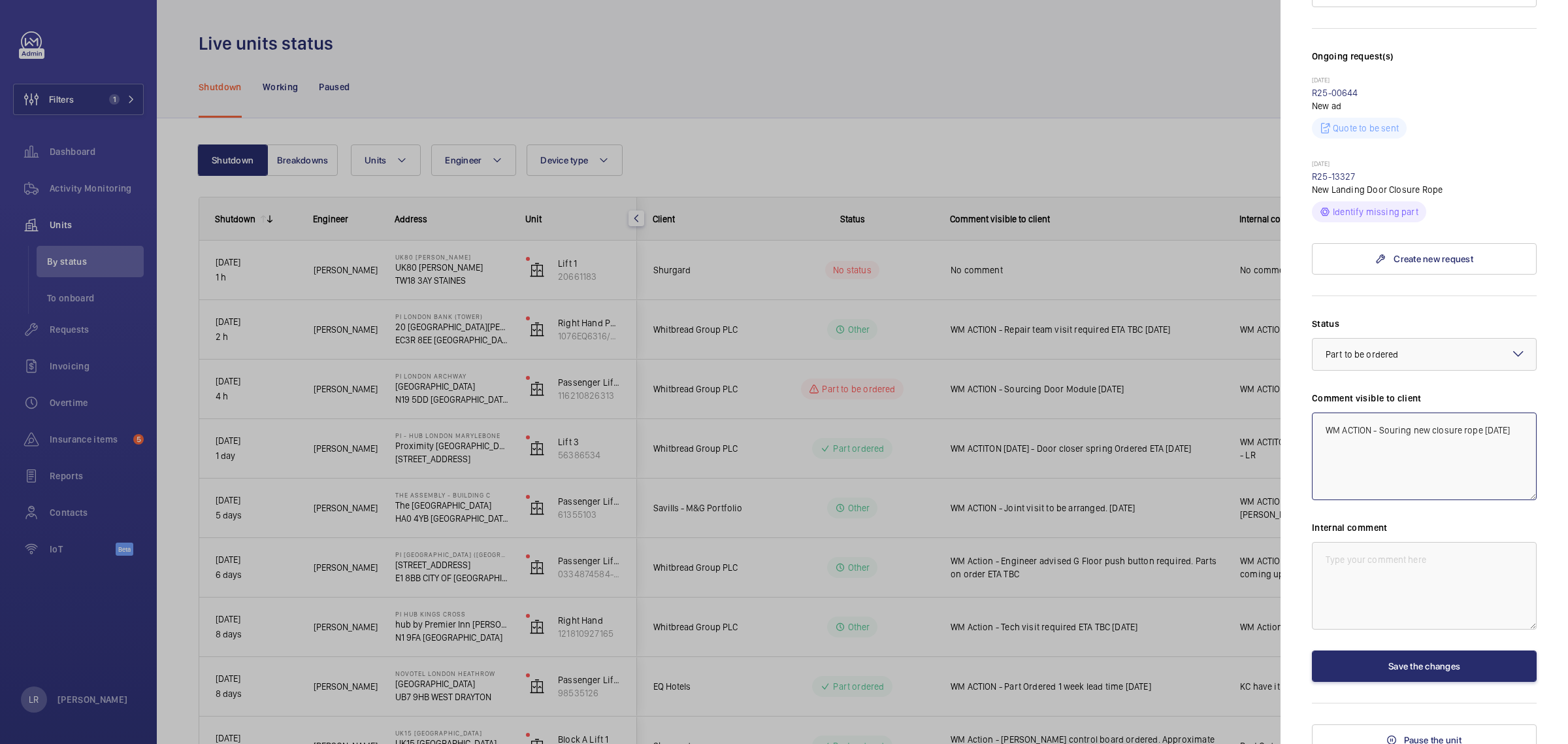
drag, startPoint x: 1507, startPoint y: 429, endPoint x: 1315, endPoint y: 443, distance: 192.5
click at [1315, 443] on textarea "WM ACTION - Souring new closure rope 6.10.25" at bounding box center [1424, 456] width 225 height 87
type textarea "WM ACTION - Souring new closure rope 6.10.25"
click at [1377, 560] on textarea at bounding box center [1424, 586] width 225 height 87
paste textarea "WM ACTION - Souring new closure rope 6.10.25"
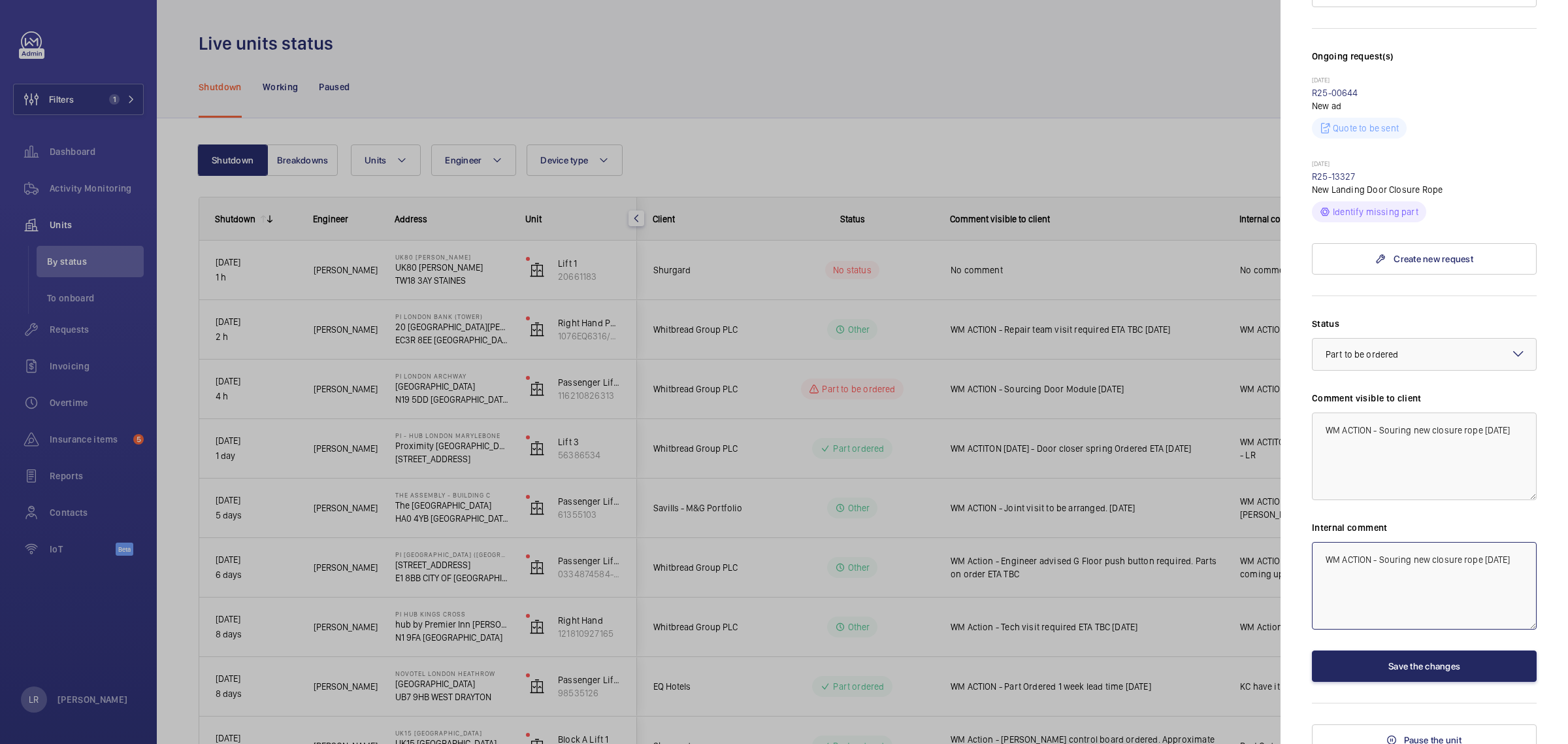
type textarea "WM ACTION - Souring new closure rope 6.10.25"
click at [1434, 677] on button "Save the changes" at bounding box center [1424, 665] width 225 height 31
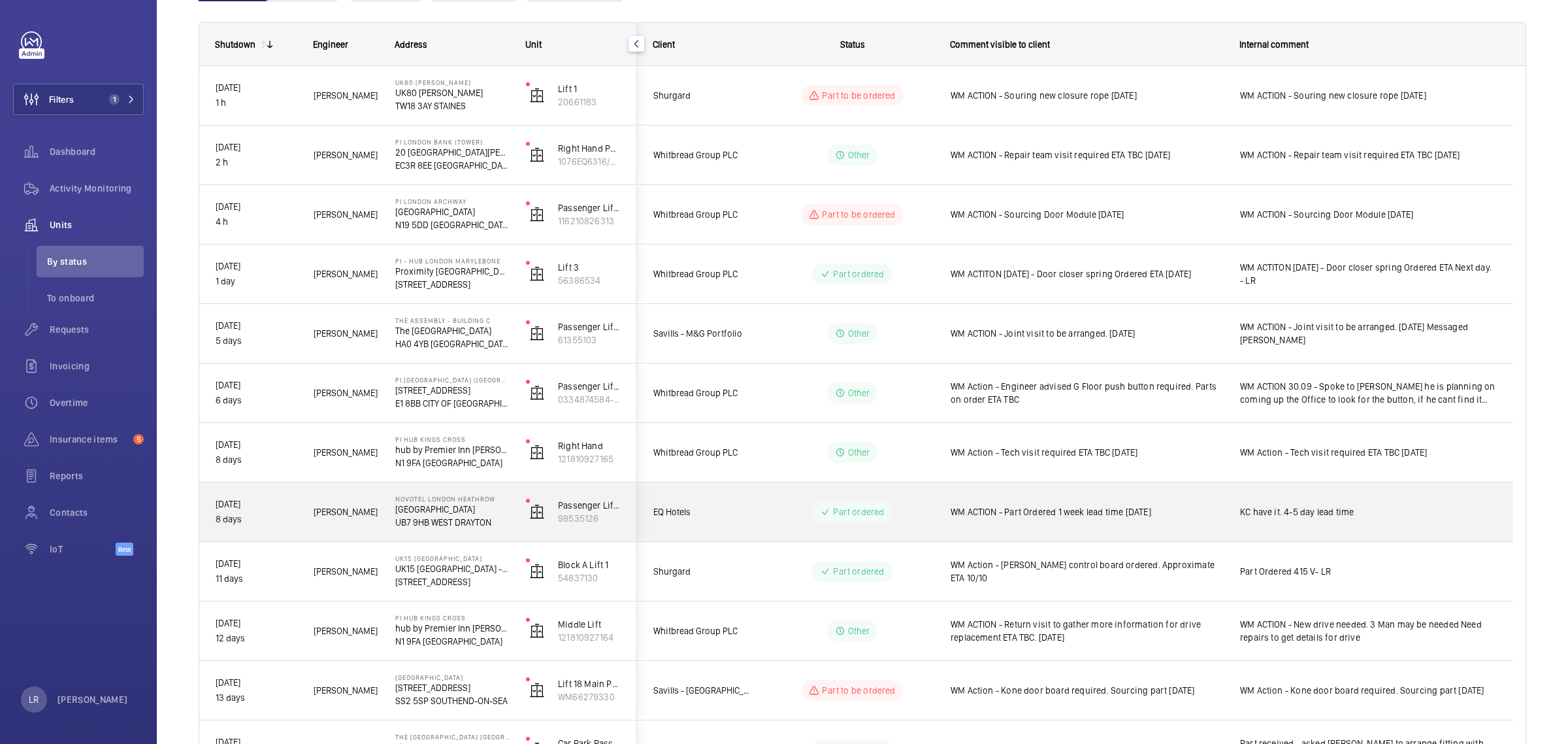
scroll to position [163, 0]
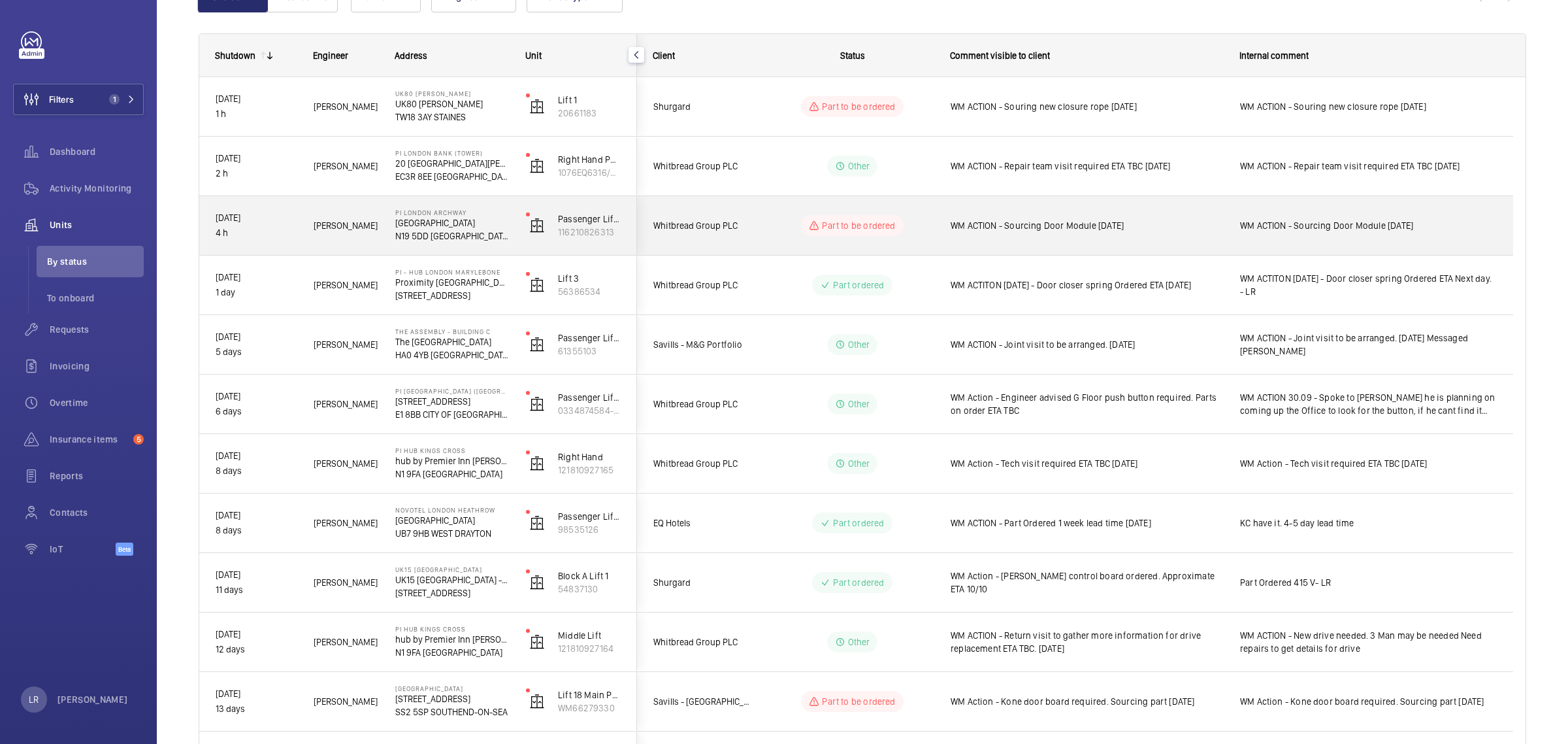
click at [960, 231] on span "WM ACTION - Sourcing Door Module 6.10.25" at bounding box center [1086, 226] width 272 height 13
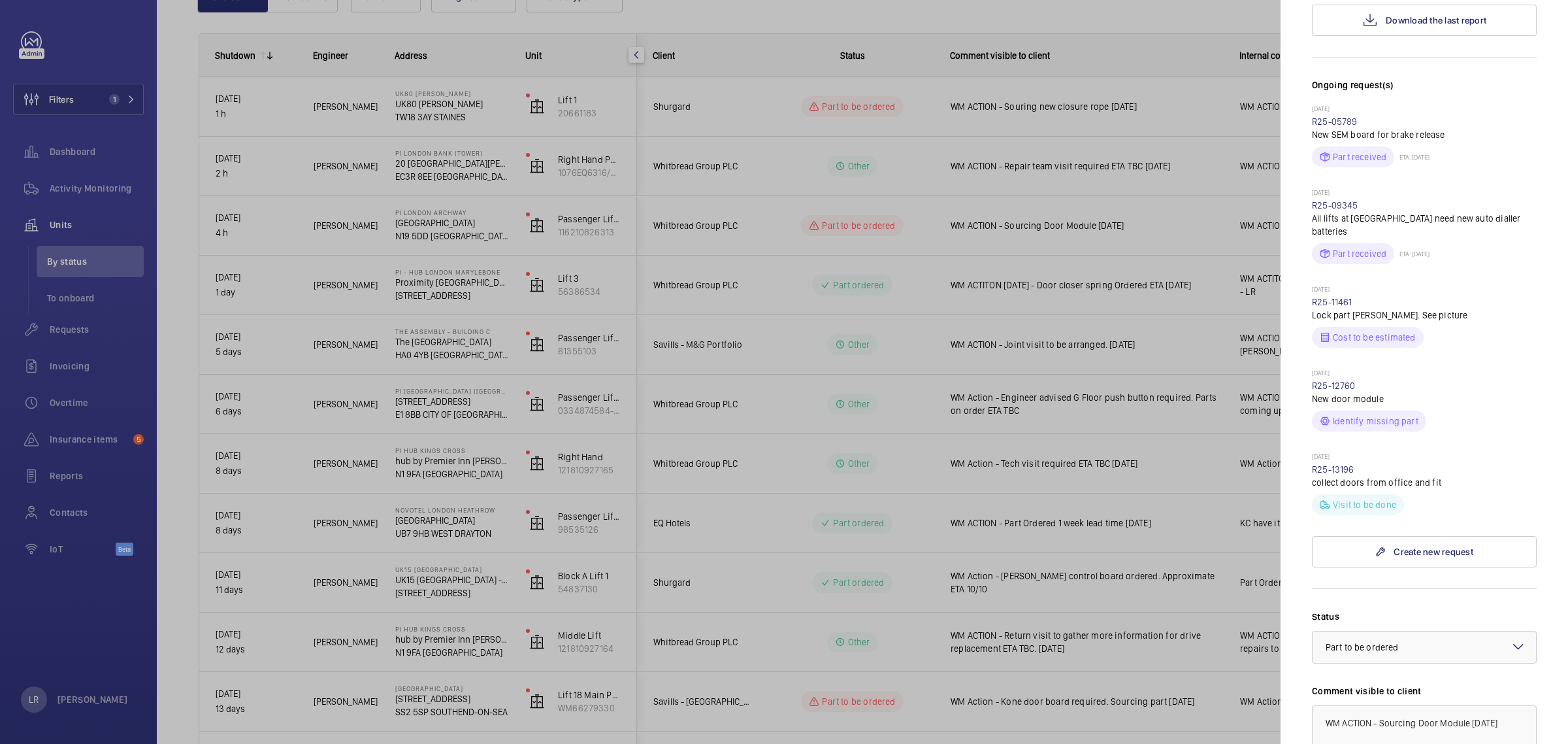
scroll to position [326, 0]
click at [1346, 459] on link "R25-13196" at bounding box center [1333, 464] width 43 height 10
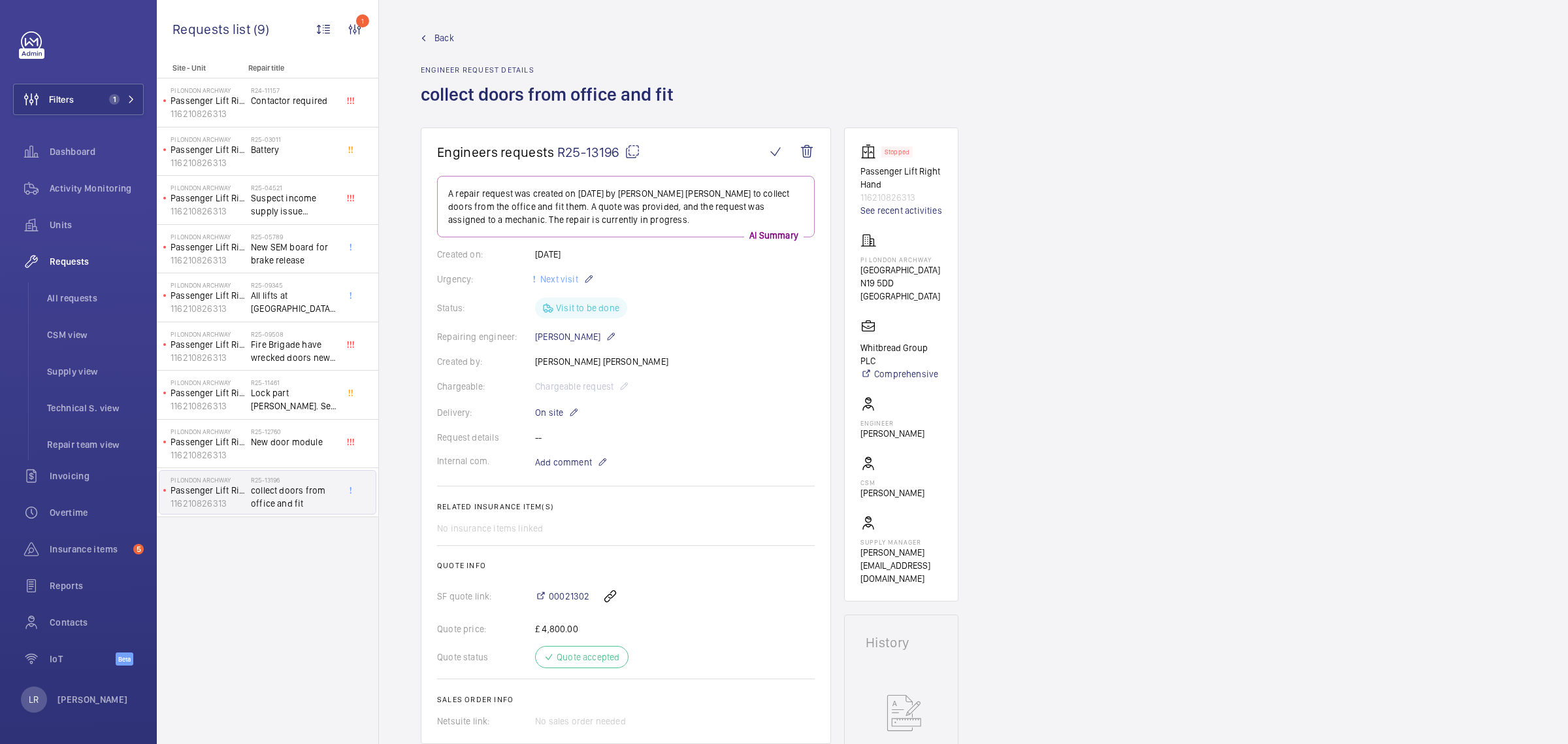
click at [448, 40] on span "Back" at bounding box center [444, 38] width 20 height 13
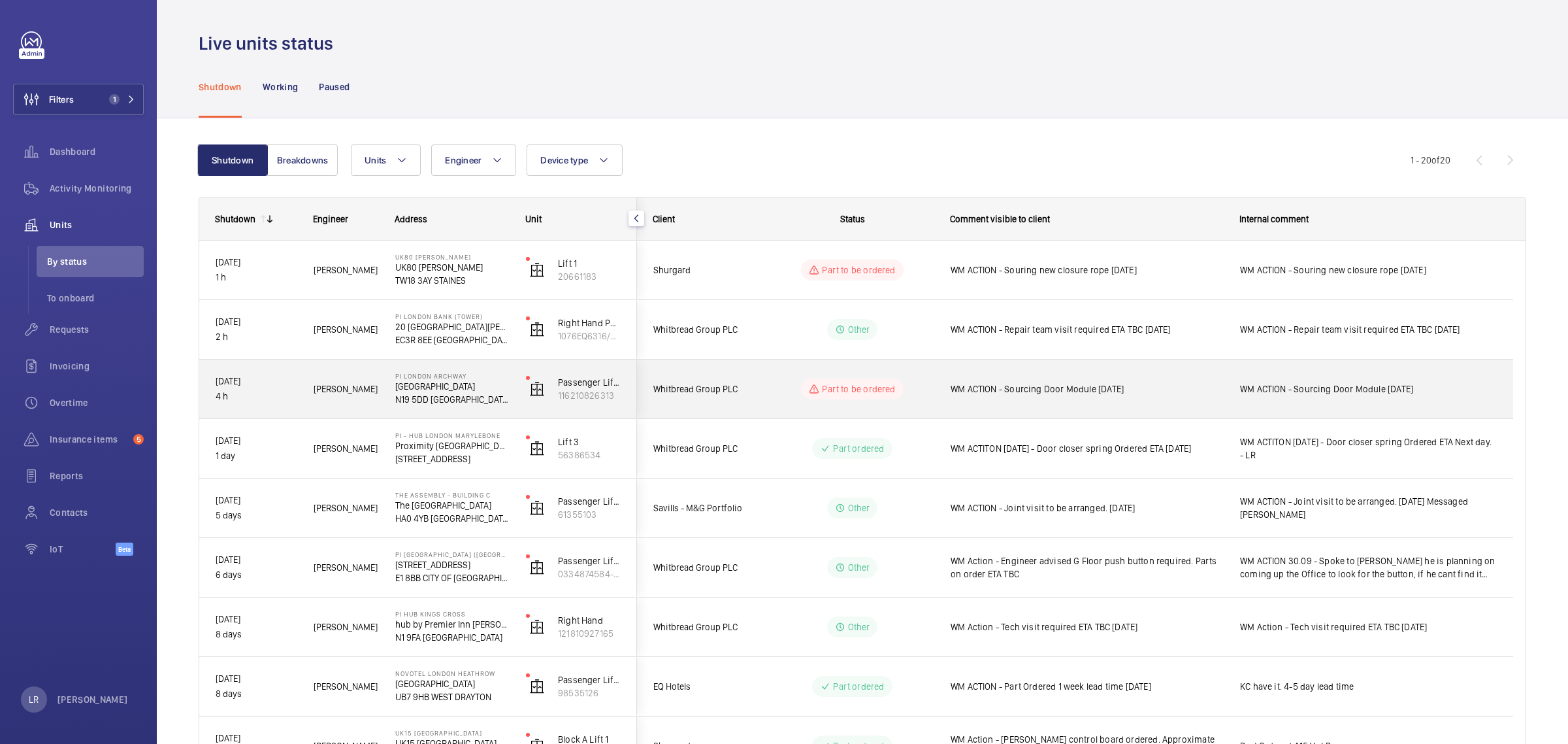
click at [1189, 404] on div "WM ACTION - Sourcing Door Module 6.10.25" at bounding box center [1079, 388] width 288 height 56
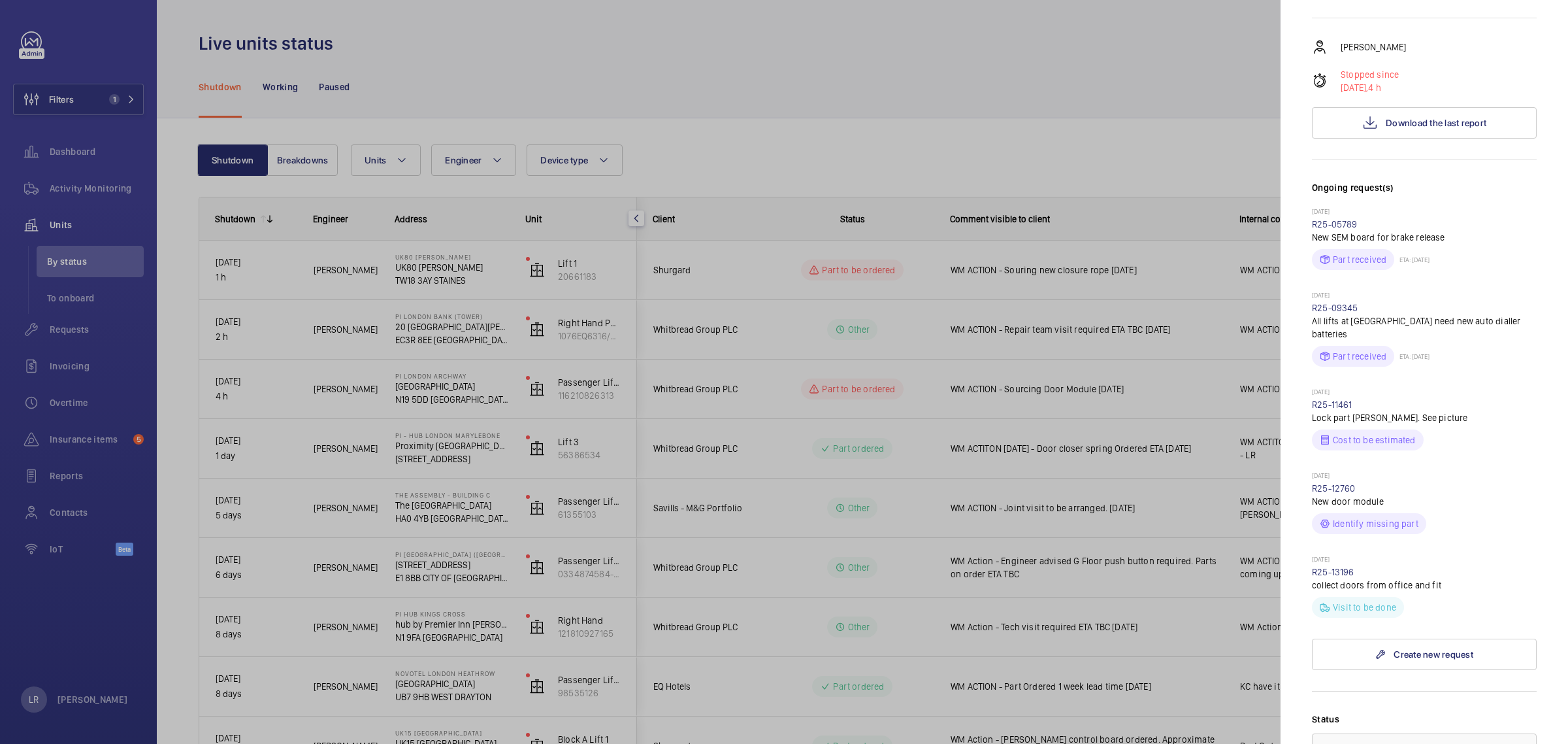
scroll to position [245, 0]
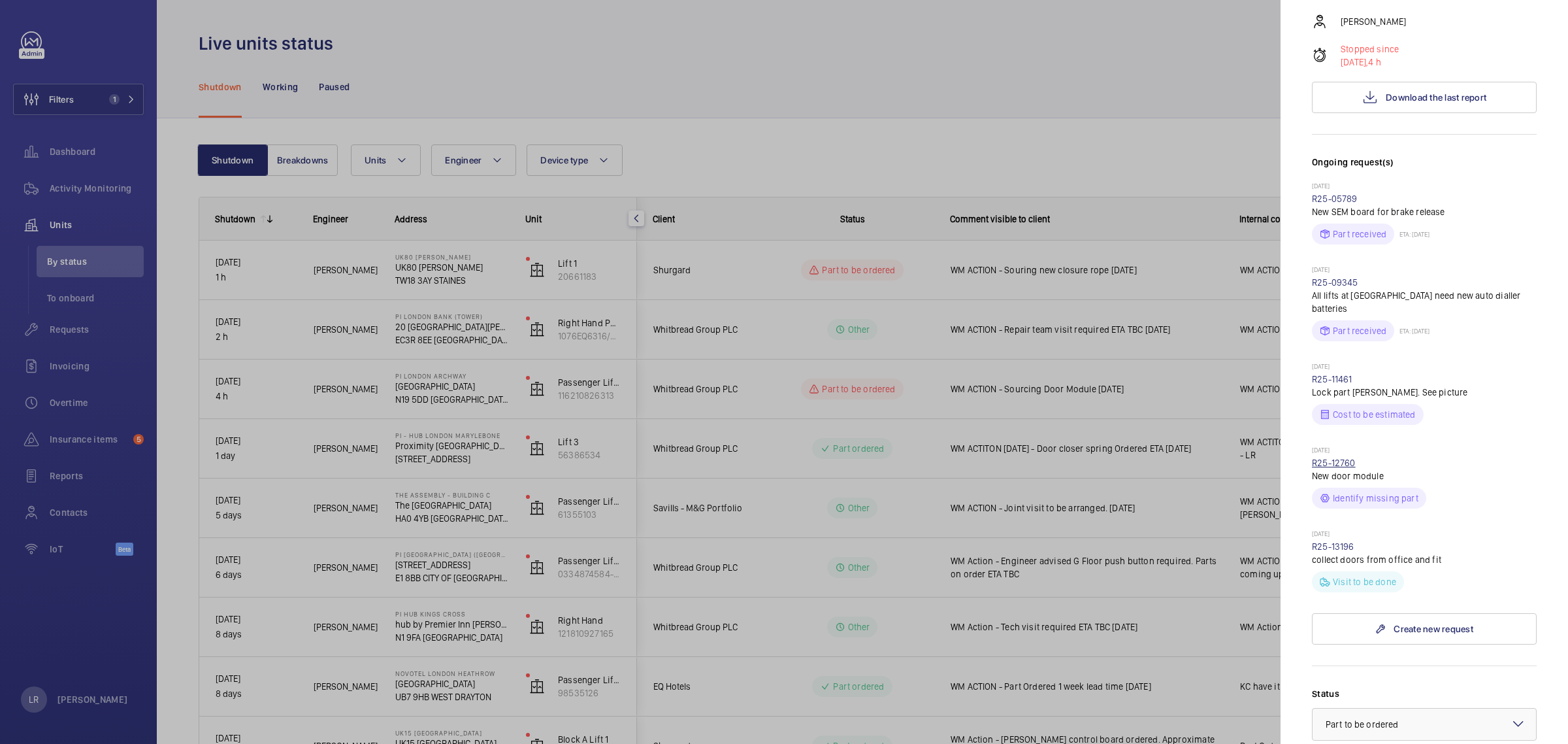
click at [1339, 457] on link "R25-12760" at bounding box center [1334, 462] width 44 height 10
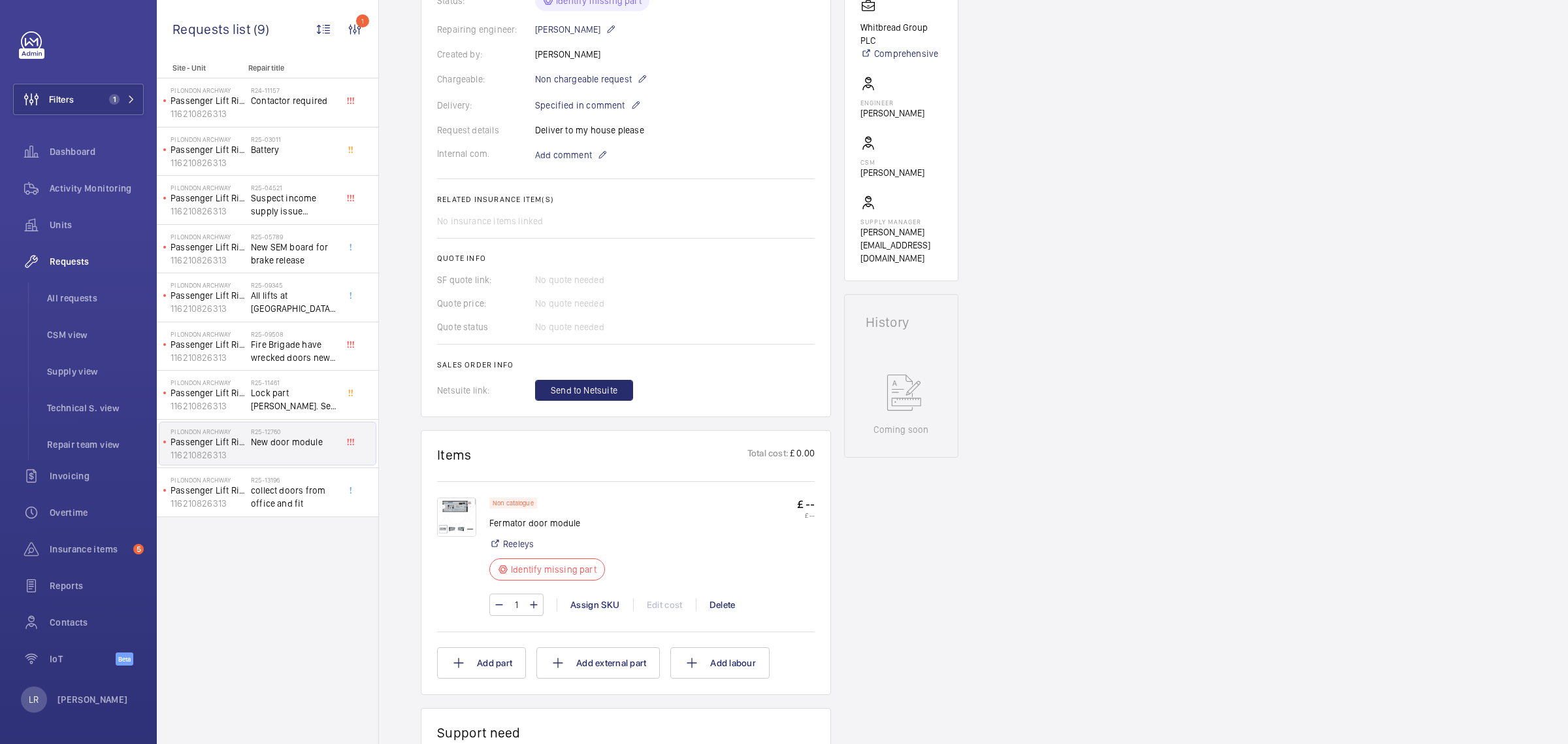
scroll to position [326, 0]
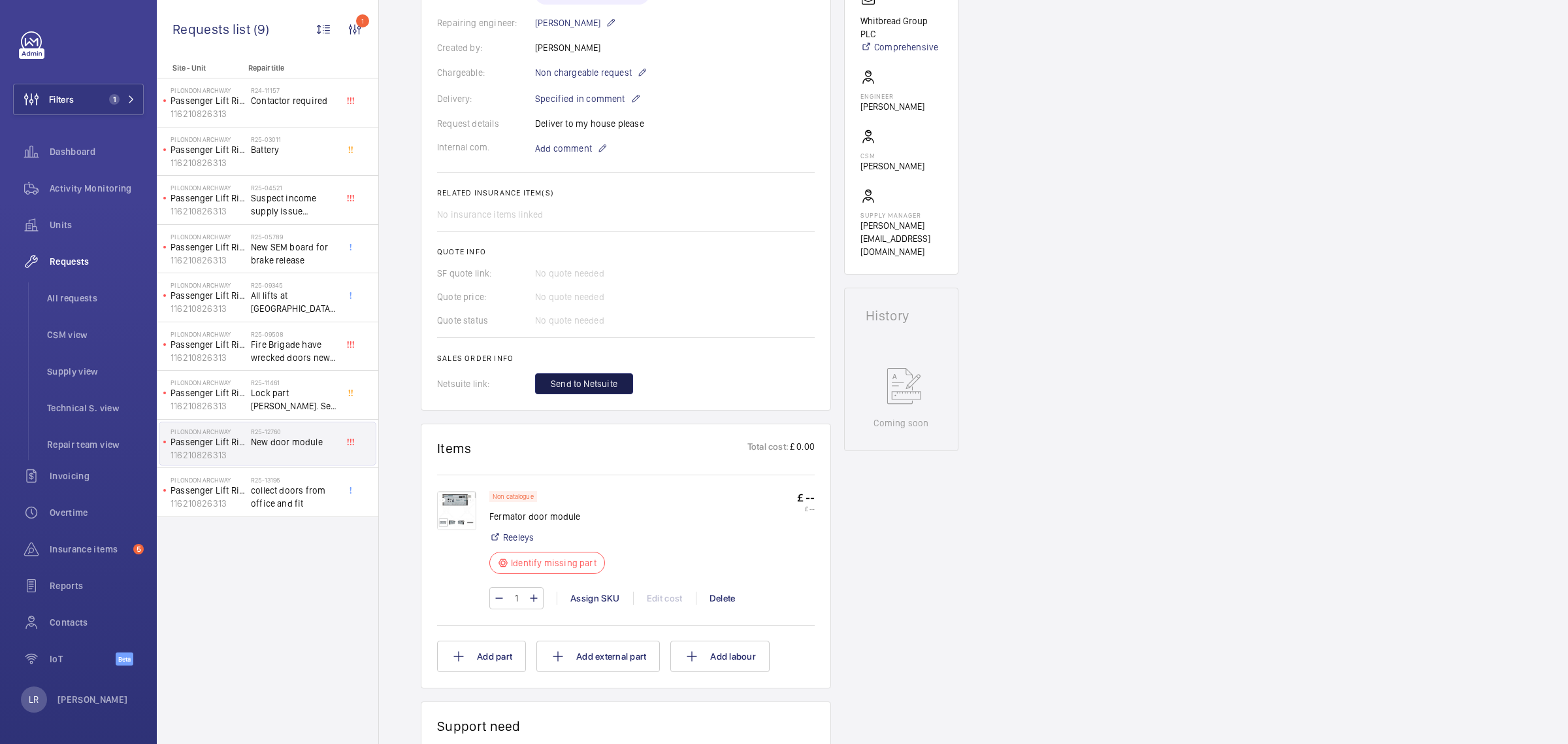
drag, startPoint x: 612, startPoint y: 397, endPoint x: 628, endPoint y: 393, distance: 16.5
click at [619, 394] on button "Send to Netsuite" at bounding box center [583, 383] width 98 height 21
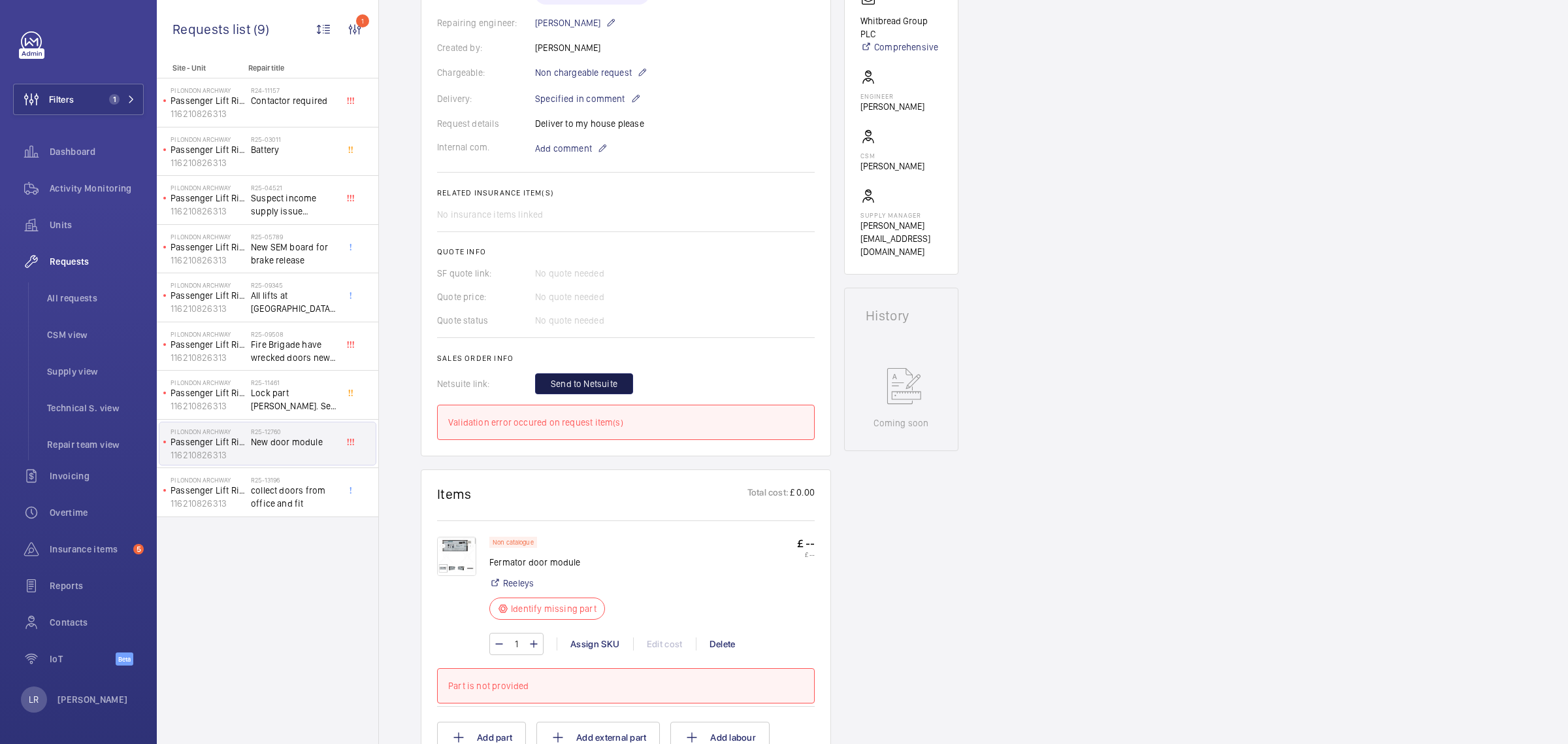
click at [597, 390] on span "Send to Netsuite" at bounding box center [584, 383] width 66 height 13
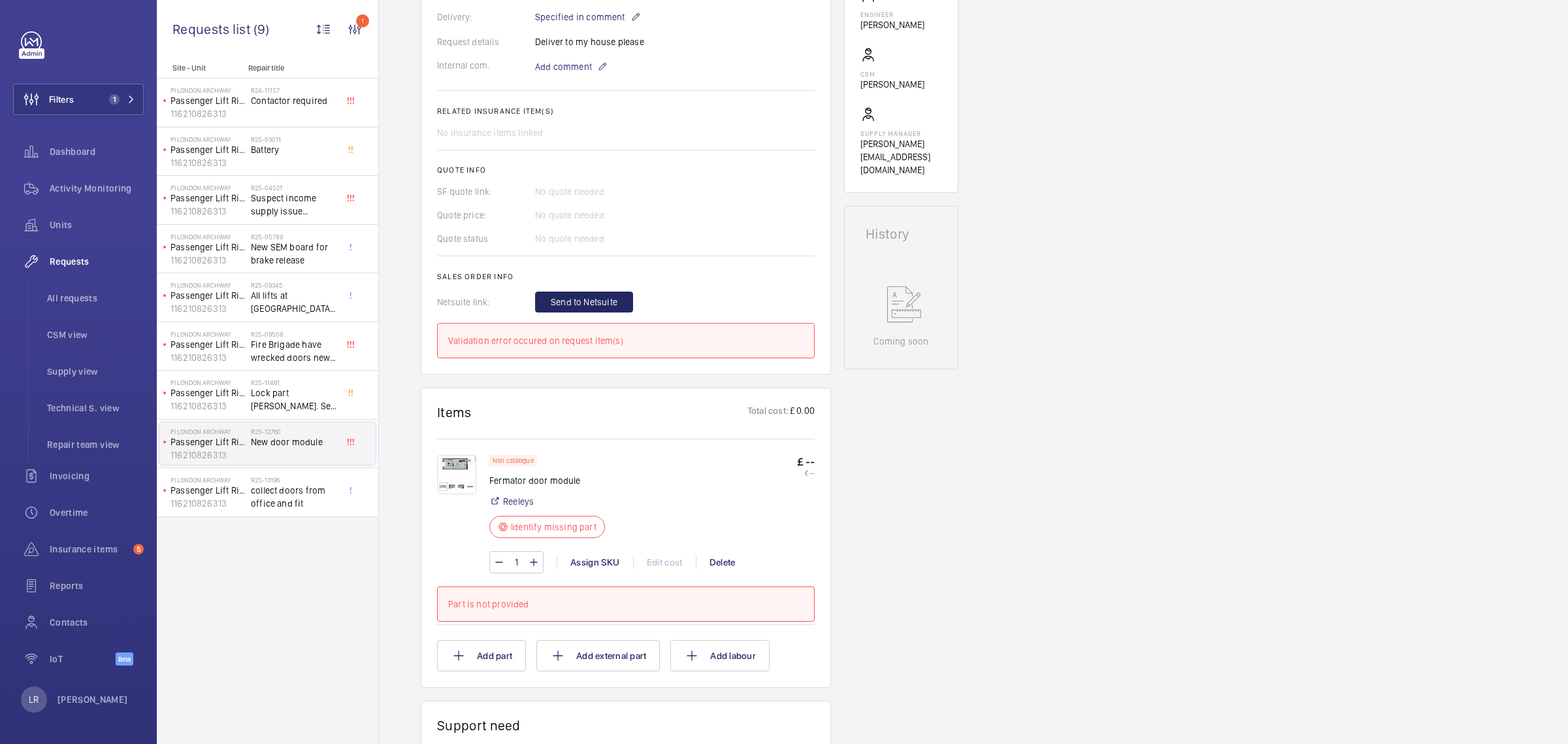
drag, startPoint x: 596, startPoint y: 492, endPoint x: 503, endPoint y: 502, distance: 93.5
click at [503, 502] on div "Non catalogue Fermator door module Reeleys Identify missing part" at bounding box center [547, 500] width 116 height 91
click at [511, 508] on link "Reeleys" at bounding box center [518, 501] width 30 height 13
click at [435, 489] on wm-front-card "Items Total cost: £ 0.00 Non catalogue Fermator door module Reeleys Identify mi…" at bounding box center [626, 537] width 410 height 300
click at [439, 494] on img at bounding box center [456, 474] width 39 height 39
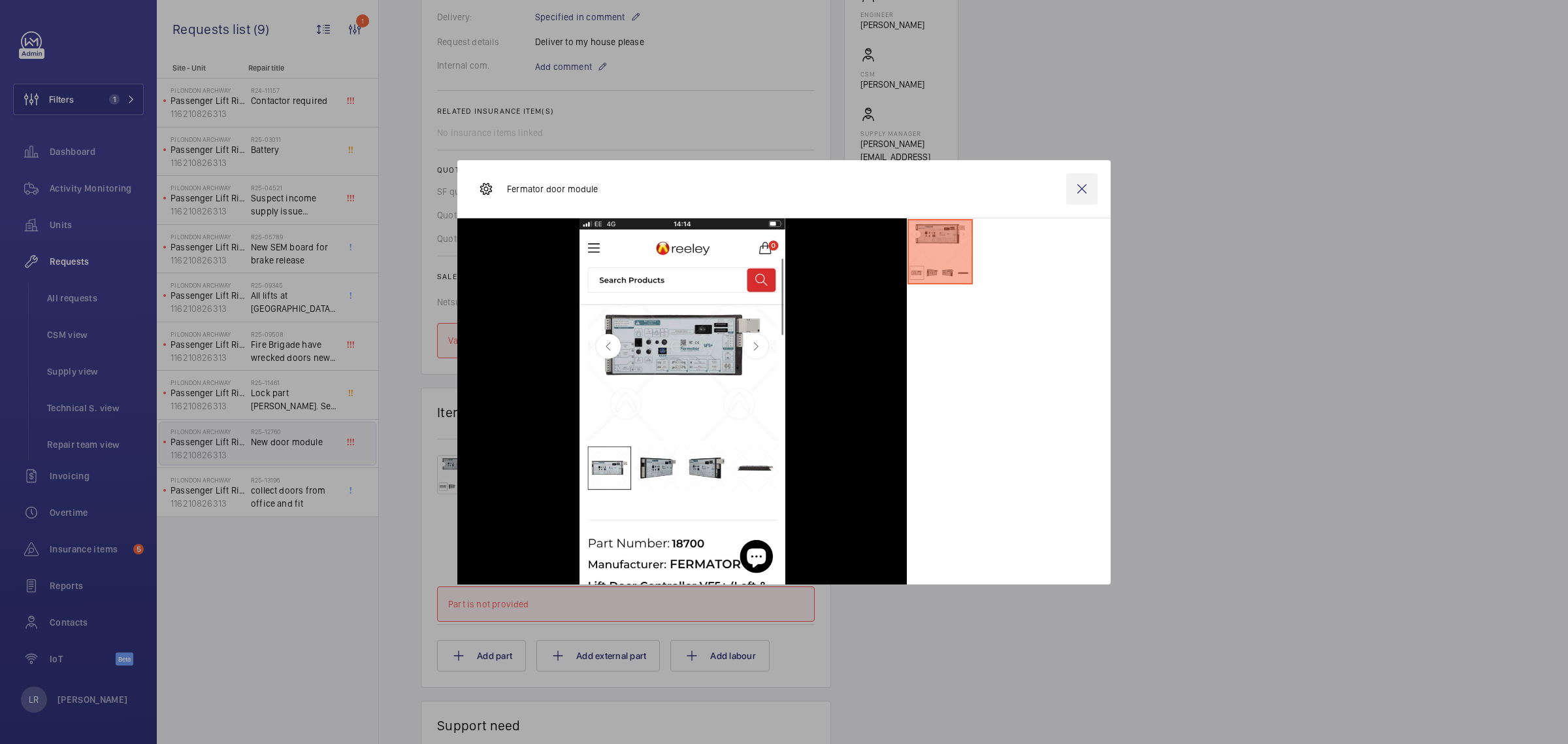
click at [1076, 184] on wm-front-icon-button at bounding box center [1081, 188] width 31 height 31
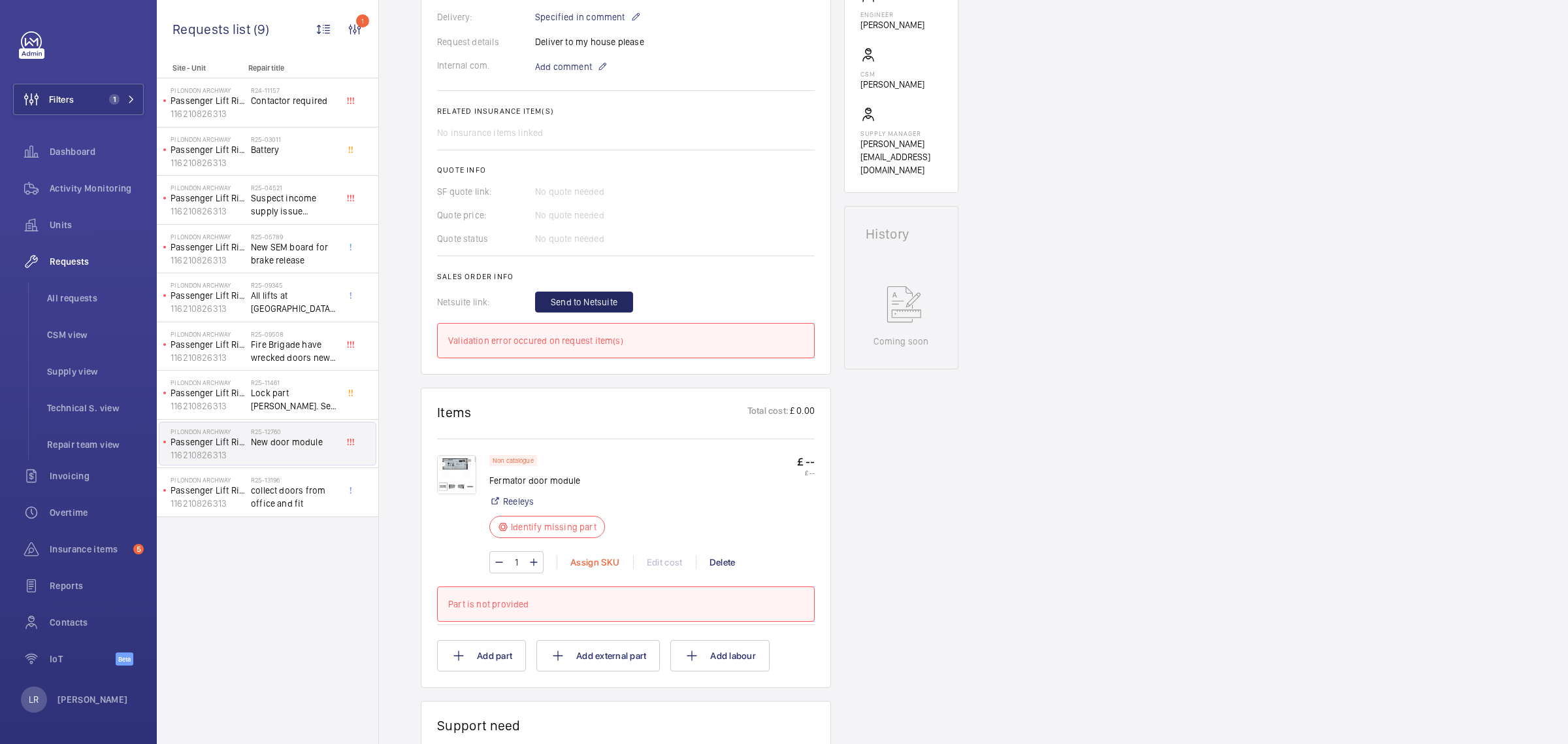
click at [595, 568] on div "Assign SKU" at bounding box center [595, 562] width 77 height 13
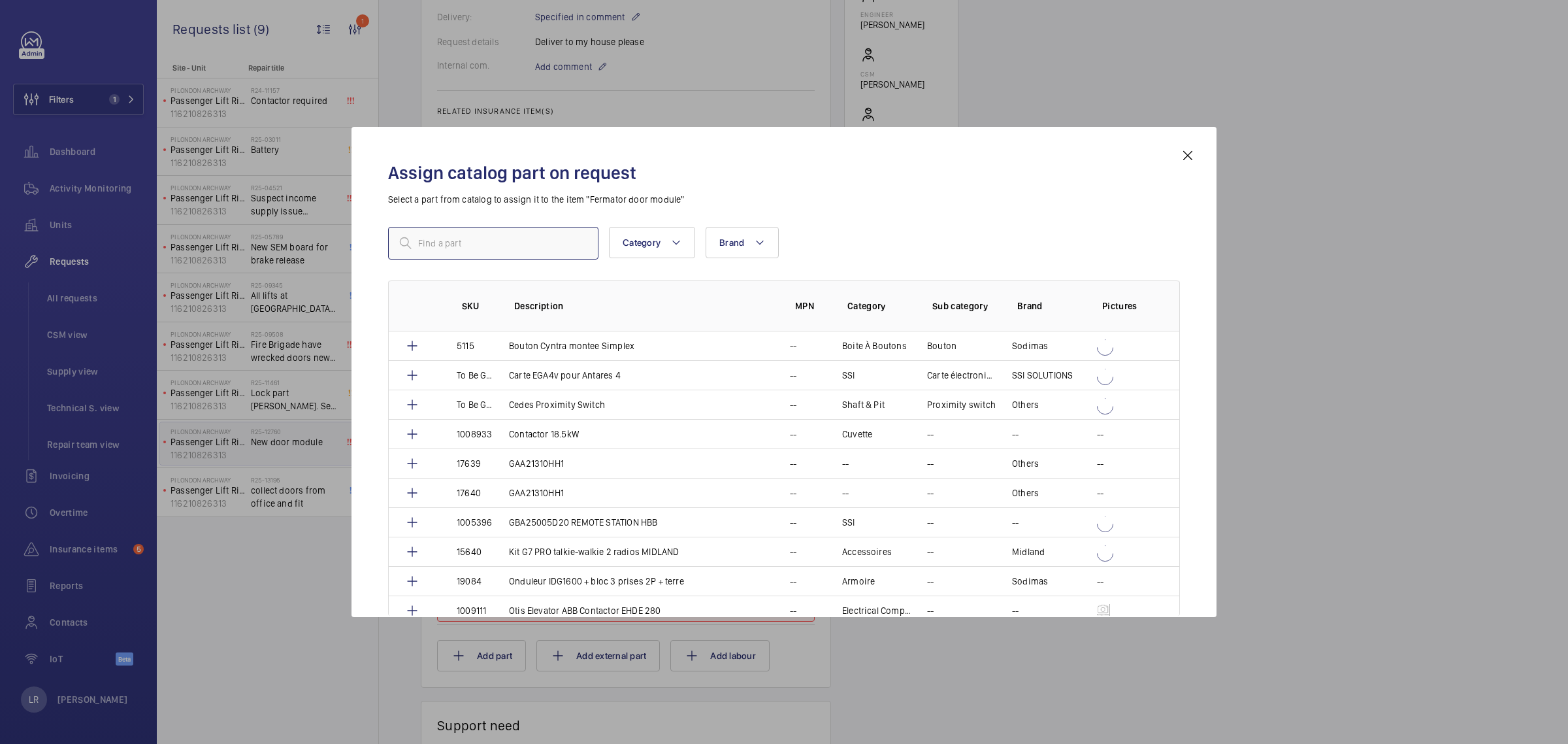
click at [548, 251] on input "text" at bounding box center [493, 243] width 211 height 32
paste input "1010447"
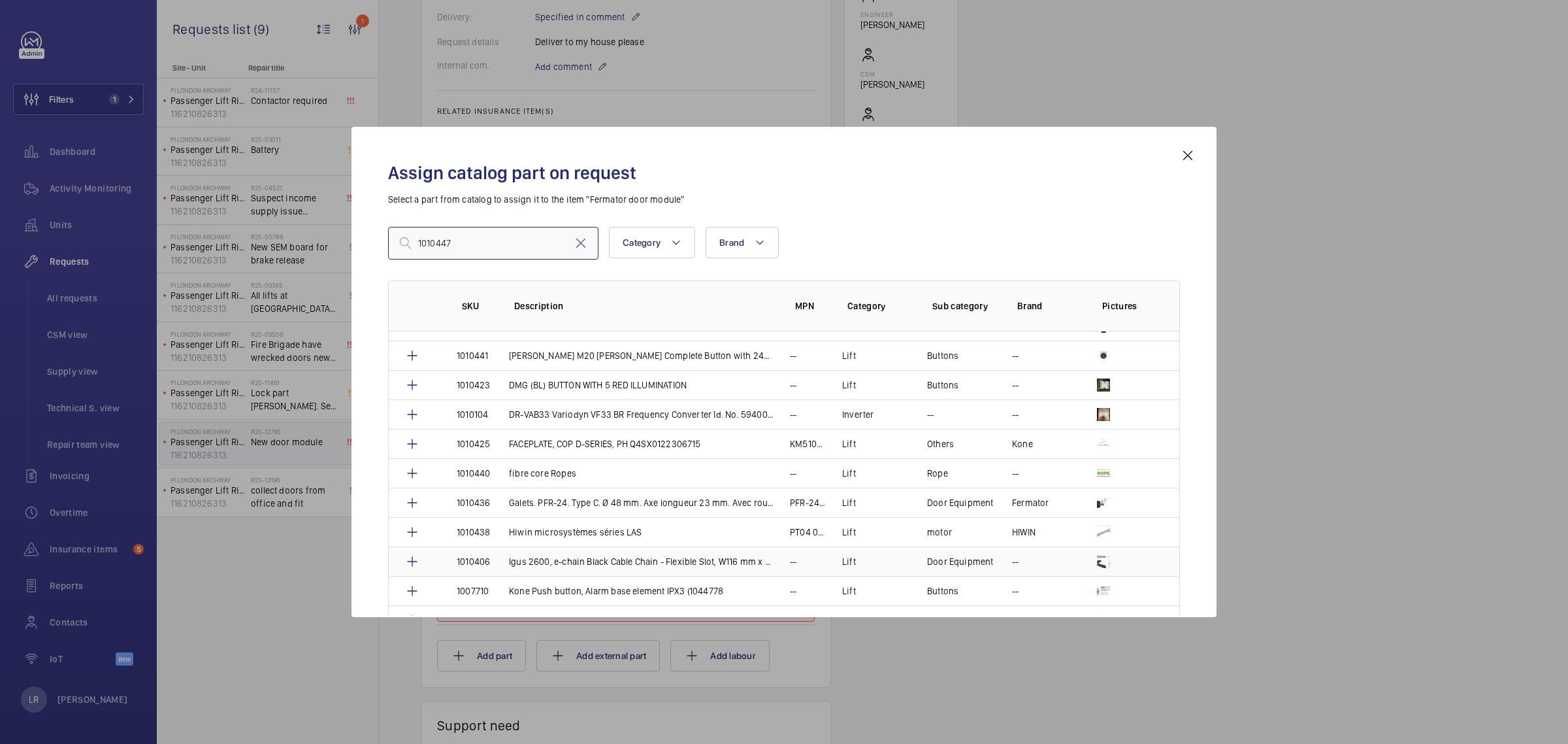
scroll to position [572, 0]
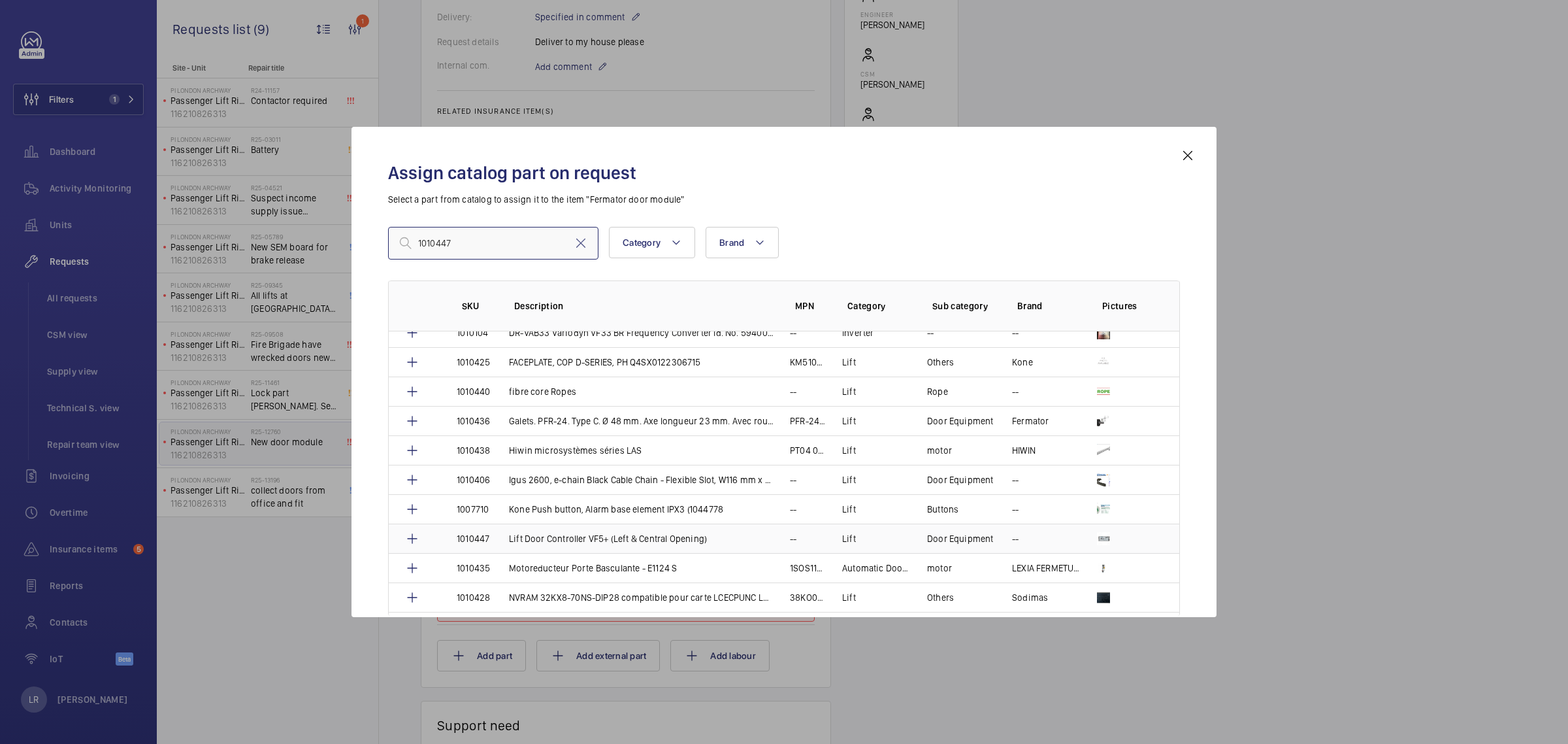
type input "1010447"
click at [887, 537] on td "Lift" at bounding box center [869, 538] width 85 height 29
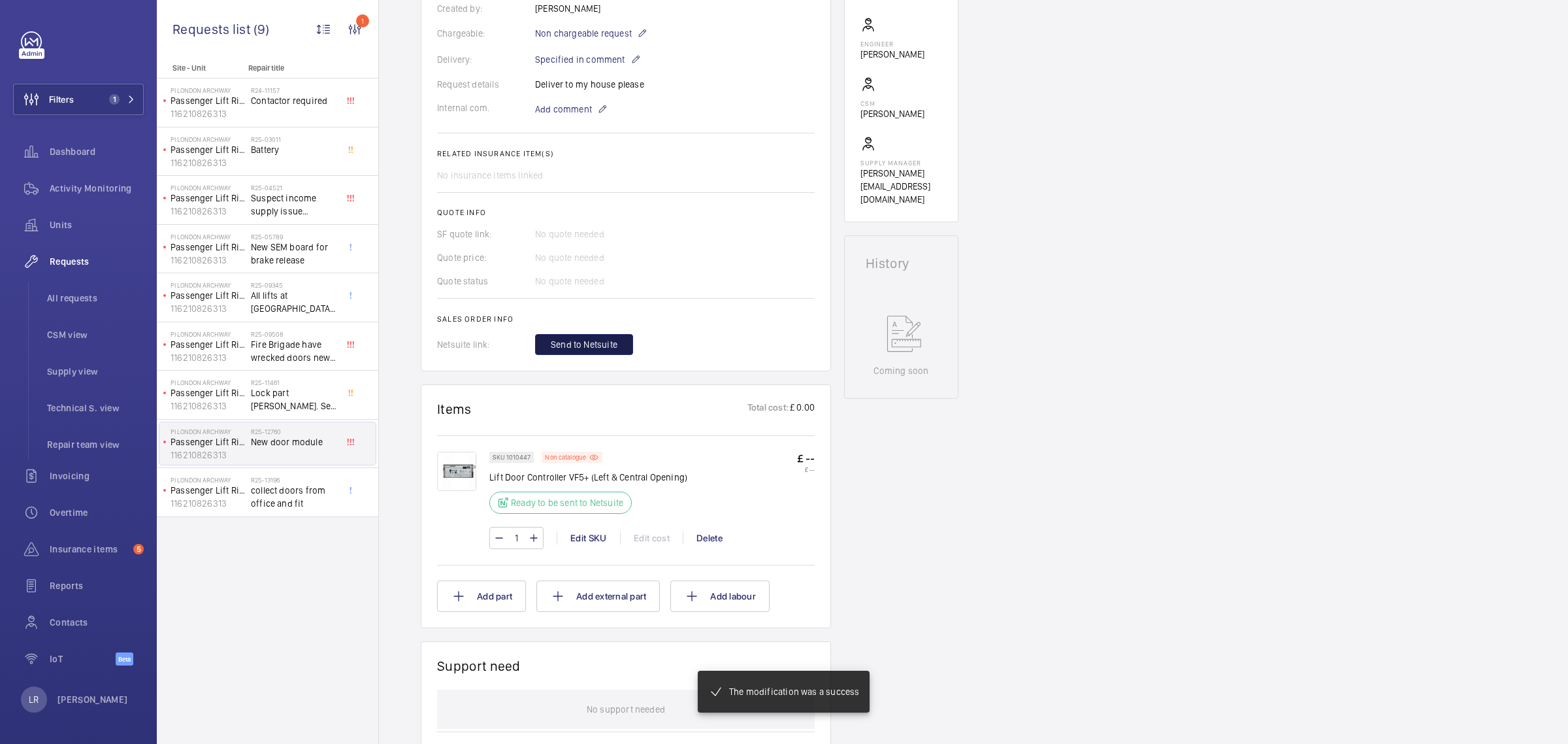
click at [605, 346] on span "Send to Netsuite" at bounding box center [584, 344] width 66 height 13
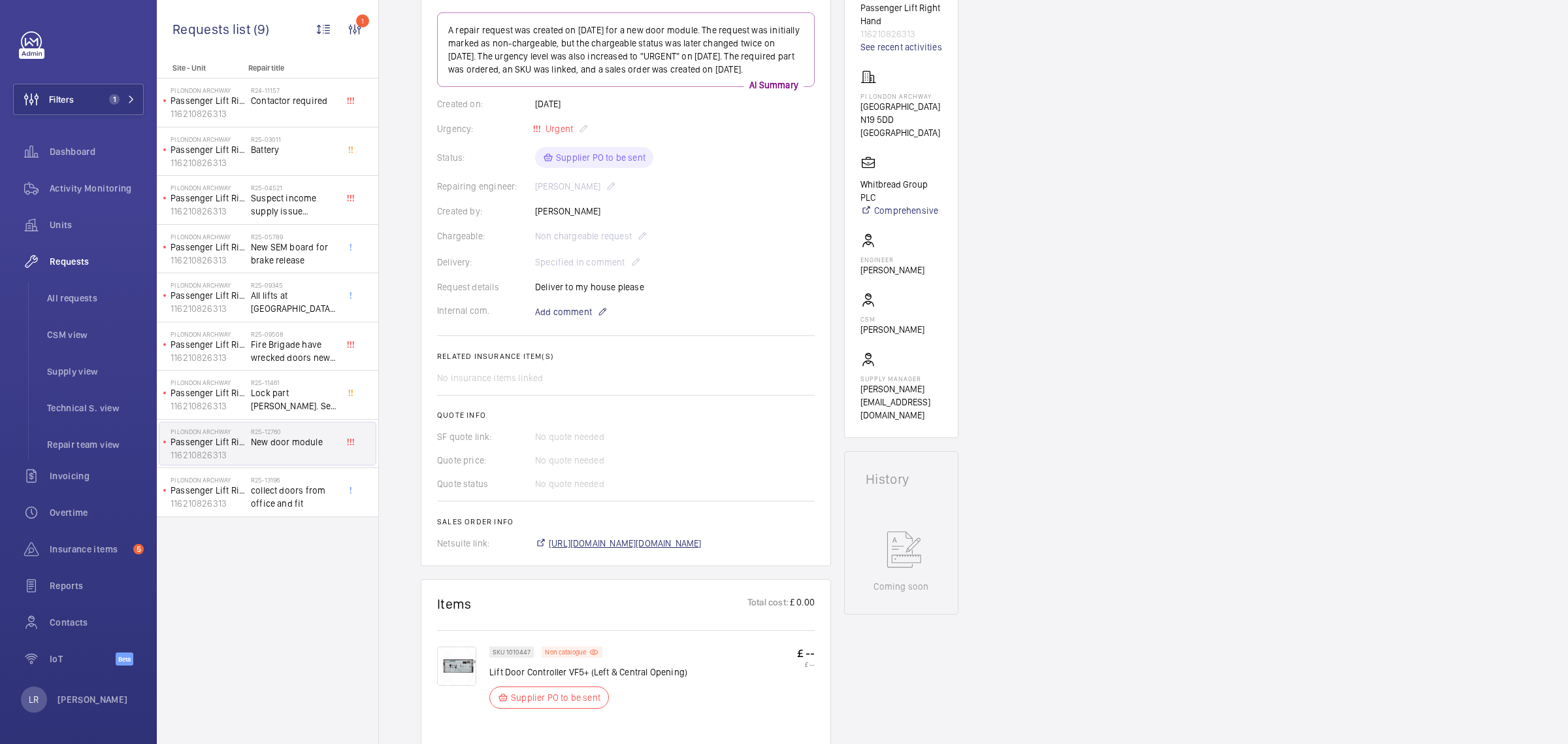
scroll to position [326, 0]
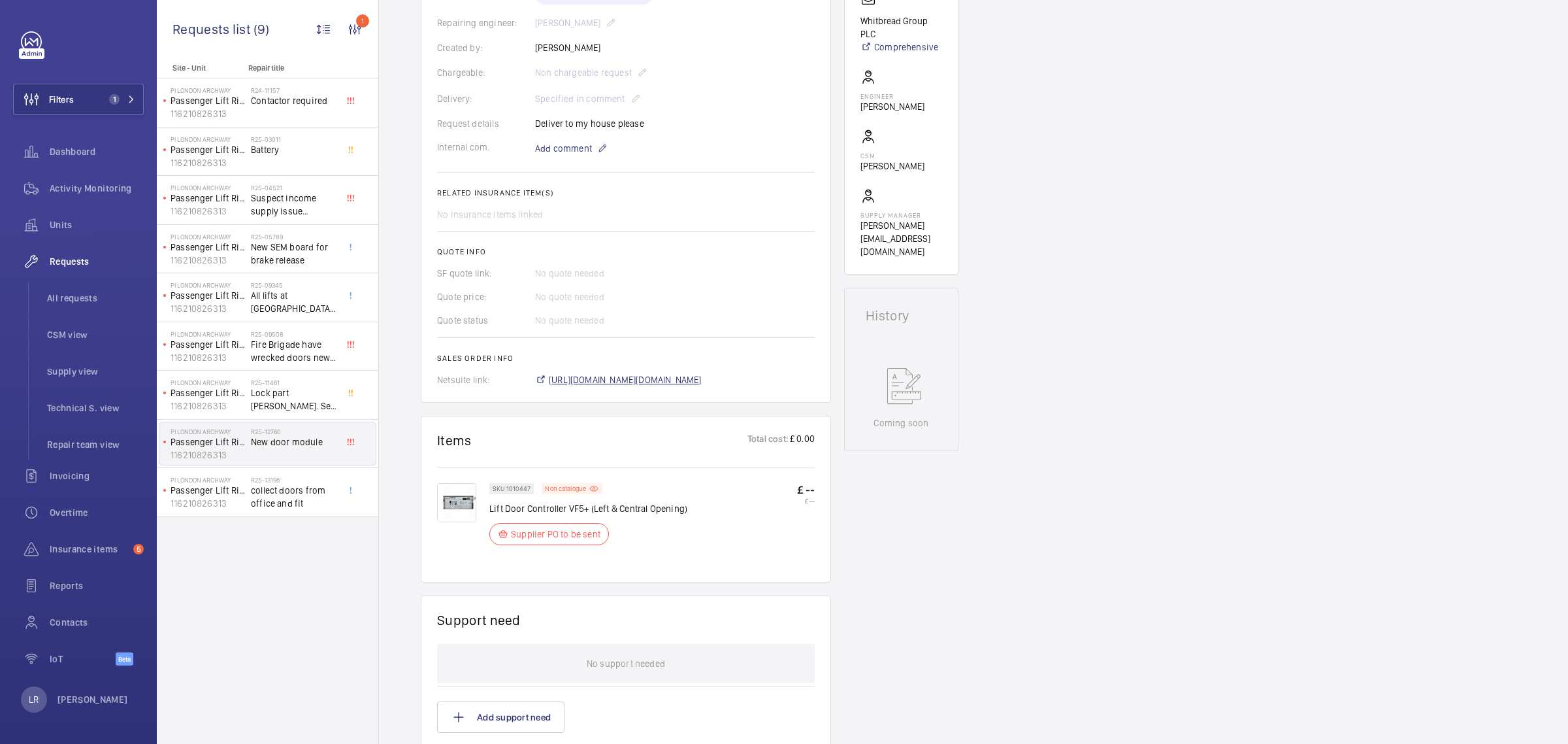
click at [633, 386] on span "https://6461500.app.netsuite.com/app/accounting/transactions/salesord.nl?id=307…" at bounding box center [624, 380] width 153 height 13
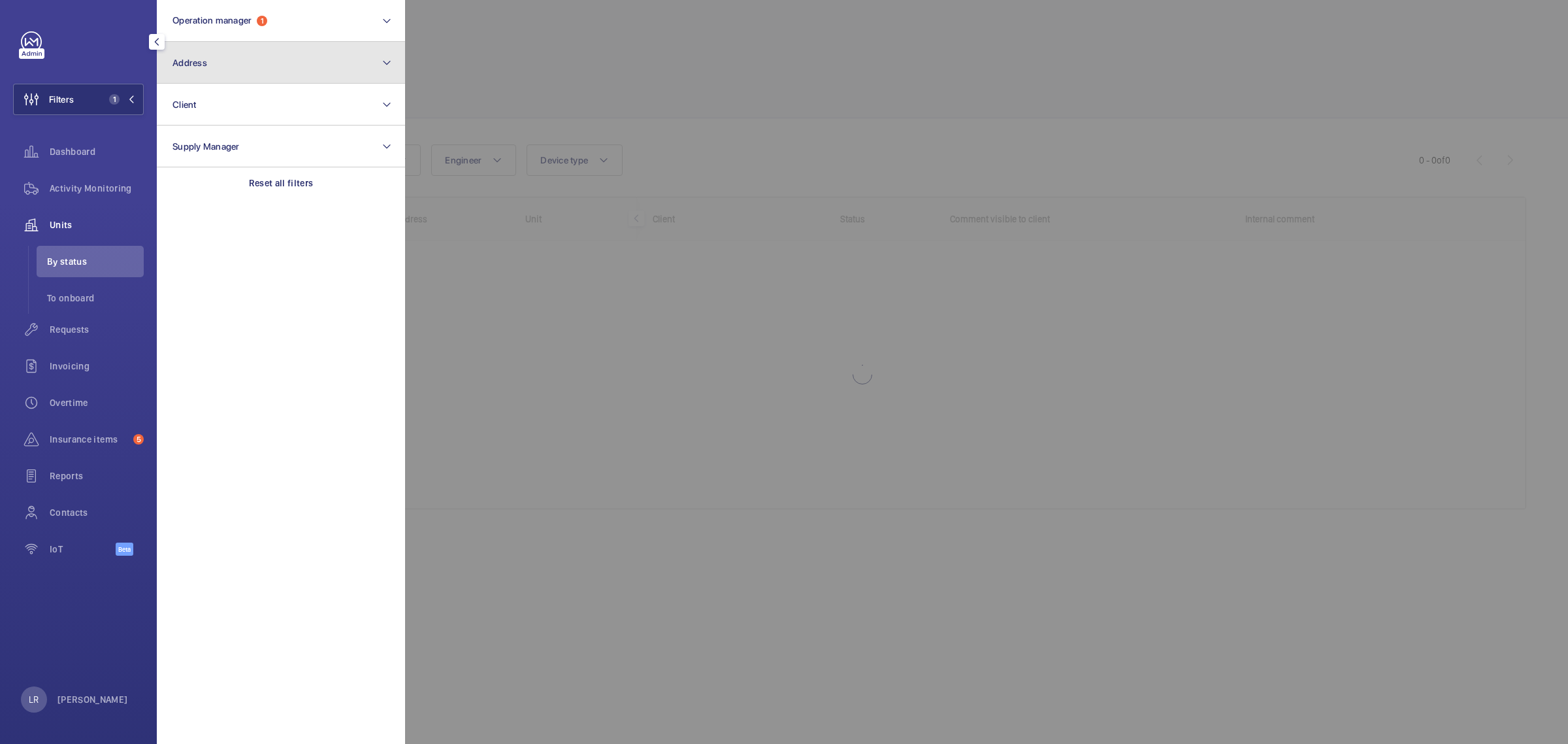
click at [212, 65] on button "Address" at bounding box center [281, 63] width 249 height 42
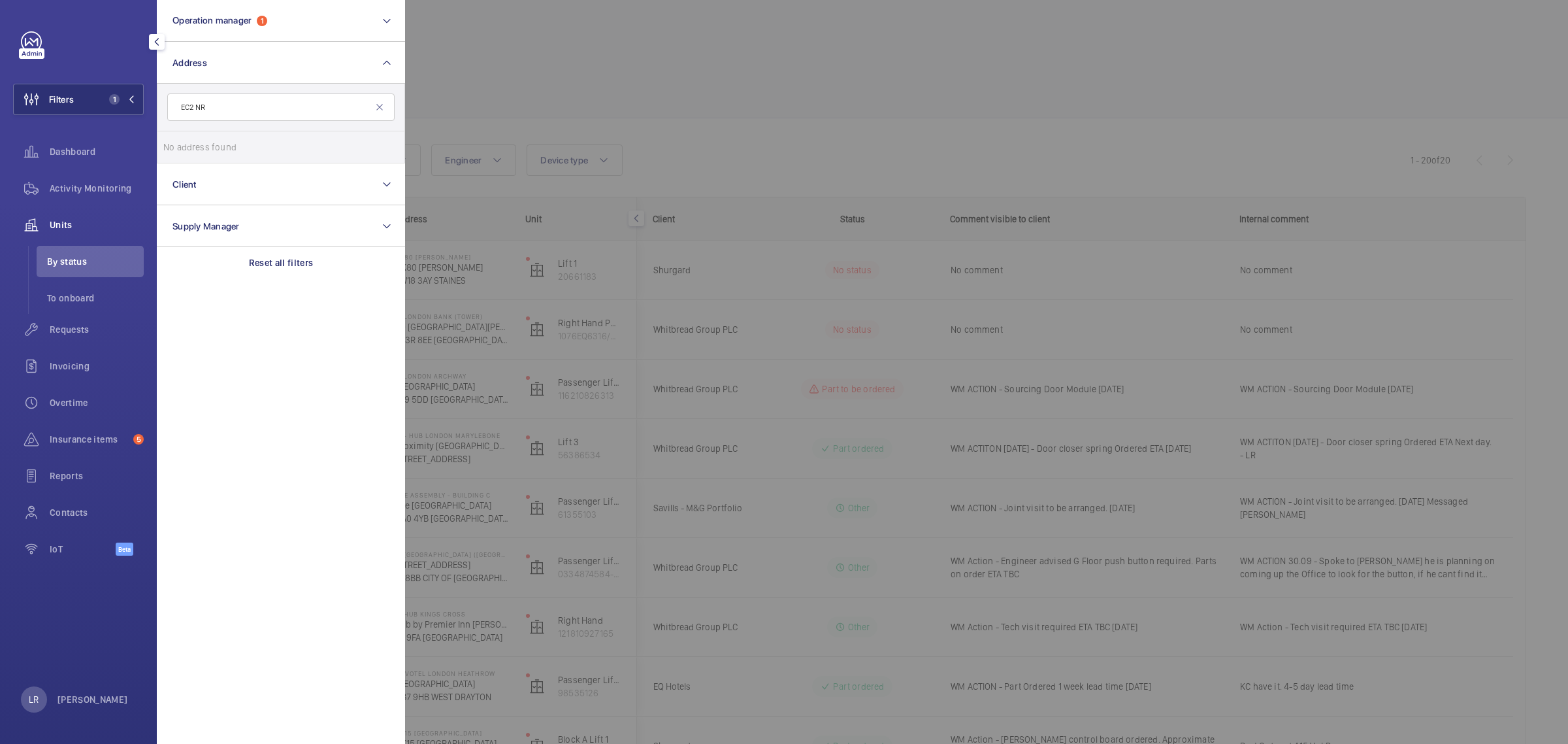
drag, startPoint x: 292, startPoint y: 100, endPoint x: 213, endPoint y: 106, distance: 79.2
click at [191, 106] on input "EC2 NR" at bounding box center [281, 106] width 228 height 28
click at [220, 106] on input "EC2 NR" at bounding box center [281, 106] width 228 height 28
drag, startPoint x: 240, startPoint y: 100, endPoint x: 160, endPoint y: 106, distance: 80.2
click at [160, 106] on form "EC2NR 4AG" at bounding box center [281, 107] width 247 height 47
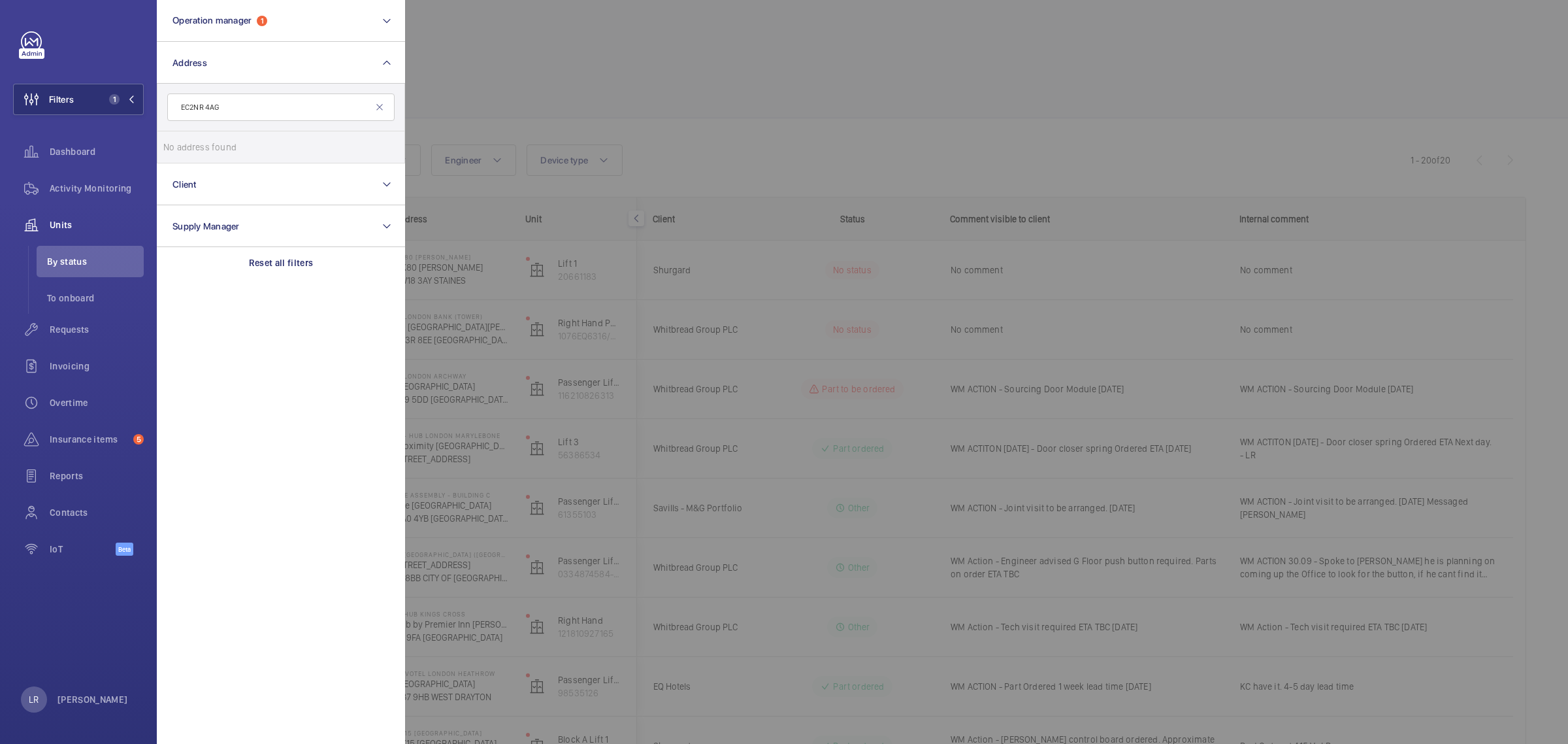
type input "EC2NR 4AG"
click at [376, 111] on mat-icon at bounding box center [379, 106] width 10 height 10
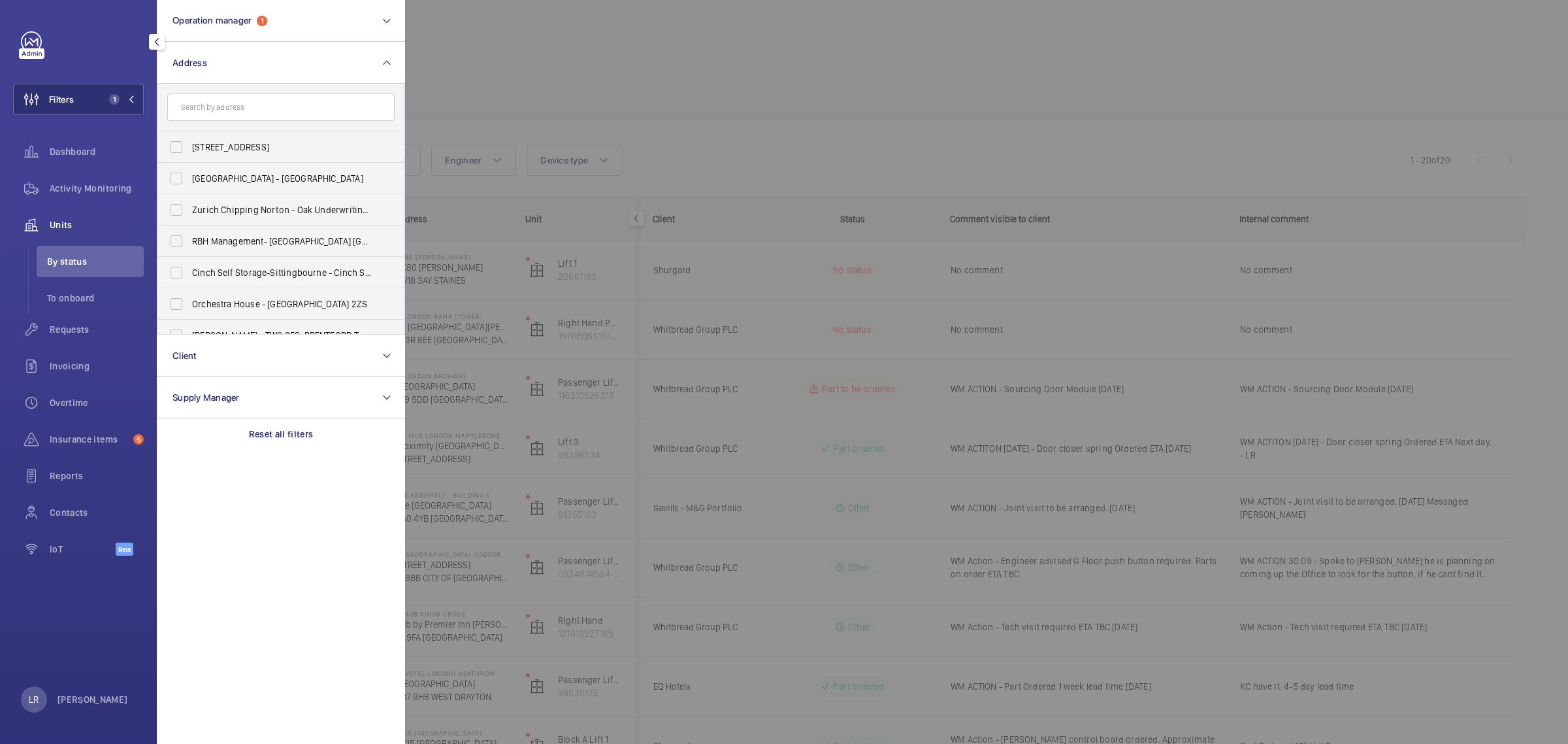
click at [727, 145] on div at bounding box center [1189, 372] width 1568 height 744
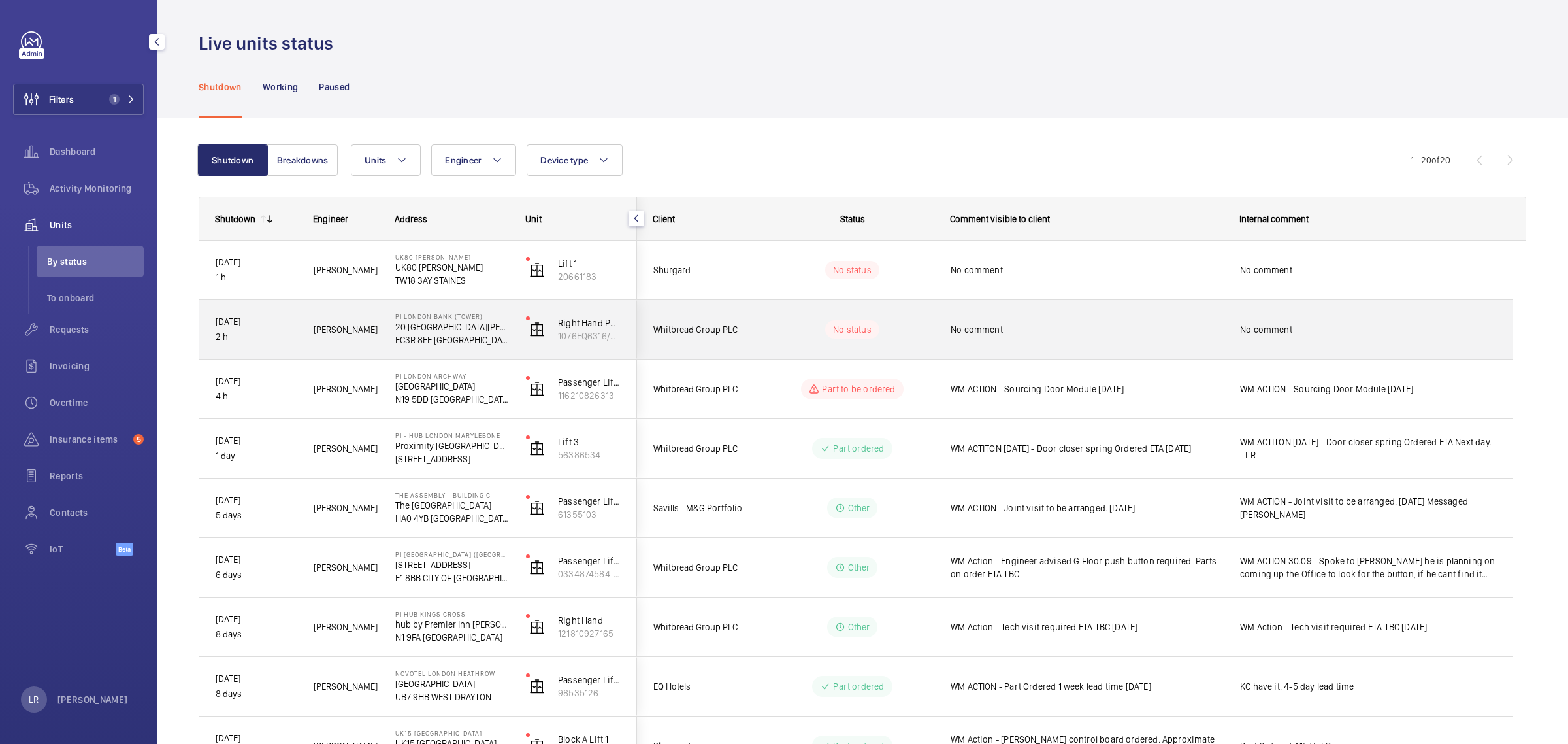
click at [742, 314] on div "Whitbread Group PLC" at bounding box center [695, 329] width 117 height 41
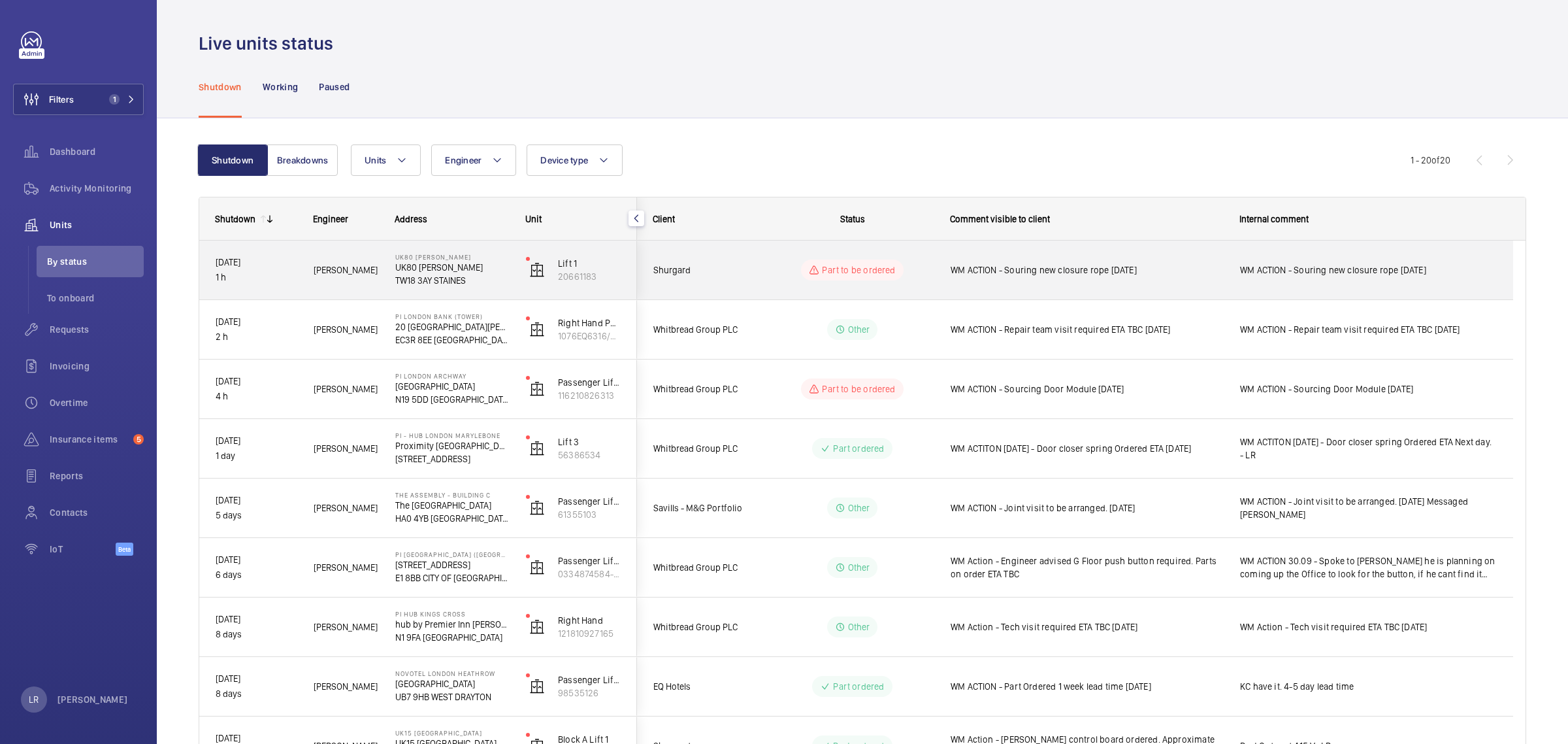
click at [722, 268] on span "Shurgard" at bounding box center [704, 270] width 101 height 15
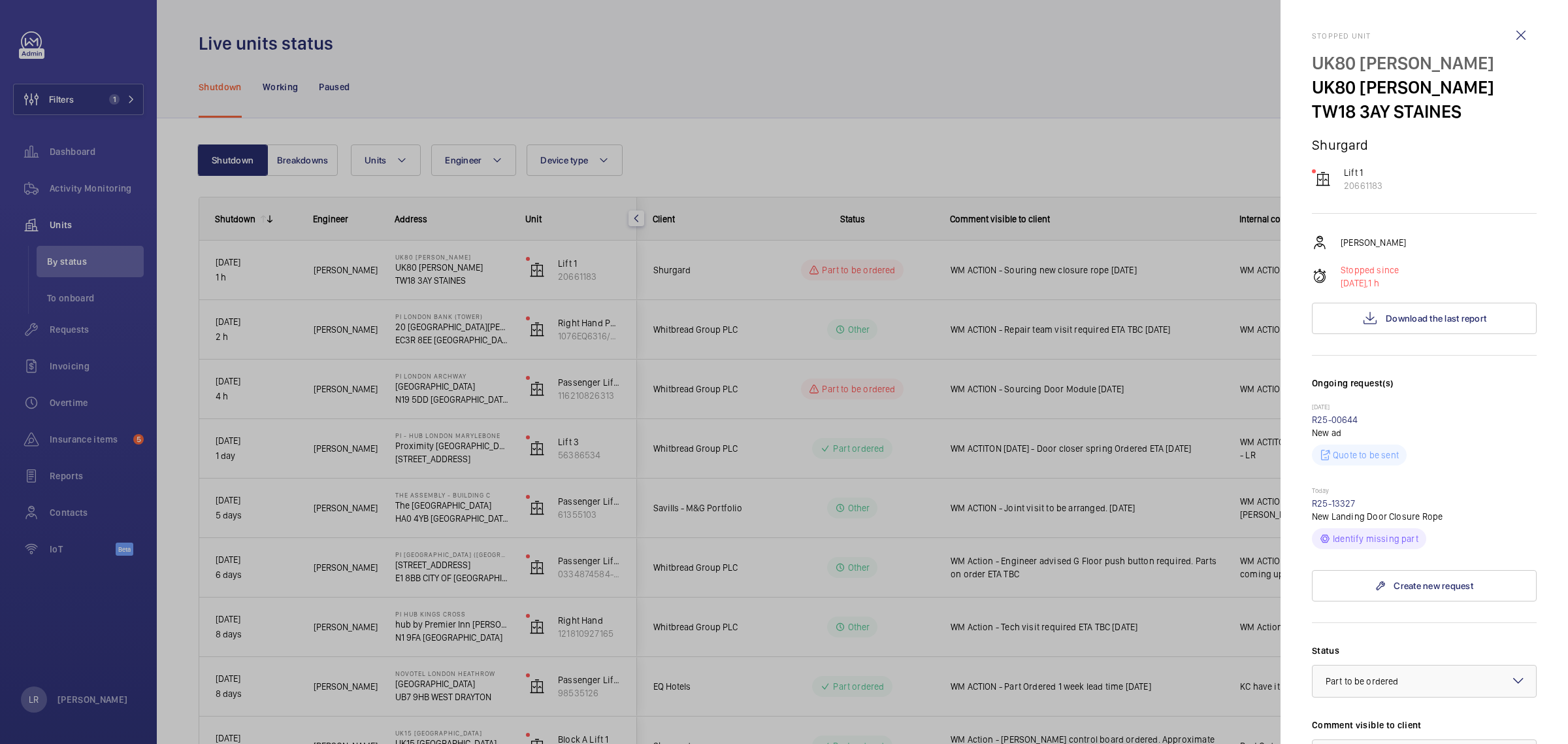
drag, startPoint x: 966, startPoint y: 501, endPoint x: 912, endPoint y: 501, distance: 54.0
click at [967, 501] on div at bounding box center [784, 372] width 1568 height 744
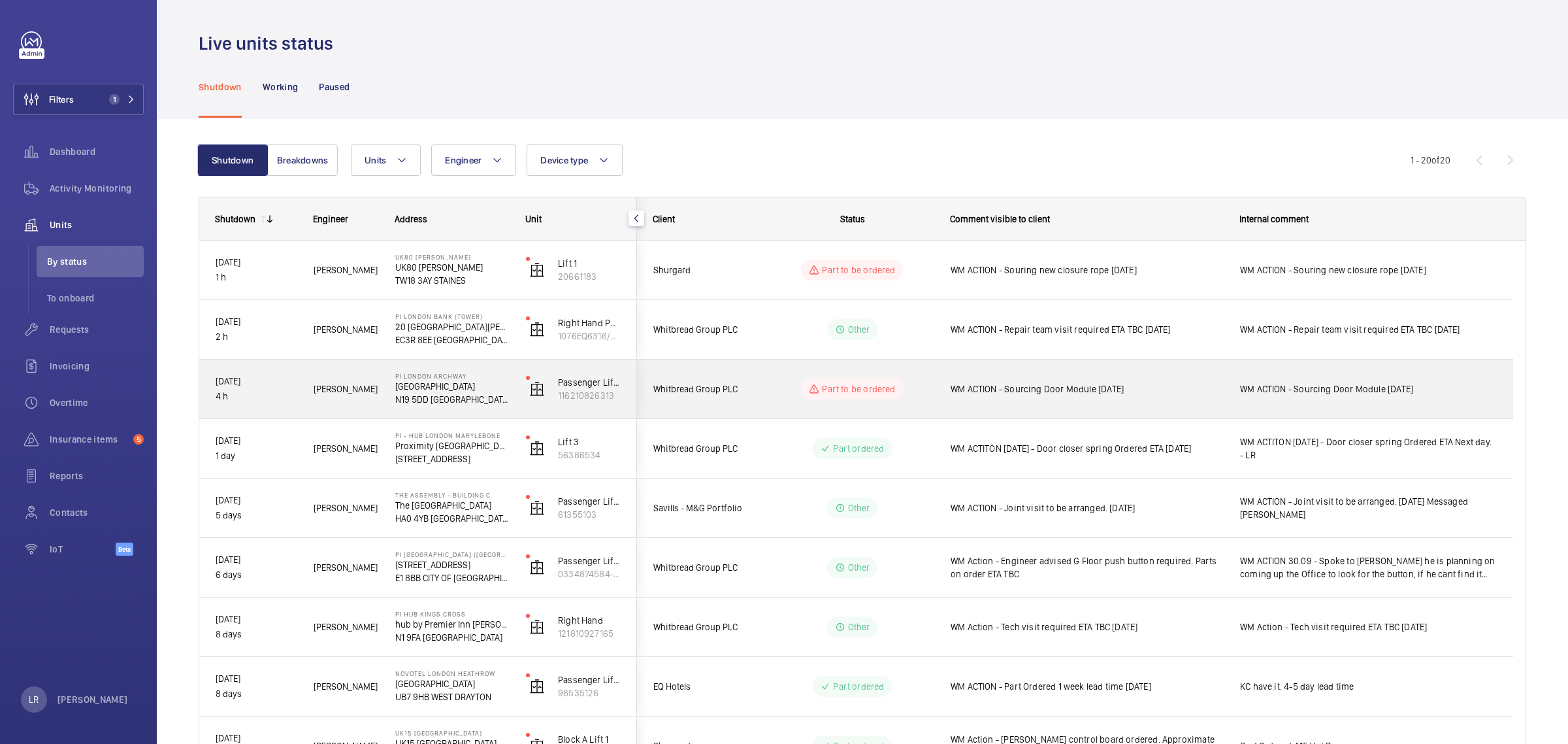
click at [790, 402] on div "Part to be ordered" at bounding box center [844, 389] width 178 height 47
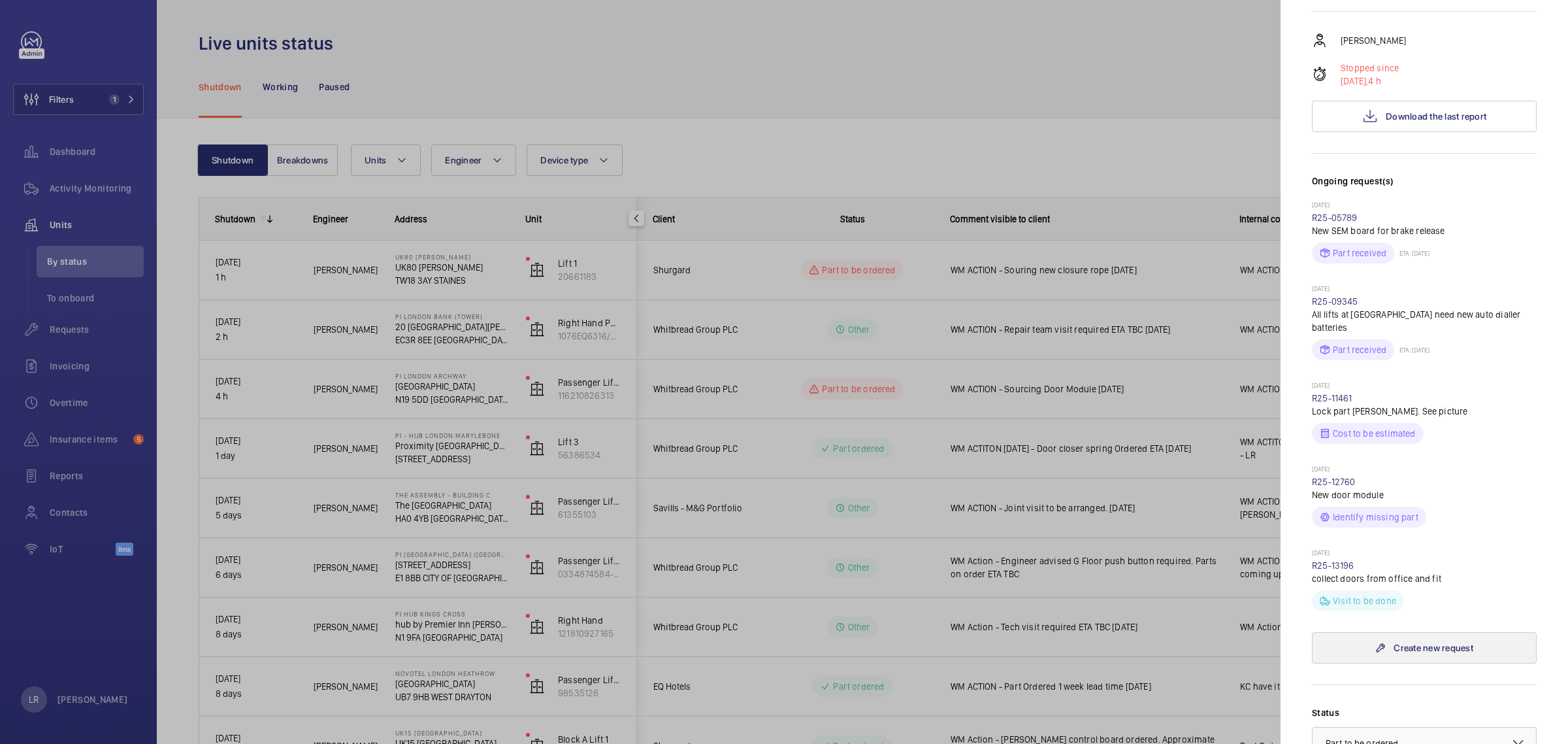
scroll to position [245, 0]
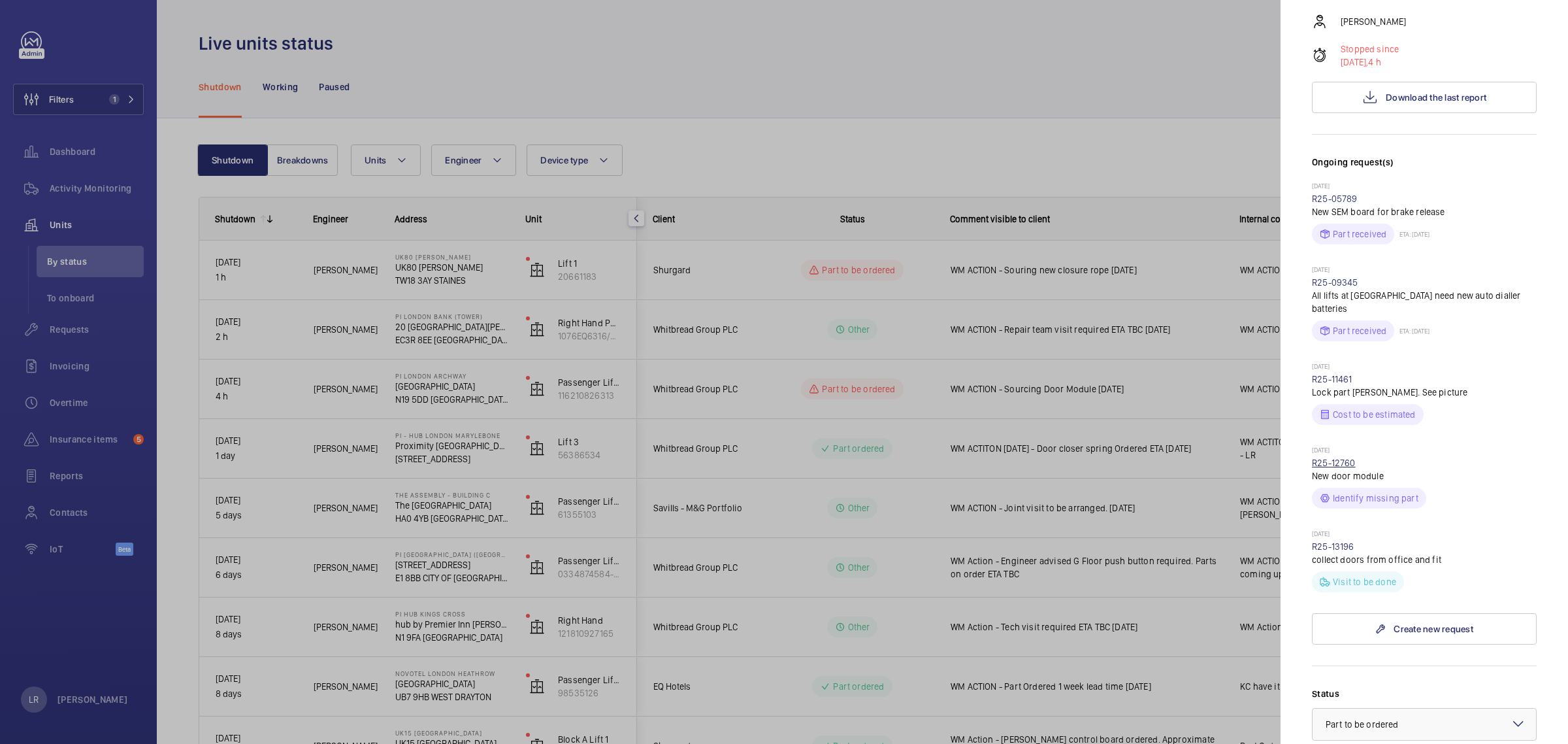
click at [1340, 457] on link "R25-12760" at bounding box center [1334, 462] width 44 height 10
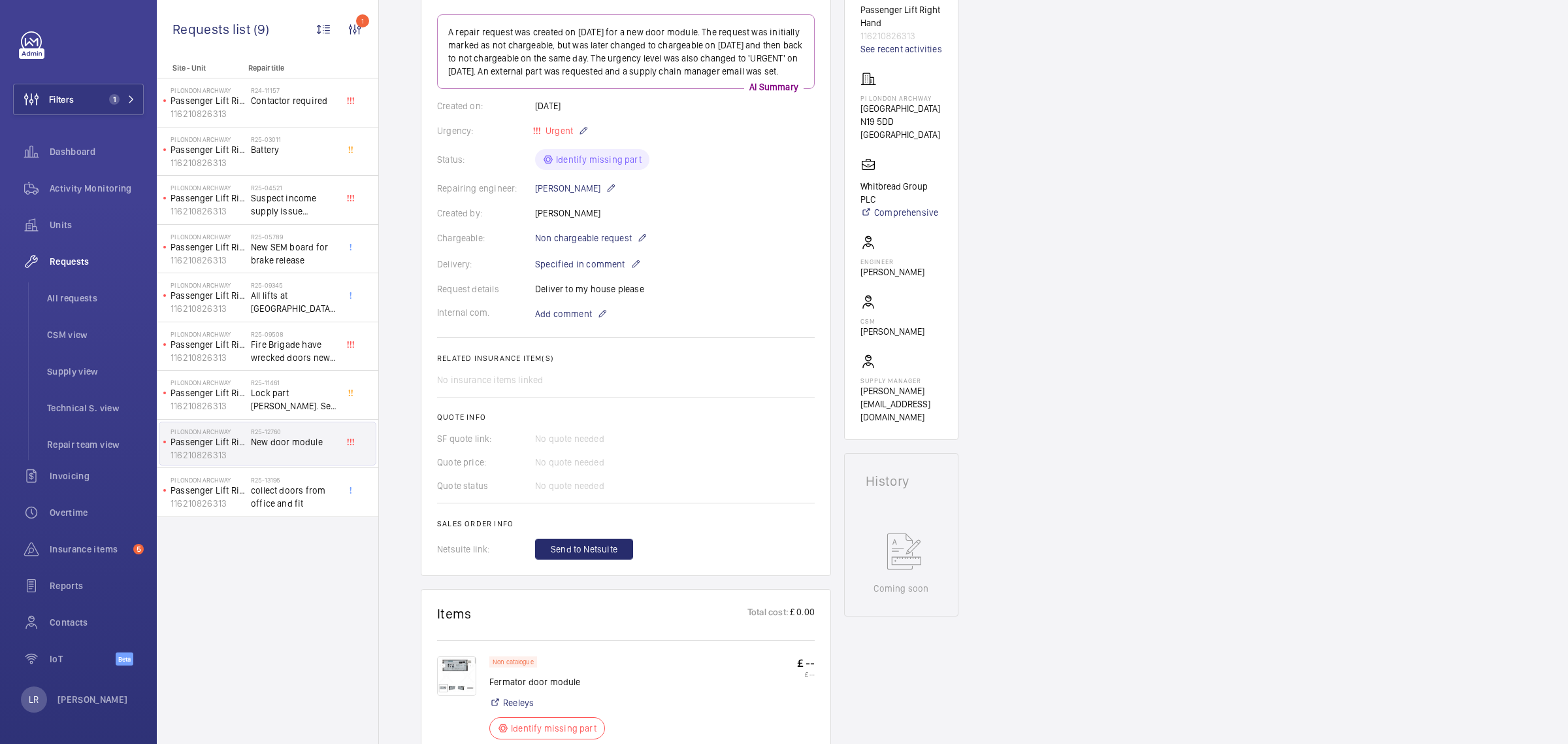
scroll to position [163, 0]
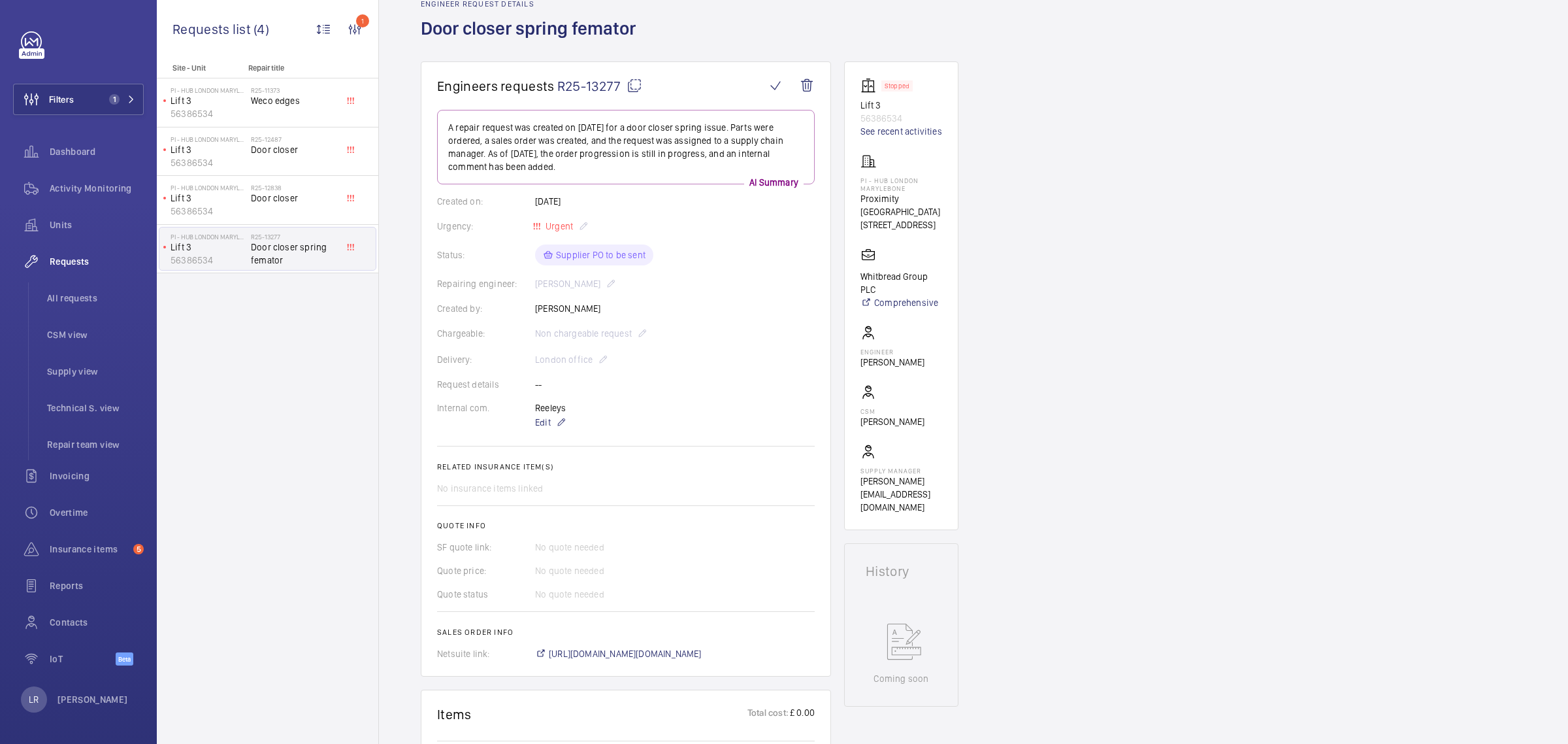
scroll to position [59, 0]
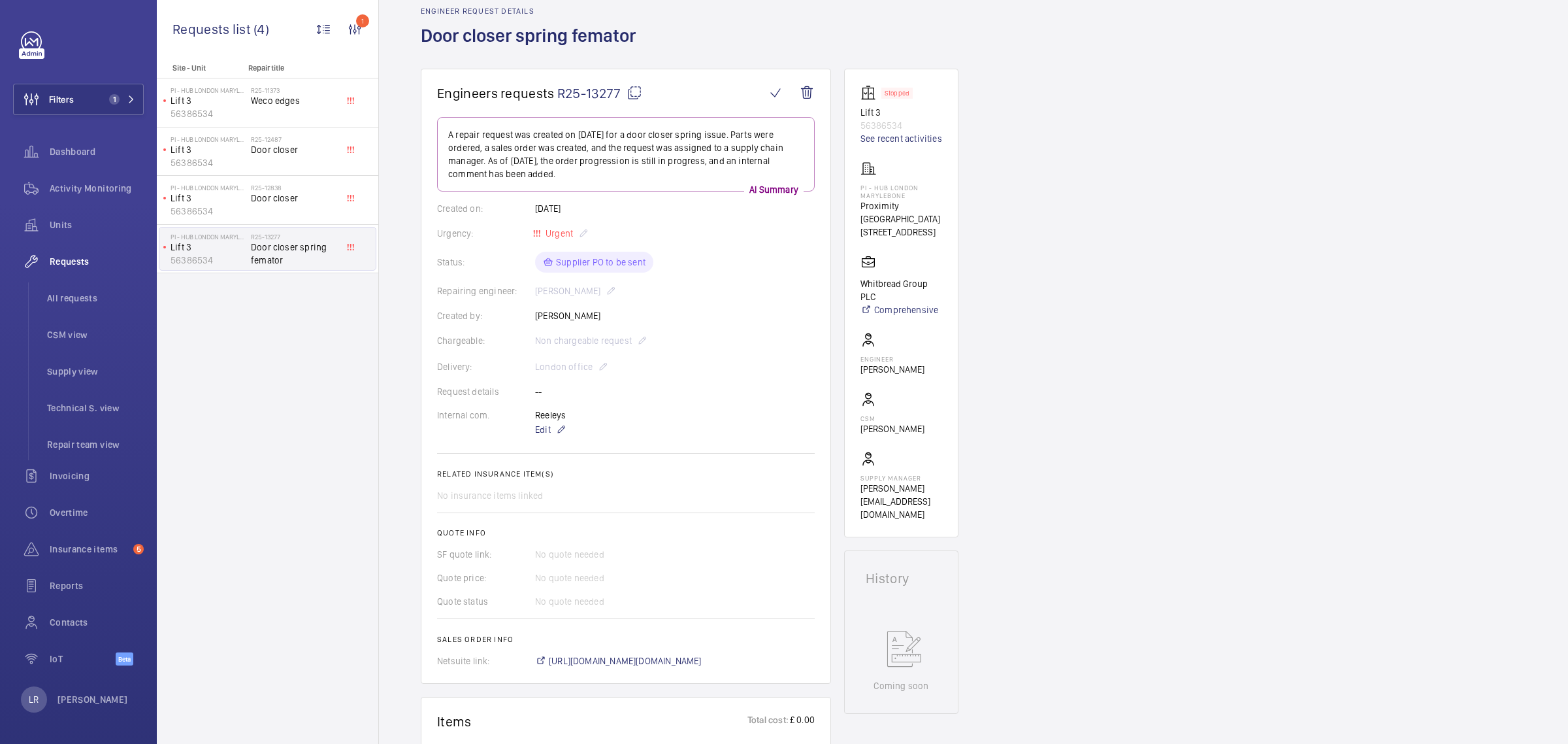
drag, startPoint x: 640, startPoint y: 93, endPoint x: 628, endPoint y: 96, distance: 12.4
click at [640, 93] on mat-icon at bounding box center [634, 93] width 16 height 16
drag, startPoint x: 633, startPoint y: 92, endPoint x: 785, endPoint y: 125, distance: 155.5
click at [633, 92] on mat-icon at bounding box center [634, 93] width 16 height 16
drag, startPoint x: 915, startPoint y: 195, endPoint x: 859, endPoint y: 188, distance: 56.4
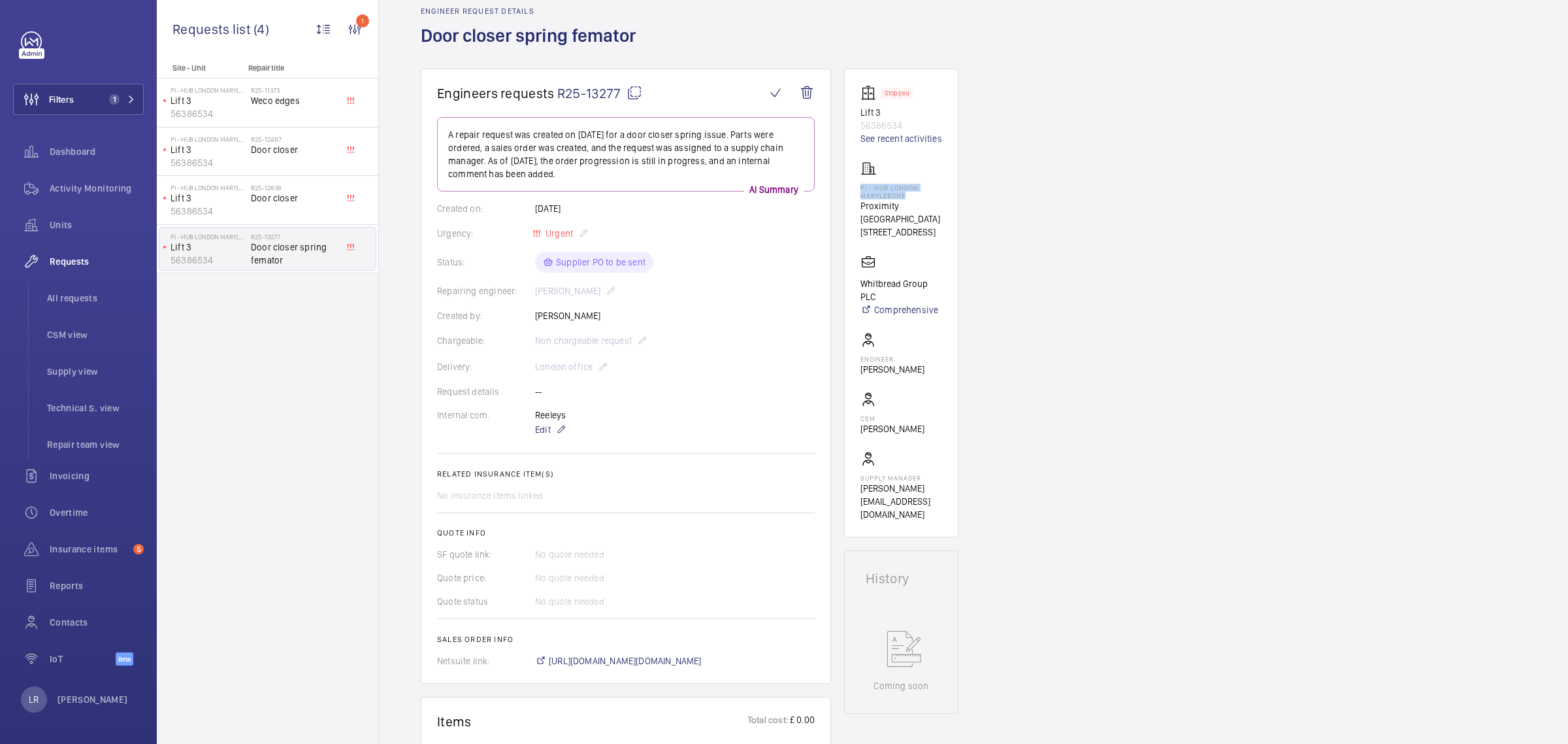
click at [860, 188] on p "PI - Hub London Marylebone" at bounding box center [901, 192] width 82 height 16
copy p "PI - Hub London Marylebone"
